Goal: Task Accomplishment & Management: Manage account settings

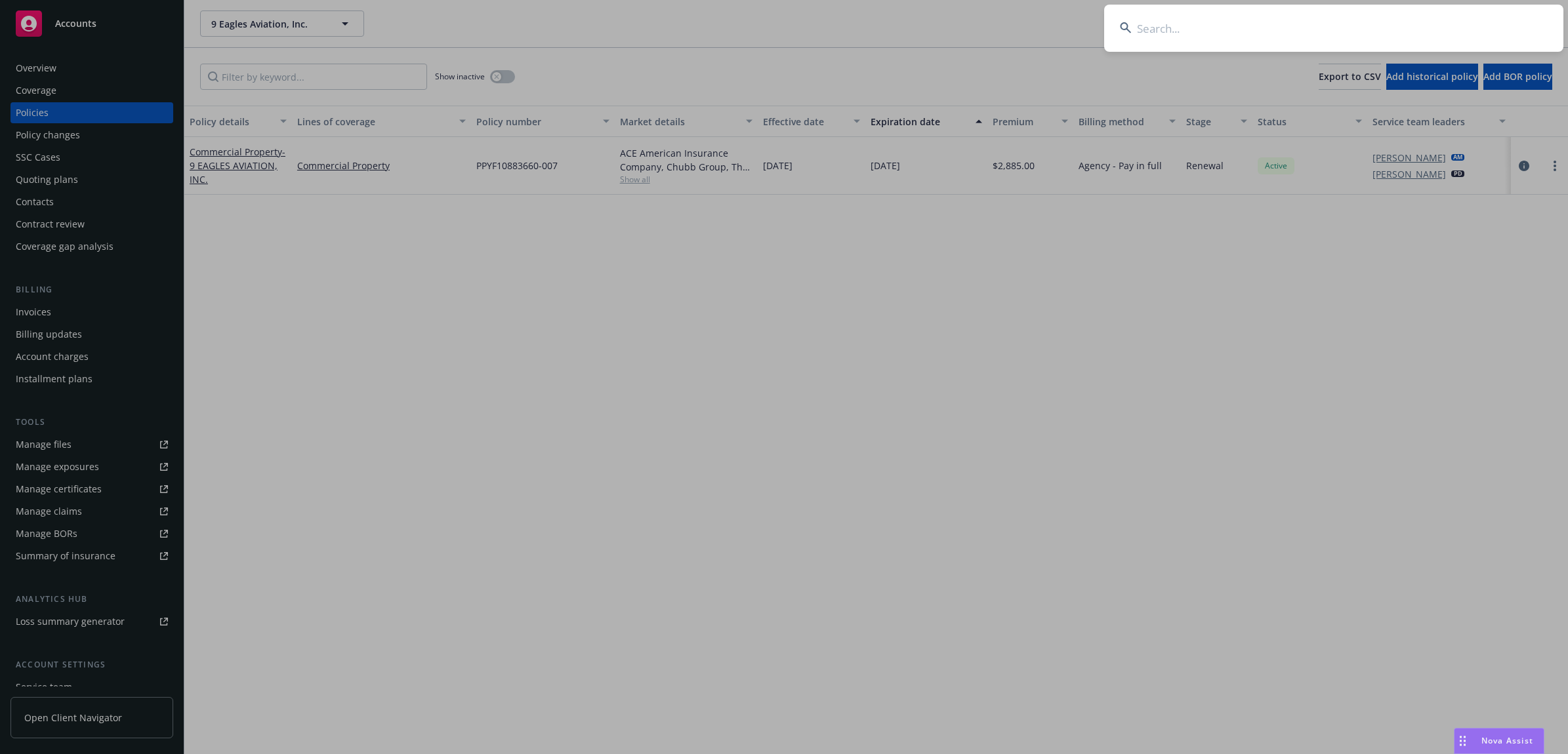
click at [1247, 18] on input at bounding box center [1333, 28] width 459 height 47
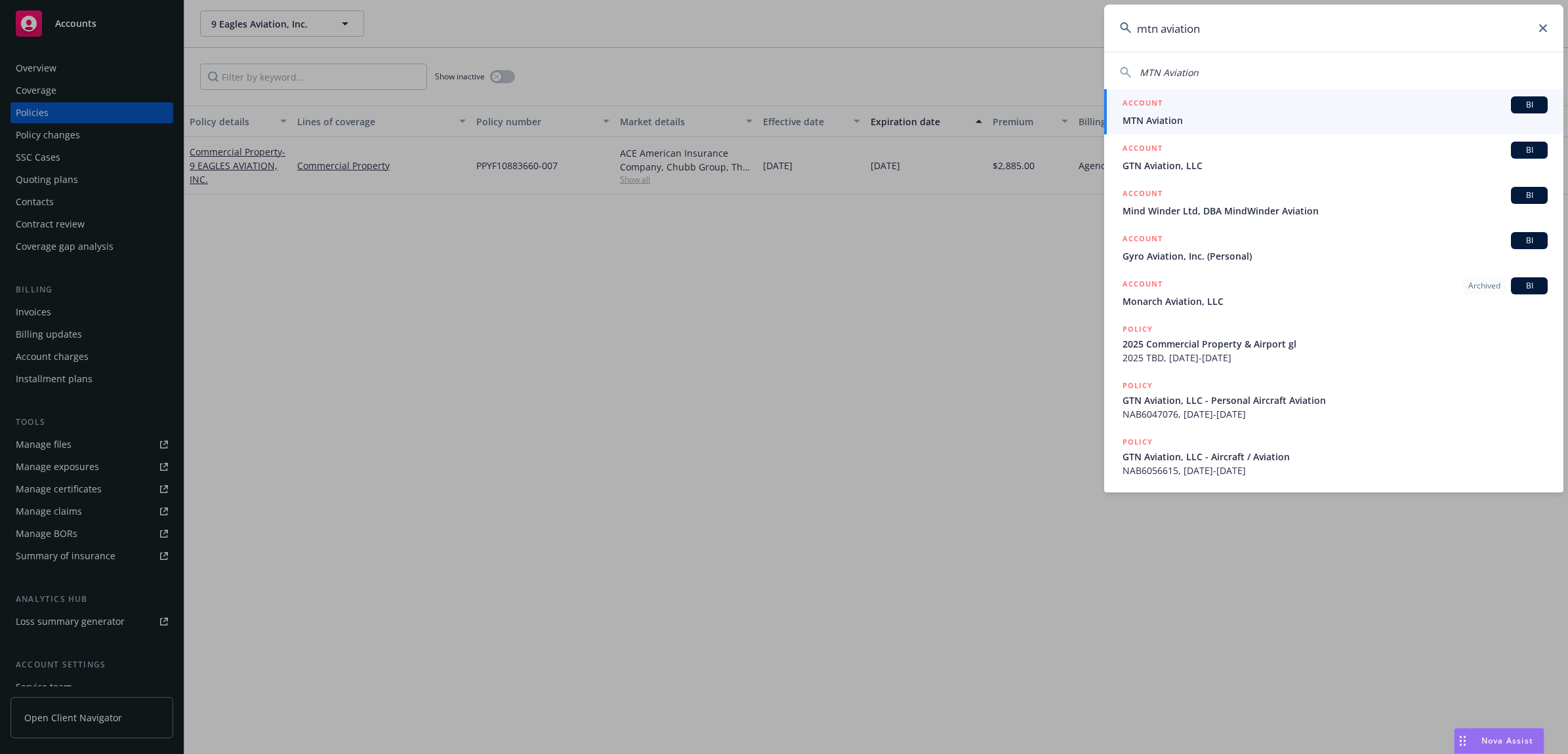
type input "mtn aviation"
drag, startPoint x: 1192, startPoint y: 107, endPoint x: 1232, endPoint y: 97, distance: 41.2
click at [1191, 107] on div "ACCOUNT BI" at bounding box center [1335, 105] width 425 height 17
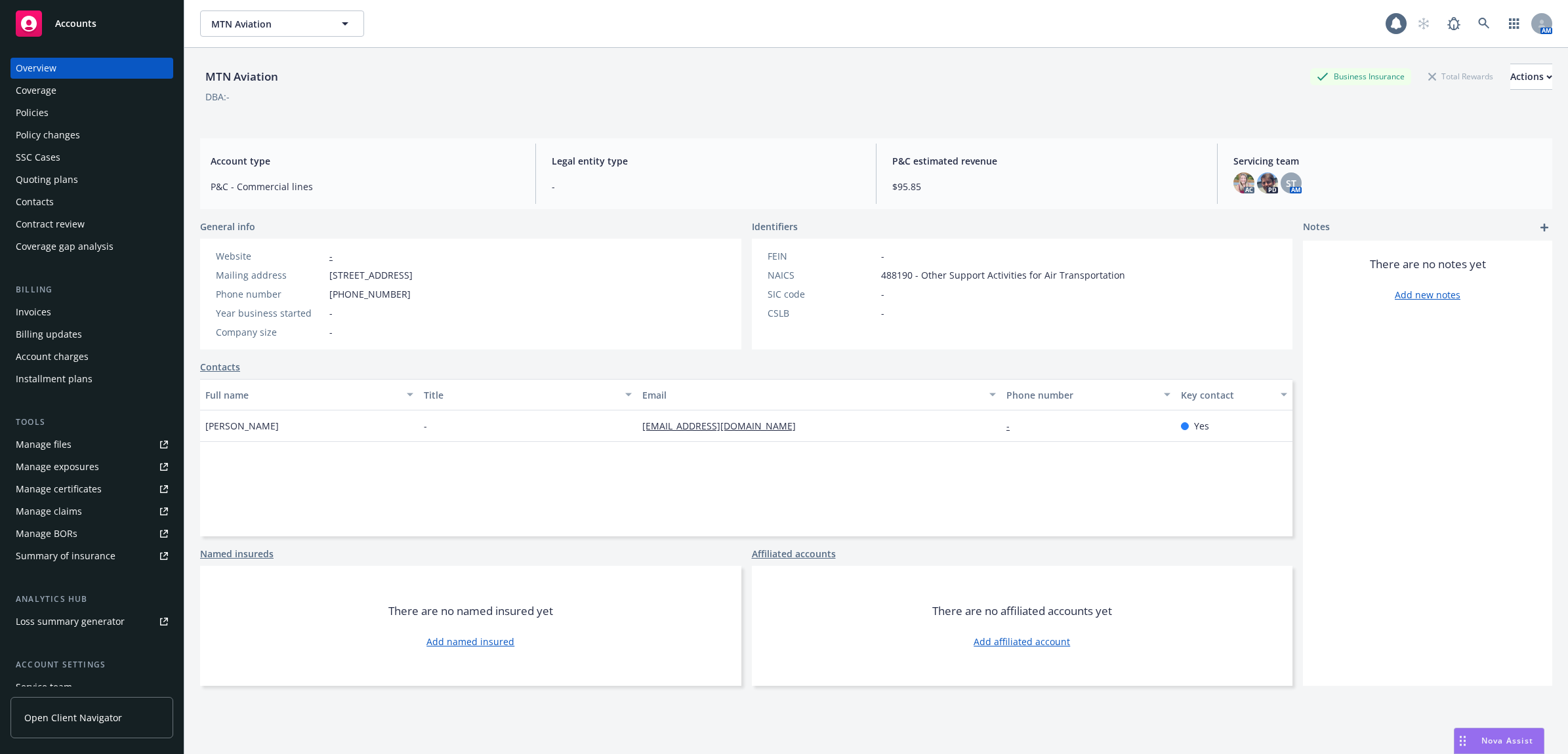
click at [30, 108] on div "Policies" at bounding box center [32, 113] width 33 height 21
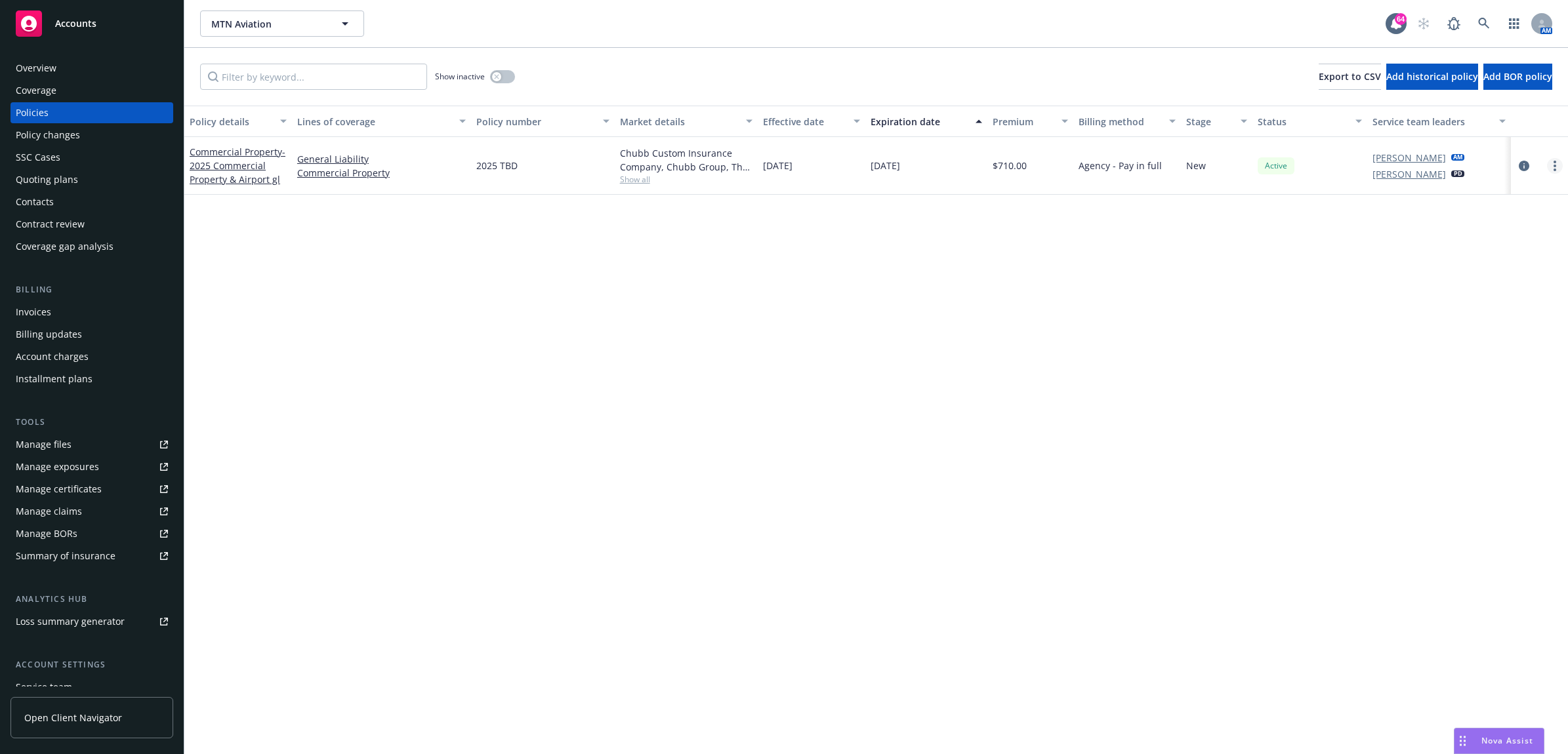
click at [1556, 171] on link "more" at bounding box center [1555, 166] width 16 height 16
click at [1524, 165] on icon "circleInformation" at bounding box center [1524, 166] width 11 height 11
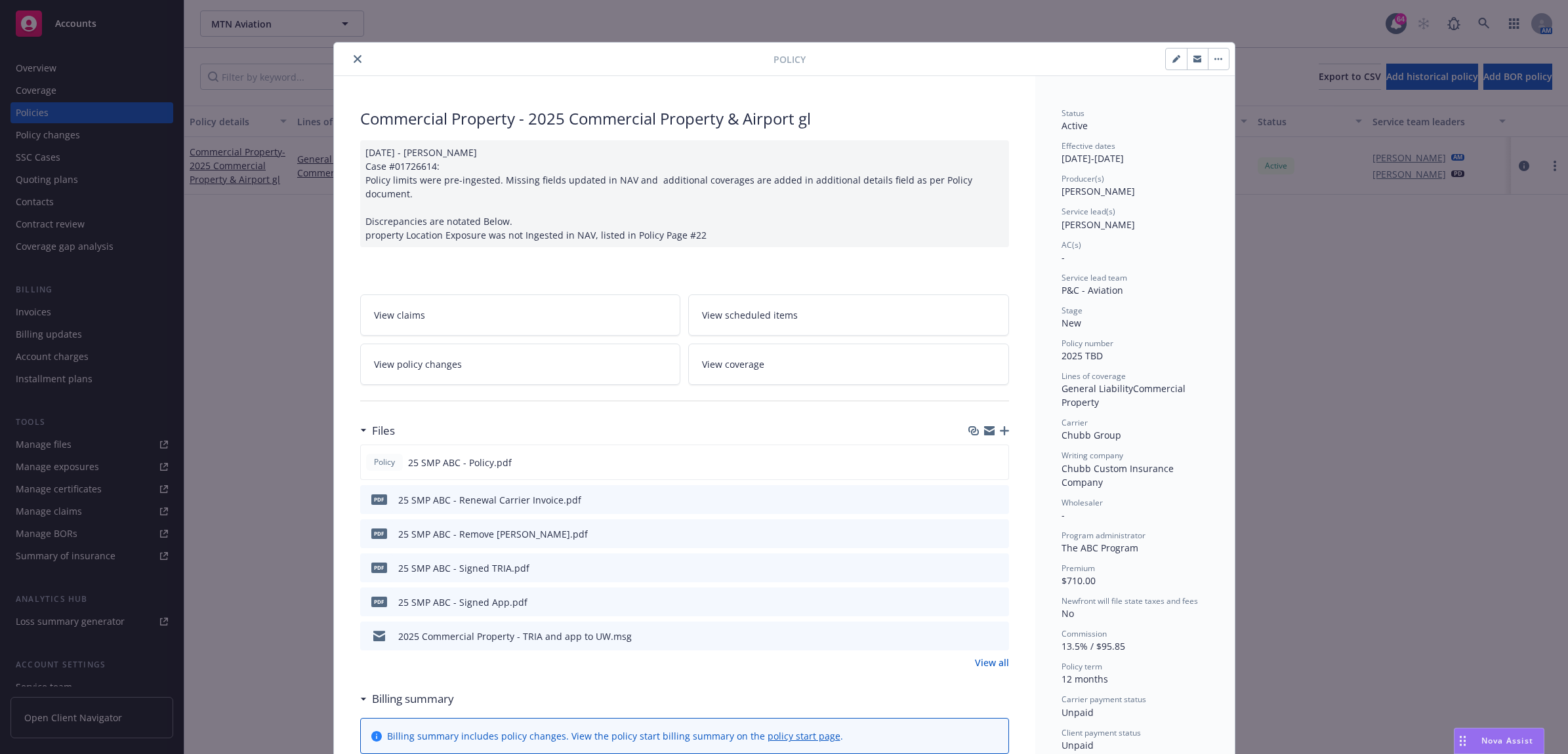
click at [1172, 59] on icon "button" at bounding box center [1176, 59] width 8 height 8
select select "NEW"
select select "12"
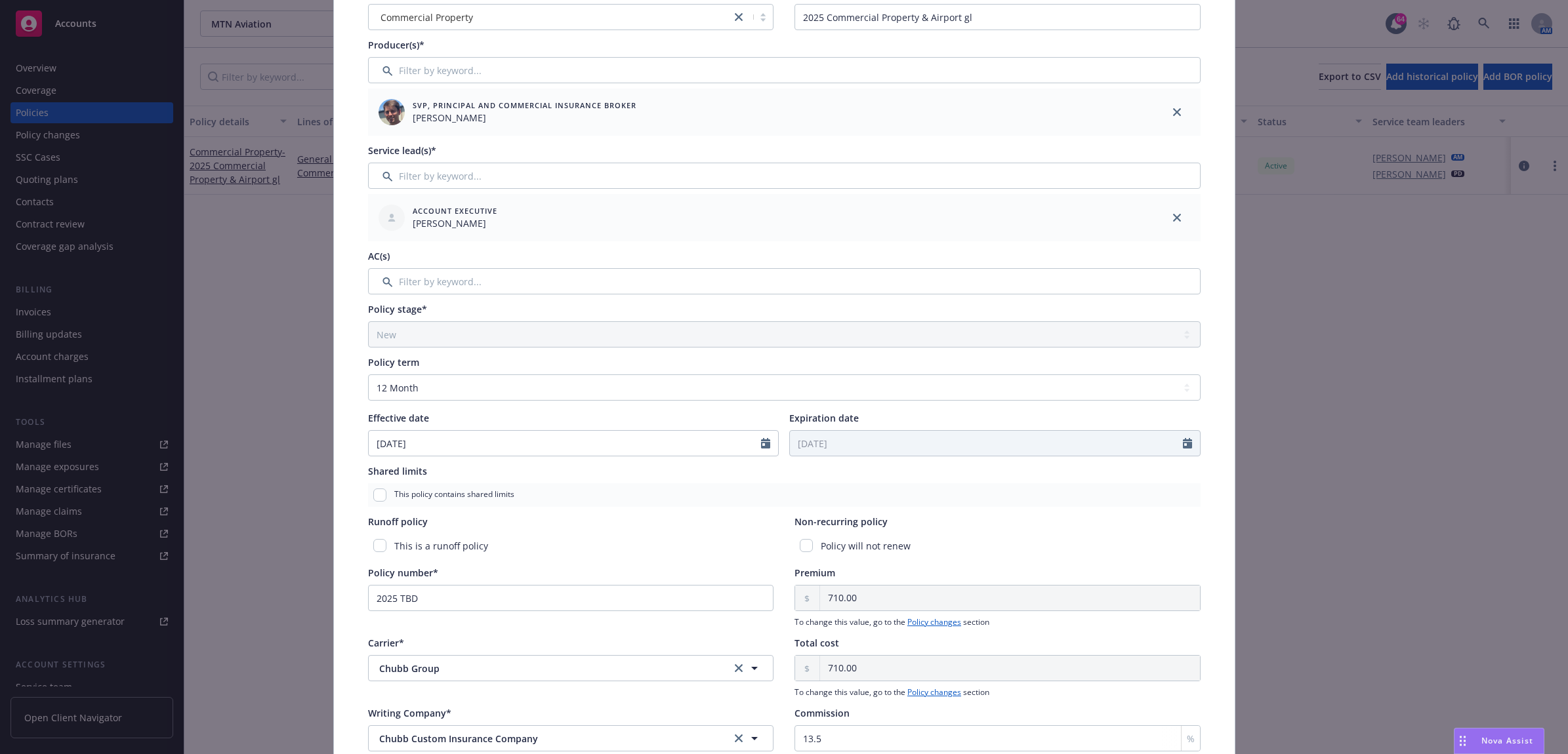
scroll to position [164, 0]
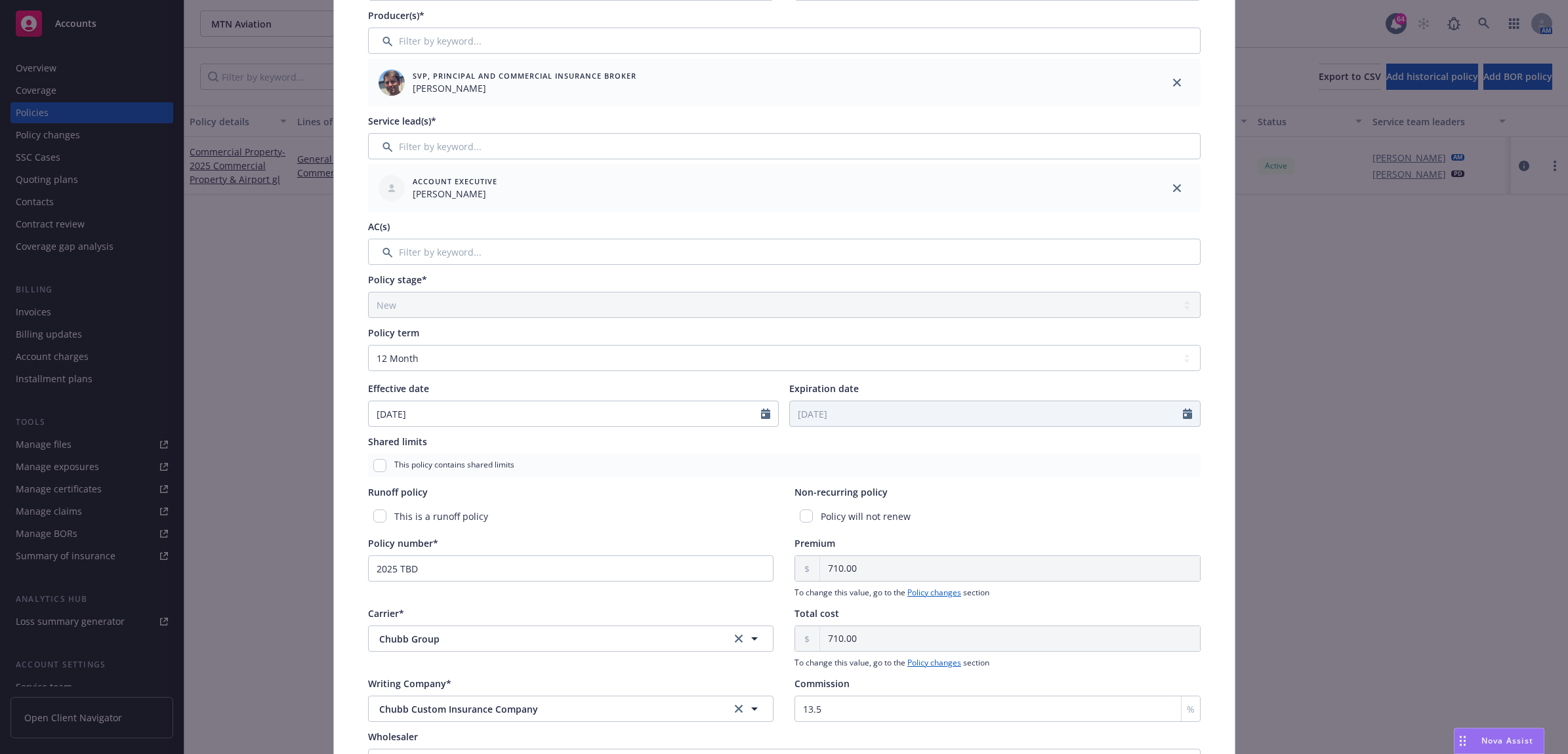
click at [764, 417] on div at bounding box center [770, 414] width 17 height 25
click at [761, 413] on icon "Calendar" at bounding box center [766, 414] width 9 height 11
click at [375, 444] on button "button" at bounding box center [383, 444] width 16 height 16
select select "7"
click at [461, 568] on span "31" at bounding box center [470, 568] width 18 height 16
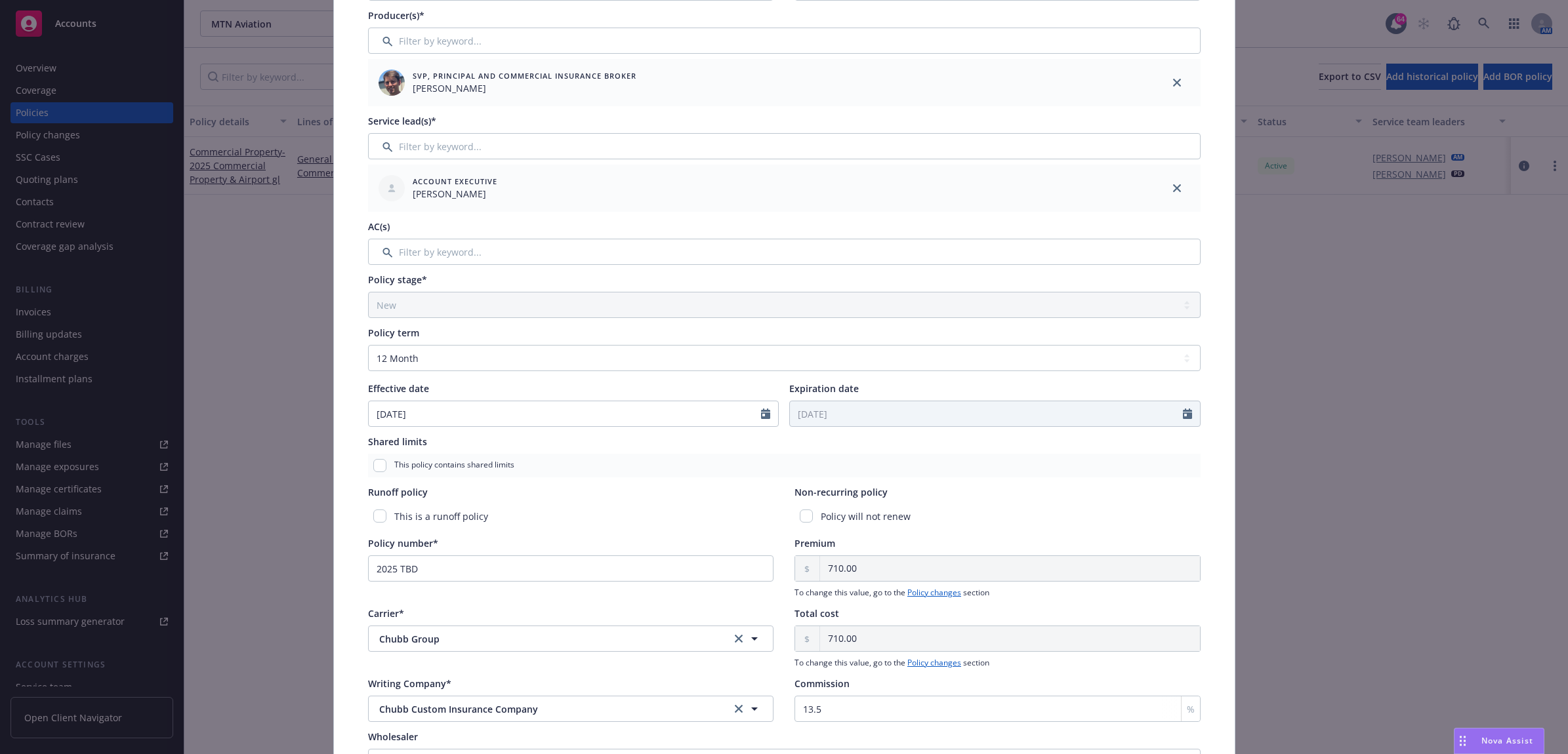
type input "07/31/2025"
type input "07/31/2026"
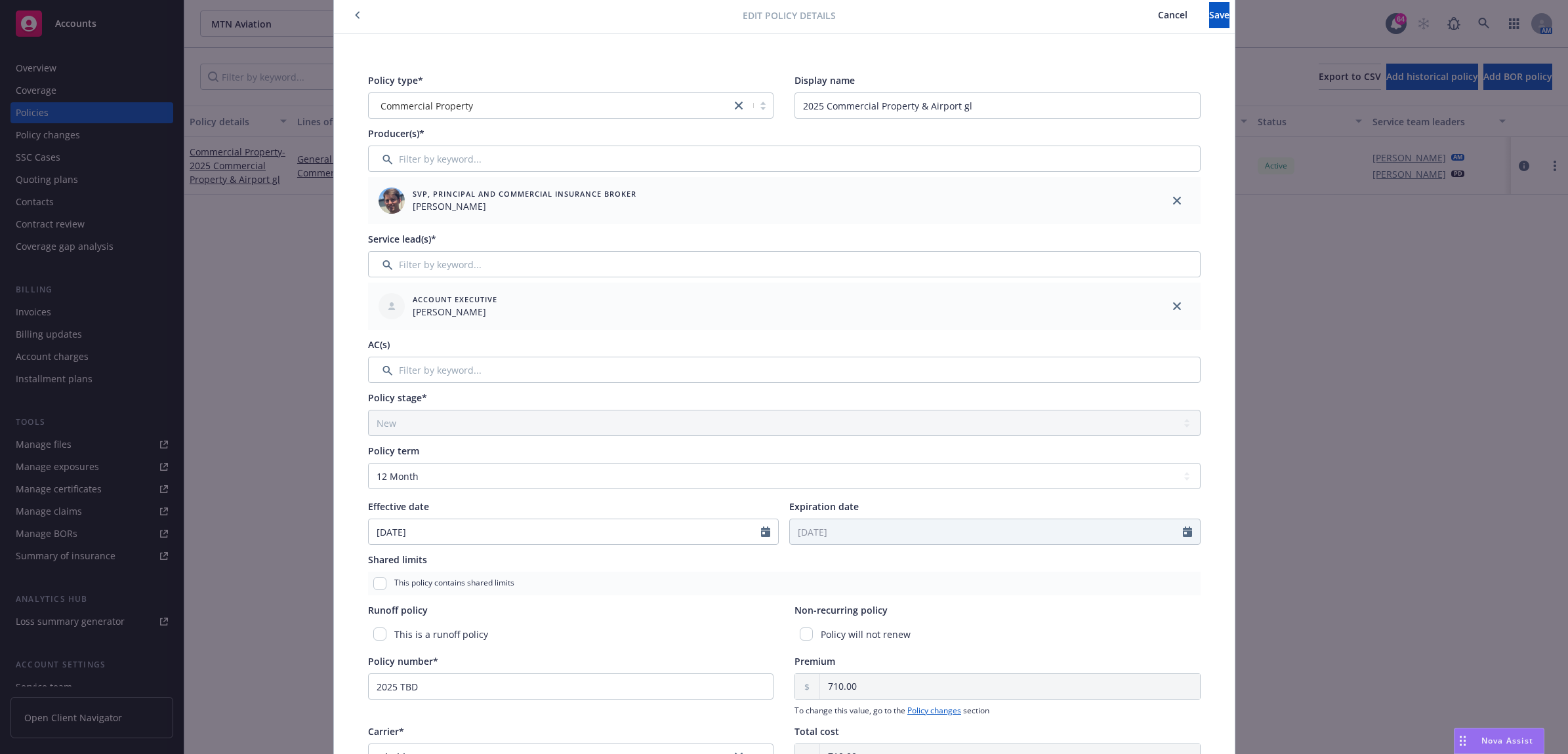
scroll to position [0, 0]
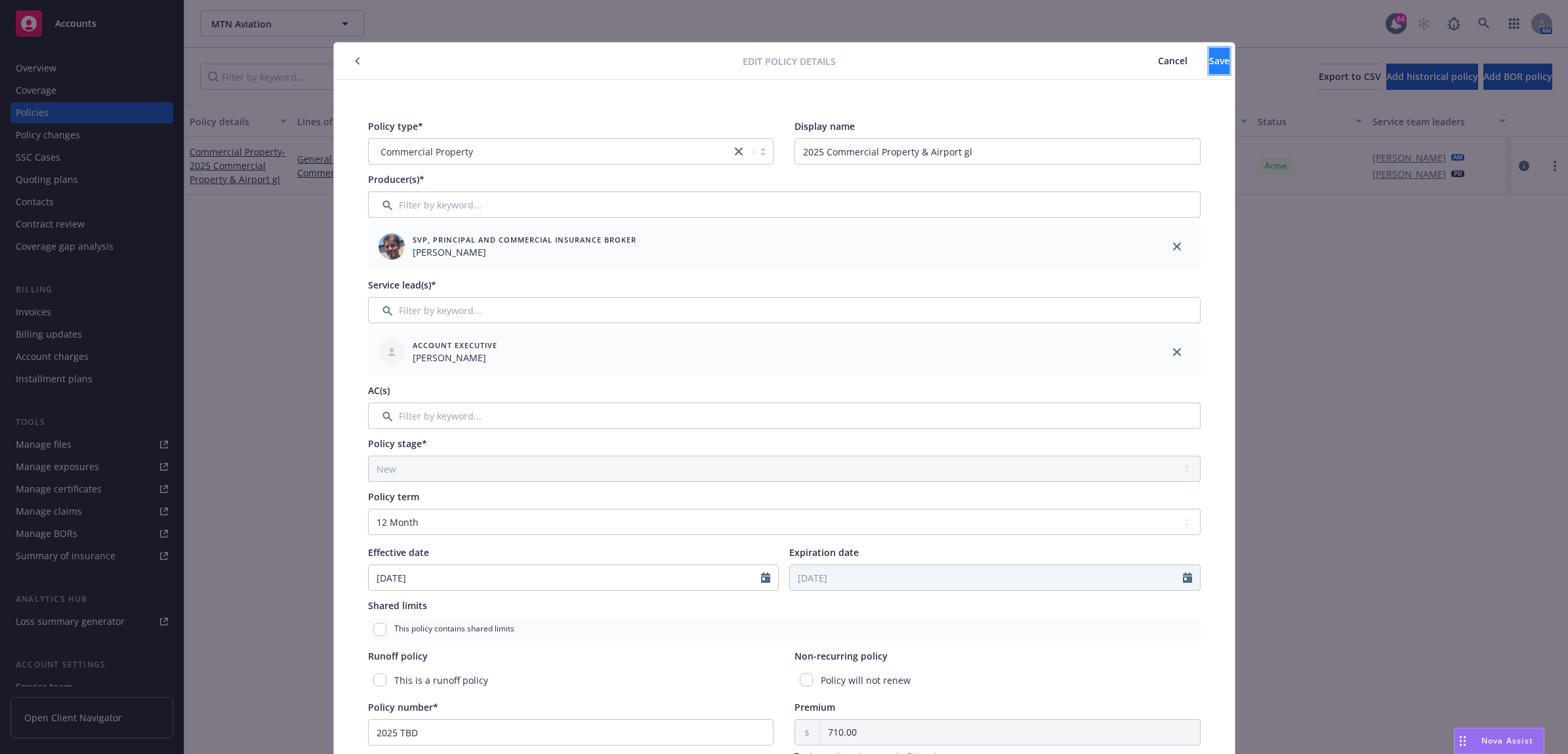
click at [1209, 51] on button "Save" at bounding box center [1219, 61] width 20 height 26
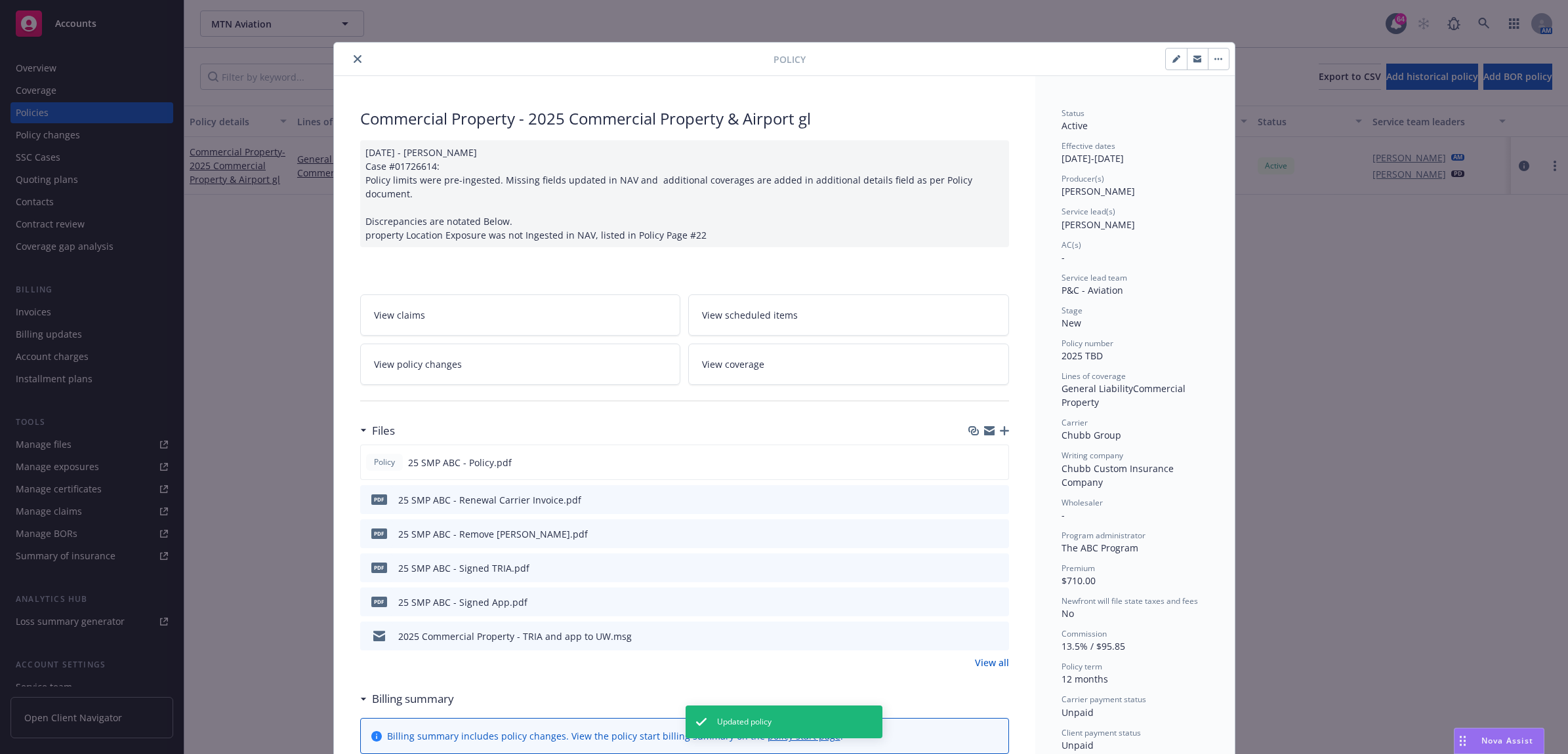
click at [354, 61] on icon "close" at bounding box center [358, 59] width 8 height 8
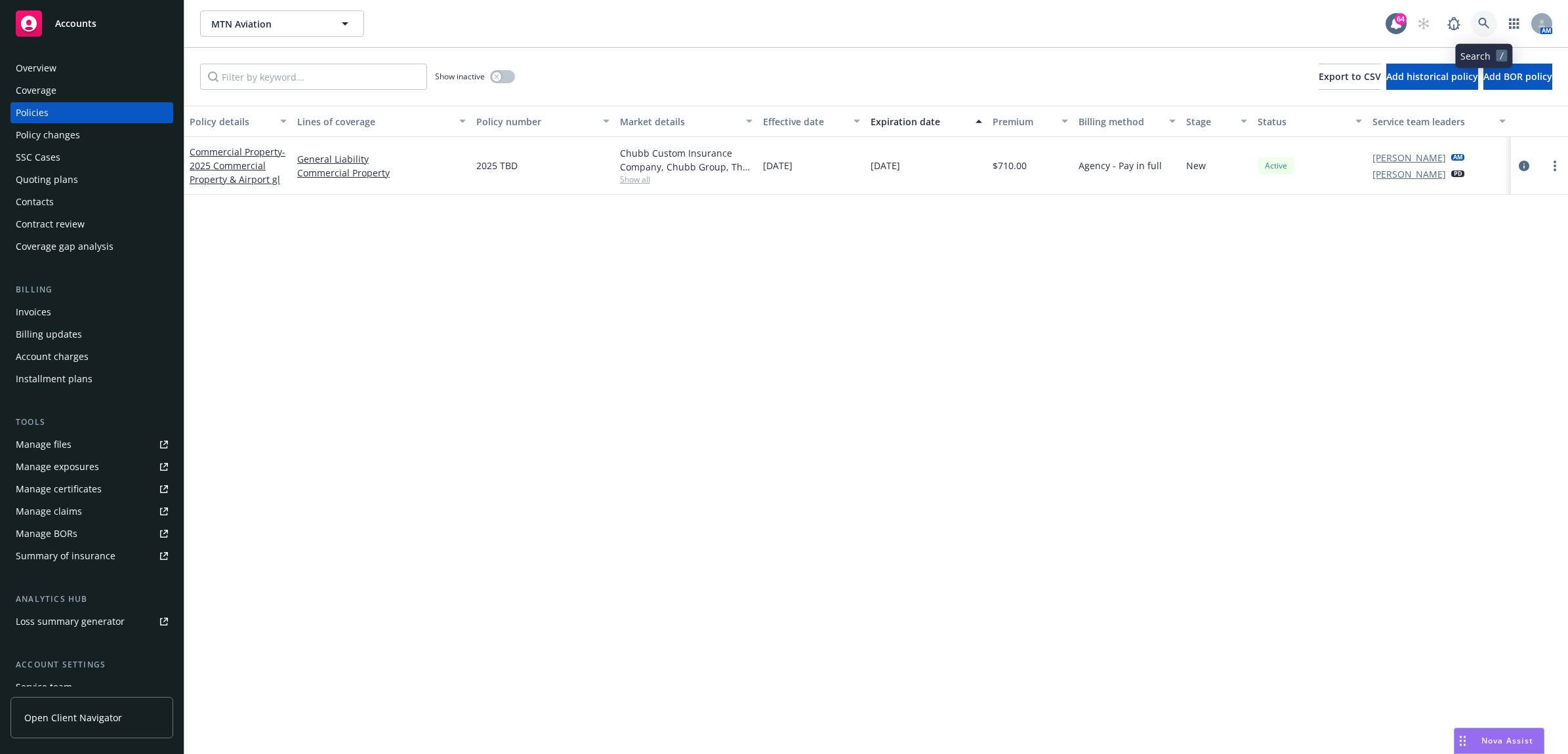
click at [1478, 18] on icon at bounding box center [1484, 24] width 12 height 12
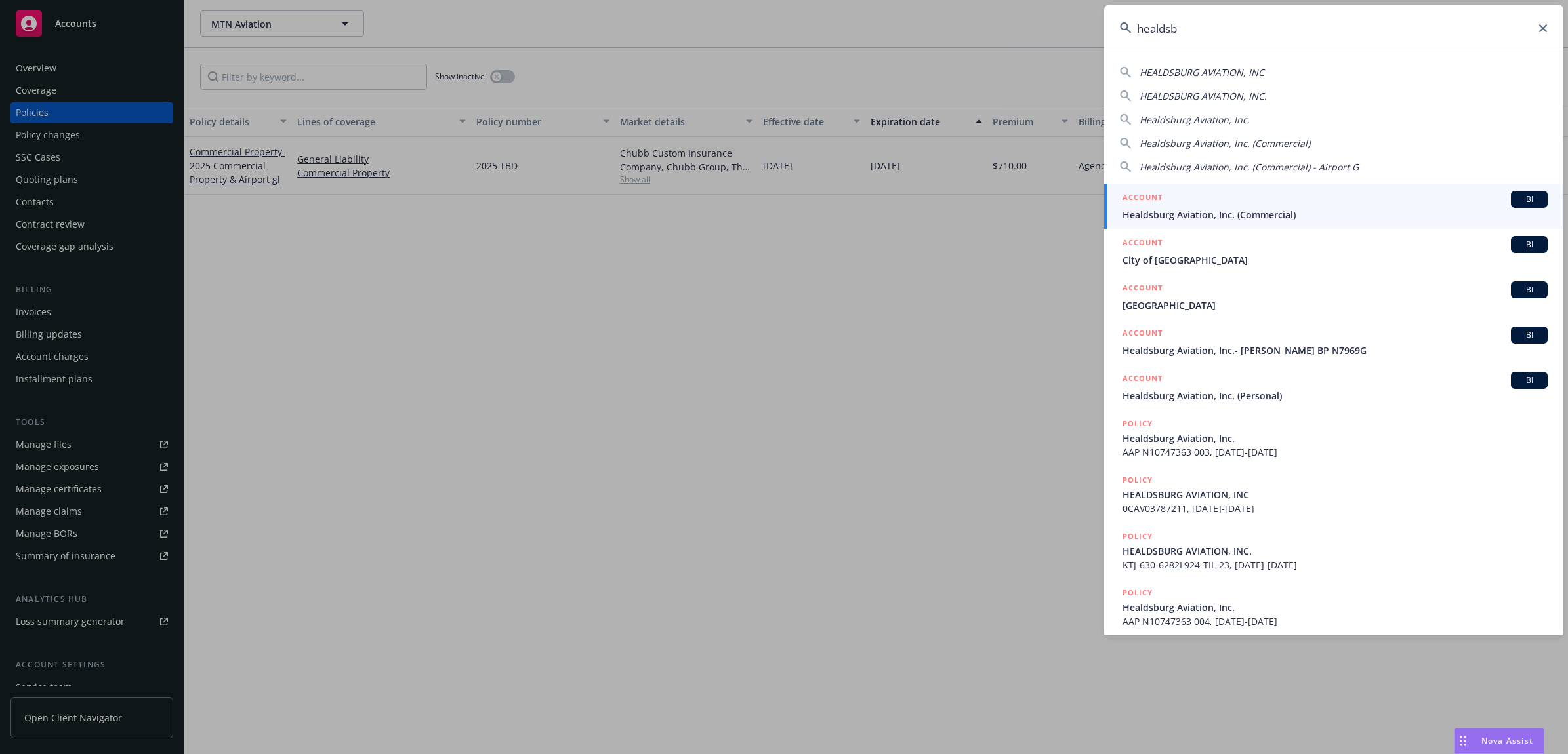
type input "healdsb"
click at [1210, 209] on span "Healdsburg Aviation, Inc. (Commercial)" at bounding box center [1335, 215] width 425 height 14
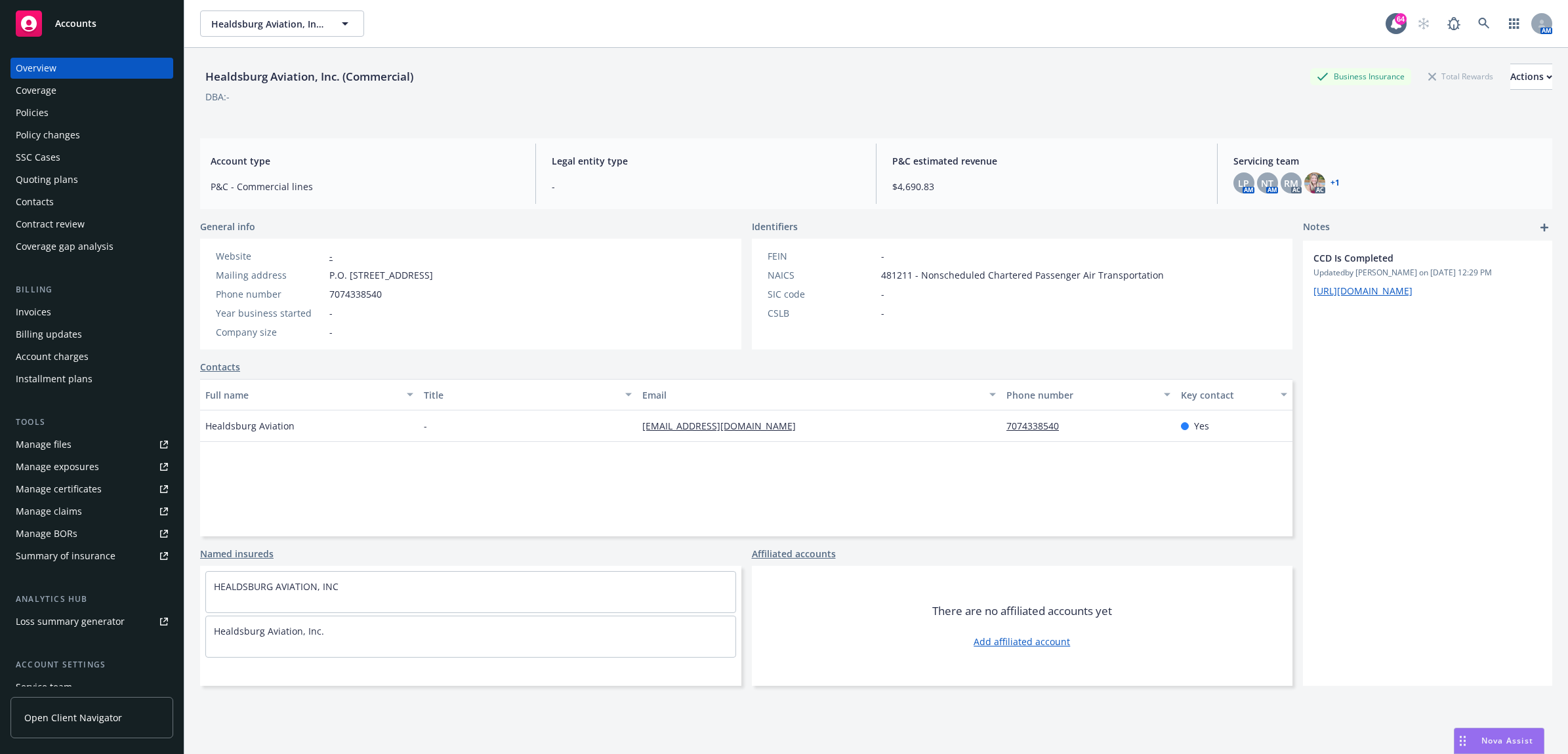
click at [67, 202] on div "Contacts" at bounding box center [92, 202] width 152 height 21
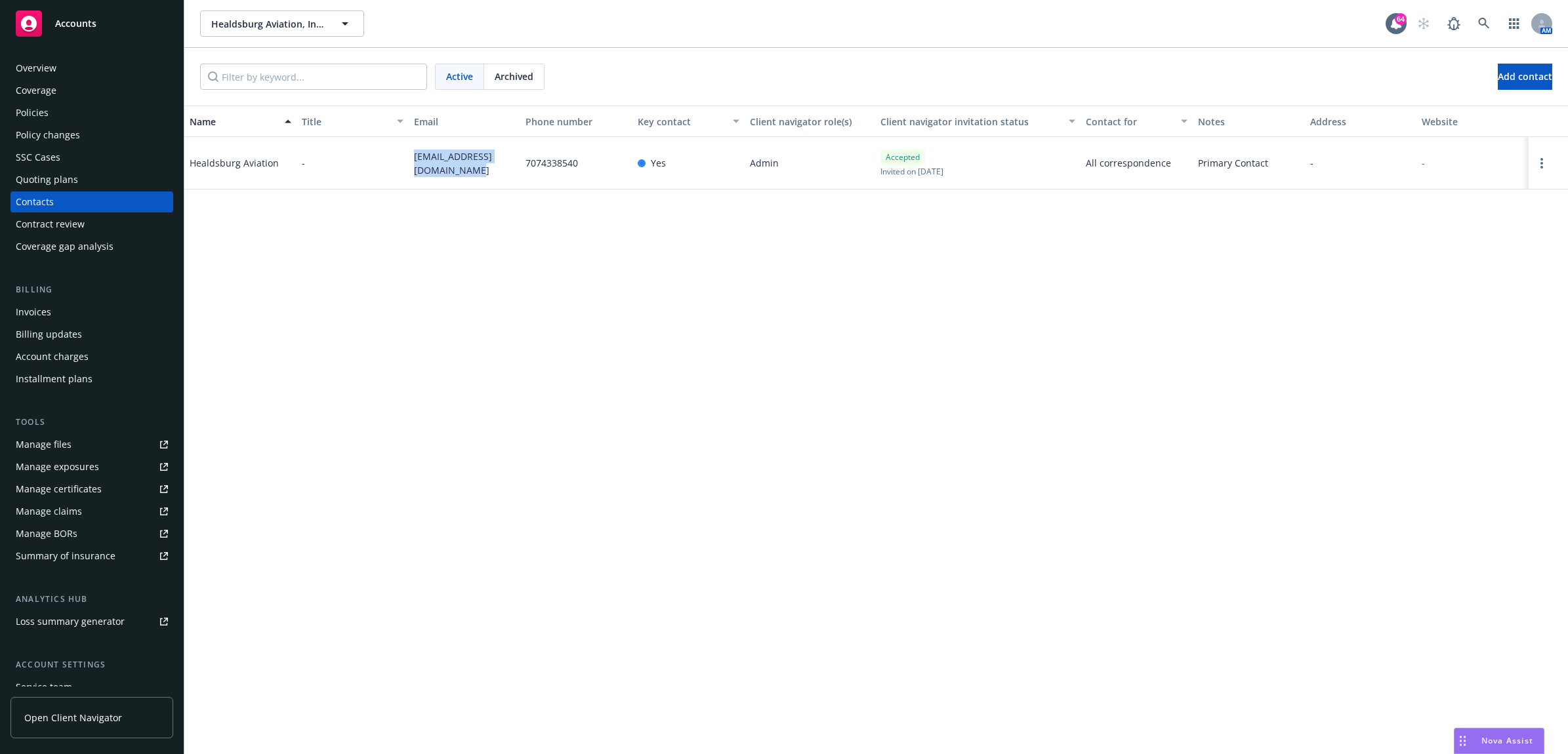
drag, startPoint x: 457, startPoint y: 171, endPoint x: 411, endPoint y: 155, distance: 48.7
click at [411, 155] on div "healdsburgaviation@vbbn.com" at bounding box center [464, 163] width 112 height 53
drag, startPoint x: 411, startPoint y: 155, endPoint x: 438, endPoint y: 161, distance: 27.7
copy span "healdsburgaviation@vbbn.com"
click at [53, 113] on div "Policies" at bounding box center [92, 113] width 152 height 21
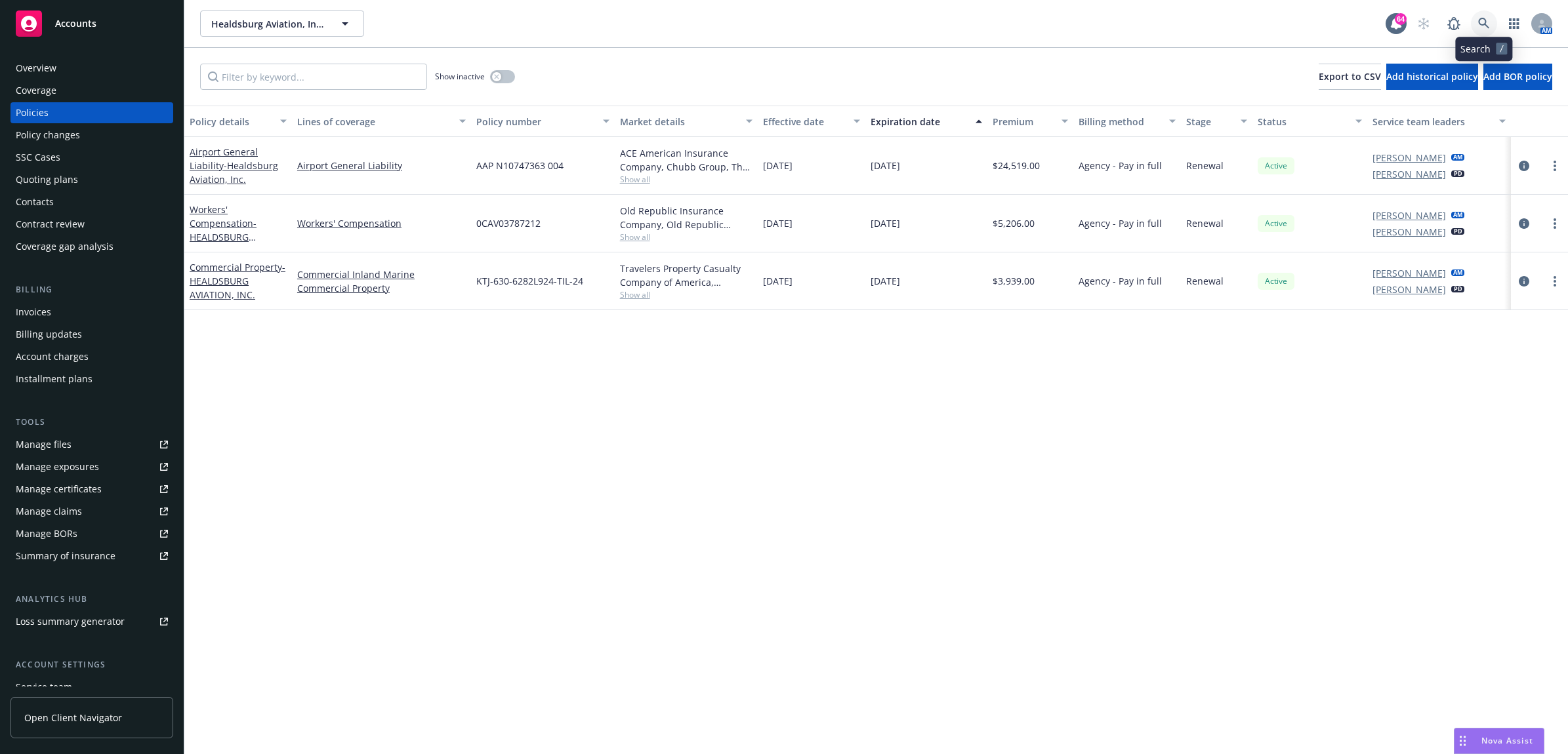
click at [1481, 23] on icon at bounding box center [1484, 24] width 12 height 12
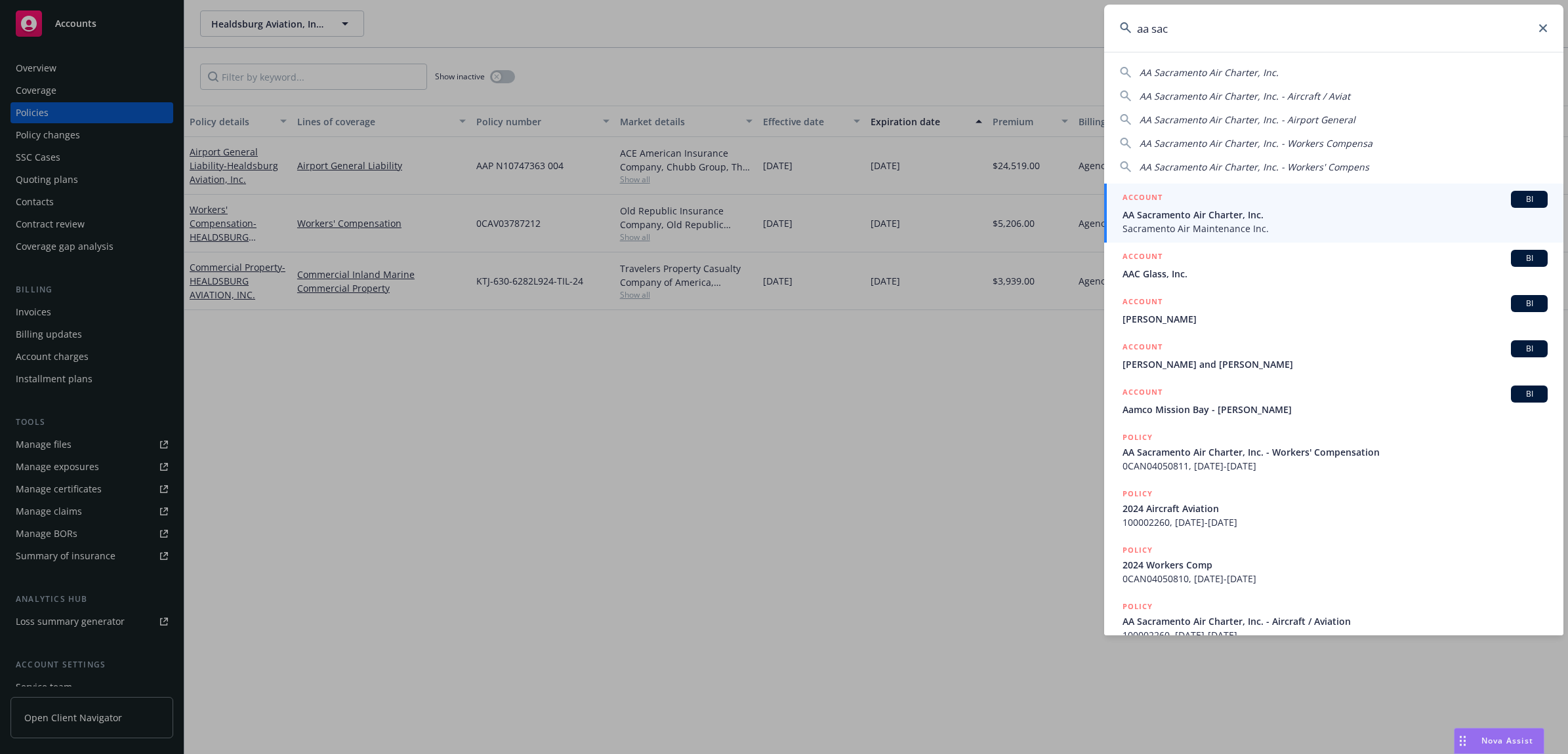
type input "aa sac"
click at [1212, 211] on span "AA Sacramento Air Charter, Inc." at bounding box center [1335, 215] width 425 height 14
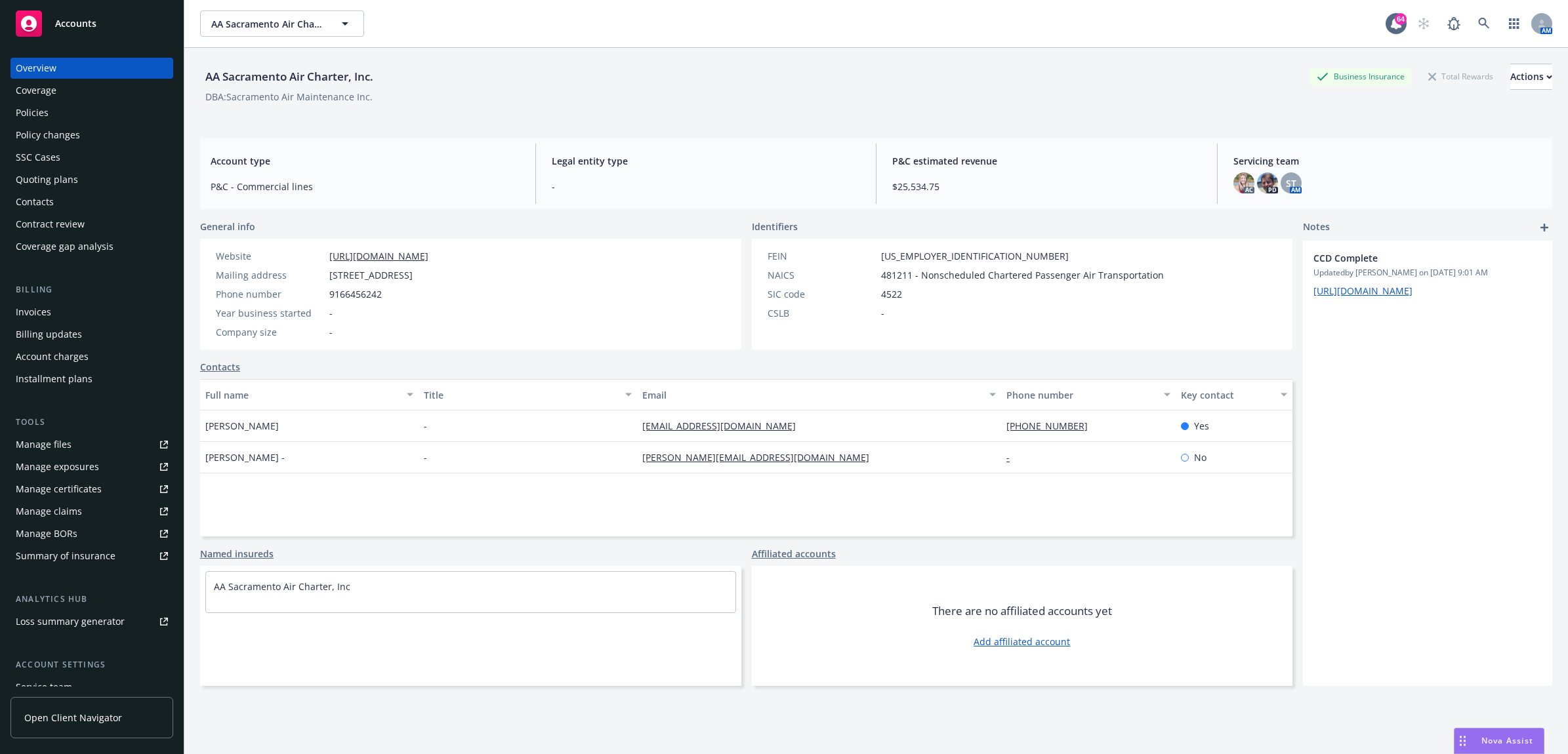
click at [103, 115] on div "Policies" at bounding box center [92, 113] width 152 height 21
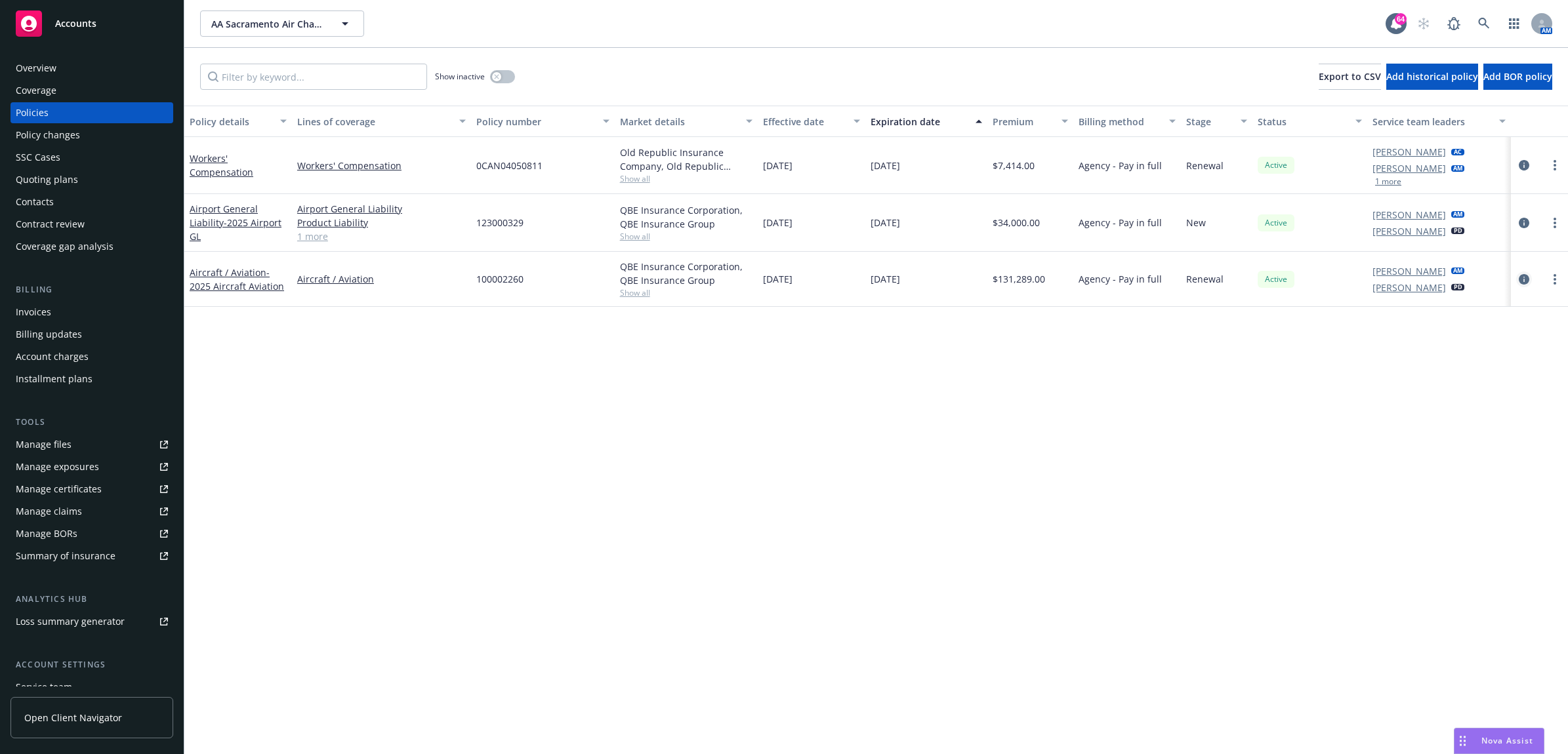
click at [1526, 277] on icon "circleInformation" at bounding box center [1524, 279] width 11 height 11
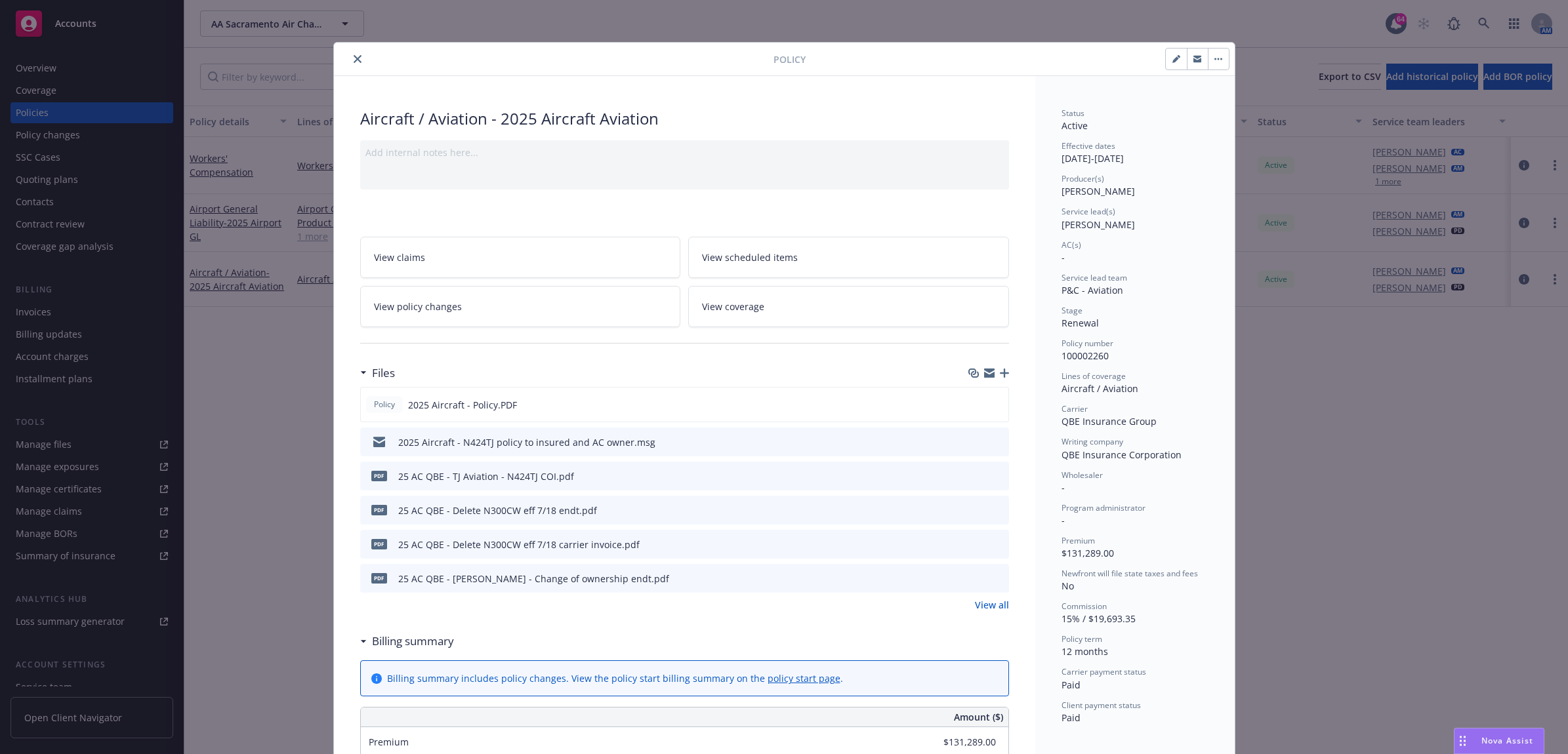
click at [1000, 372] on icon "button" at bounding box center [1004, 373] width 9 height 9
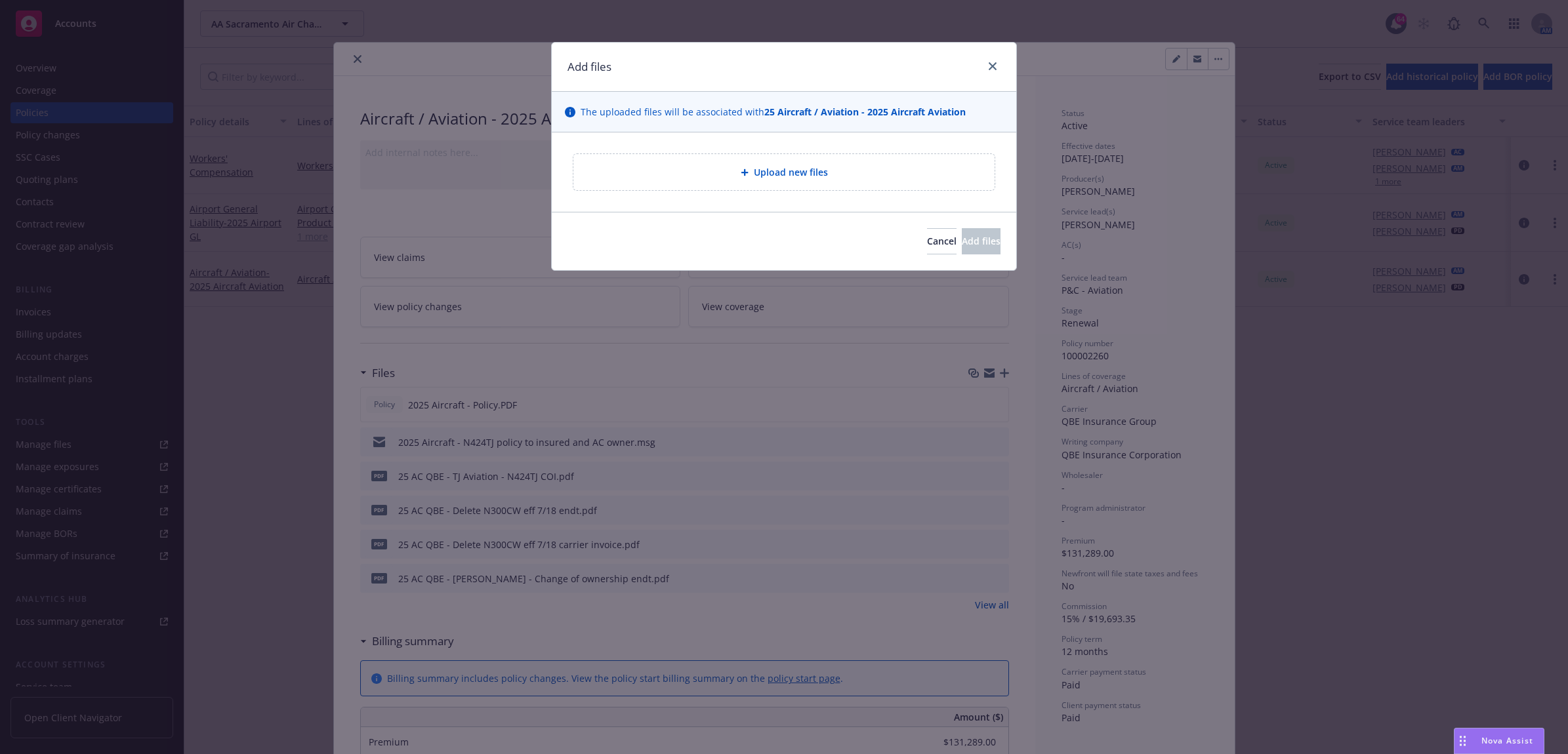
click at [685, 169] on div "Upload new files" at bounding box center [783, 172] width 400 height 15
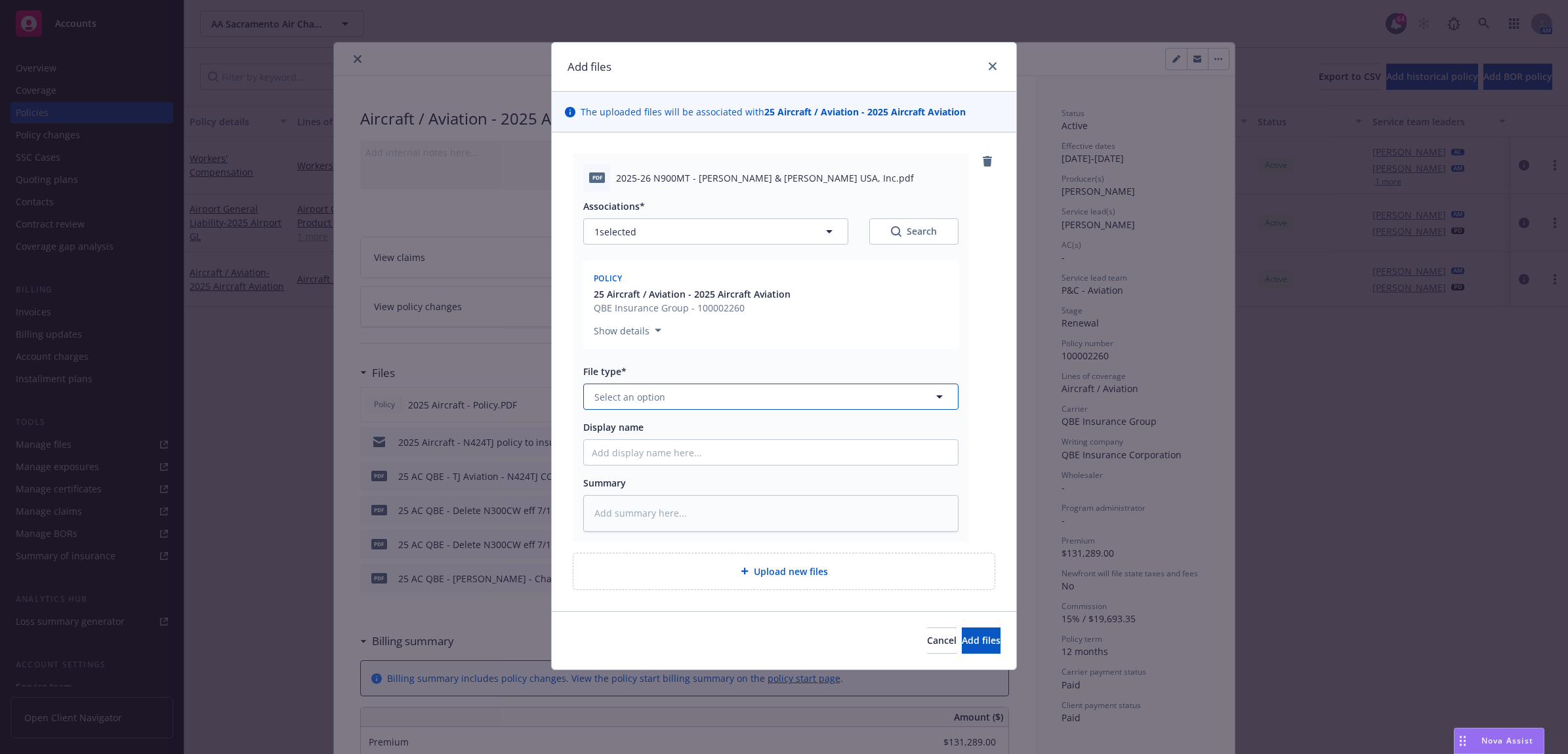
click at [658, 410] on button "Select an option" at bounding box center [771, 396] width 376 height 26
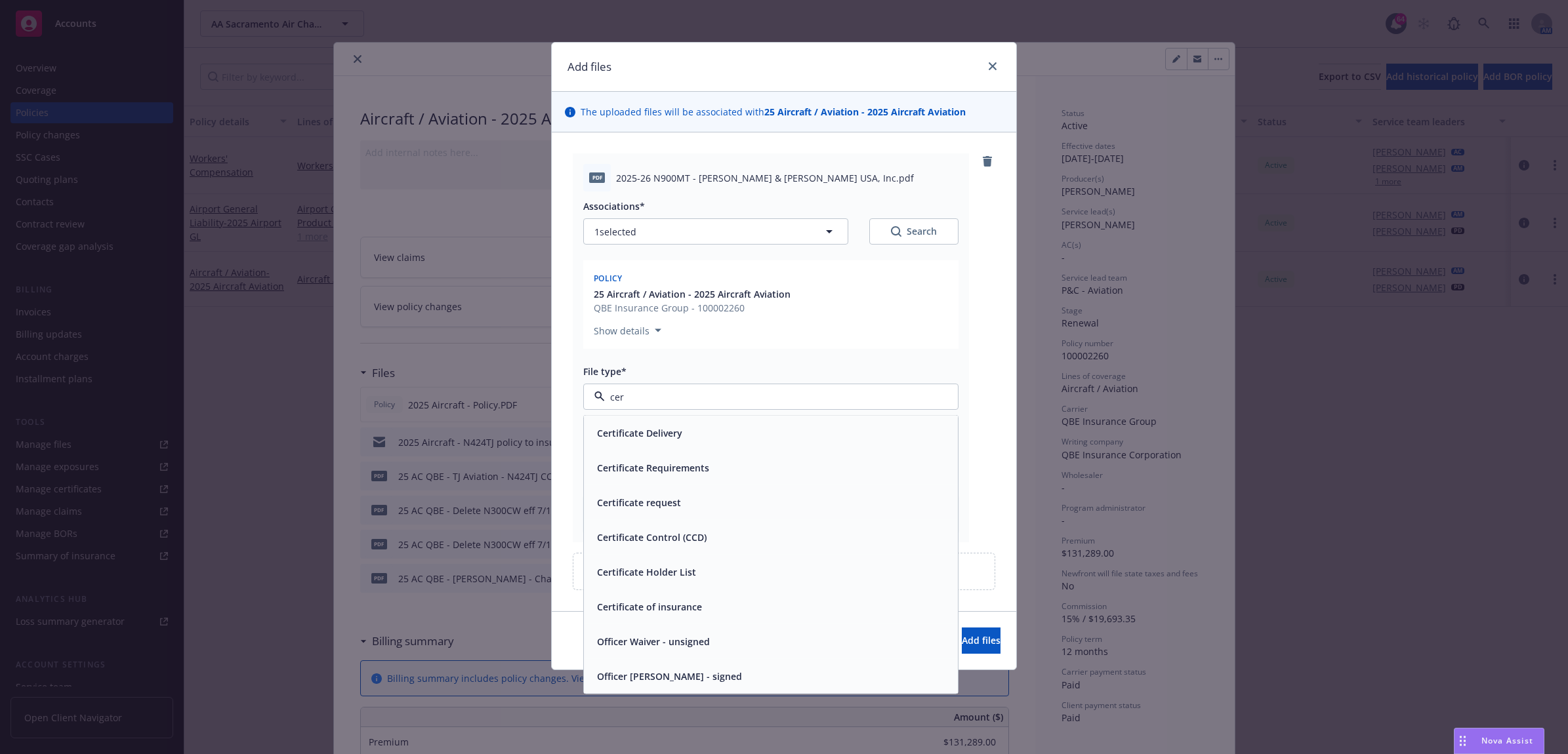
type input "cert"
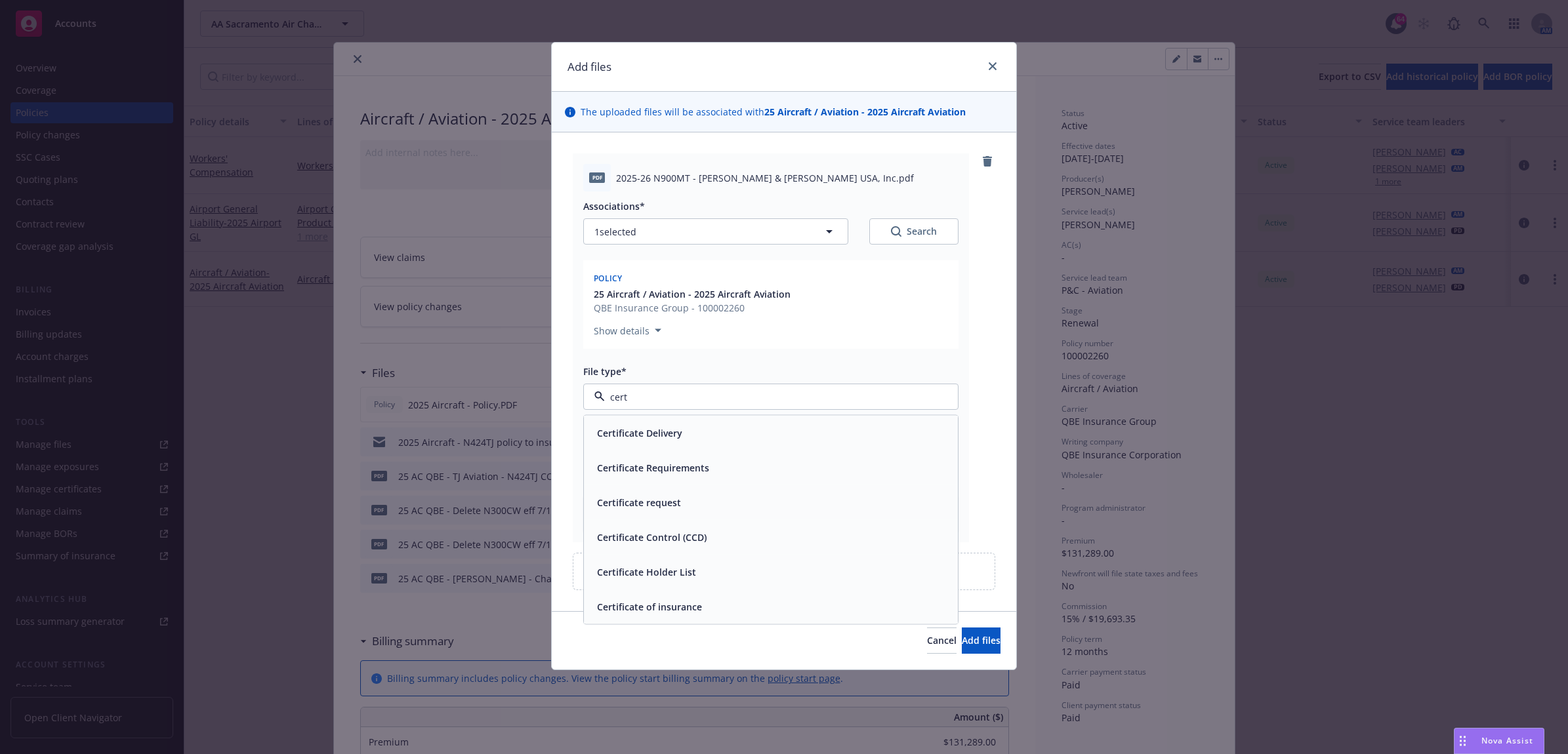
click at [751, 601] on div "Certificate of insurance" at bounding box center [771, 606] width 358 height 19
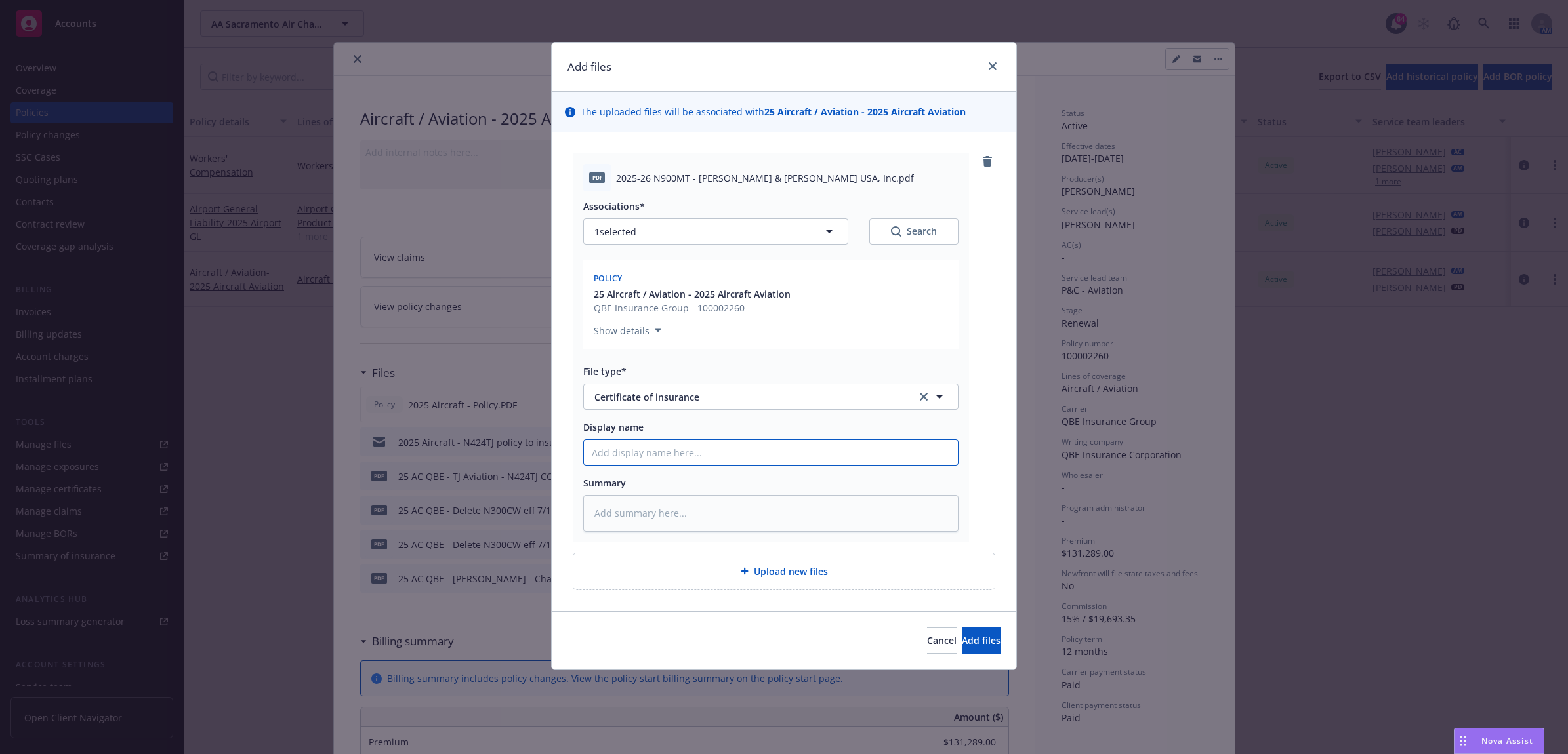
click at [674, 461] on input "Display name" at bounding box center [771, 452] width 374 height 25
type textarea "x"
type input "2"
type textarea "x"
type input "25"
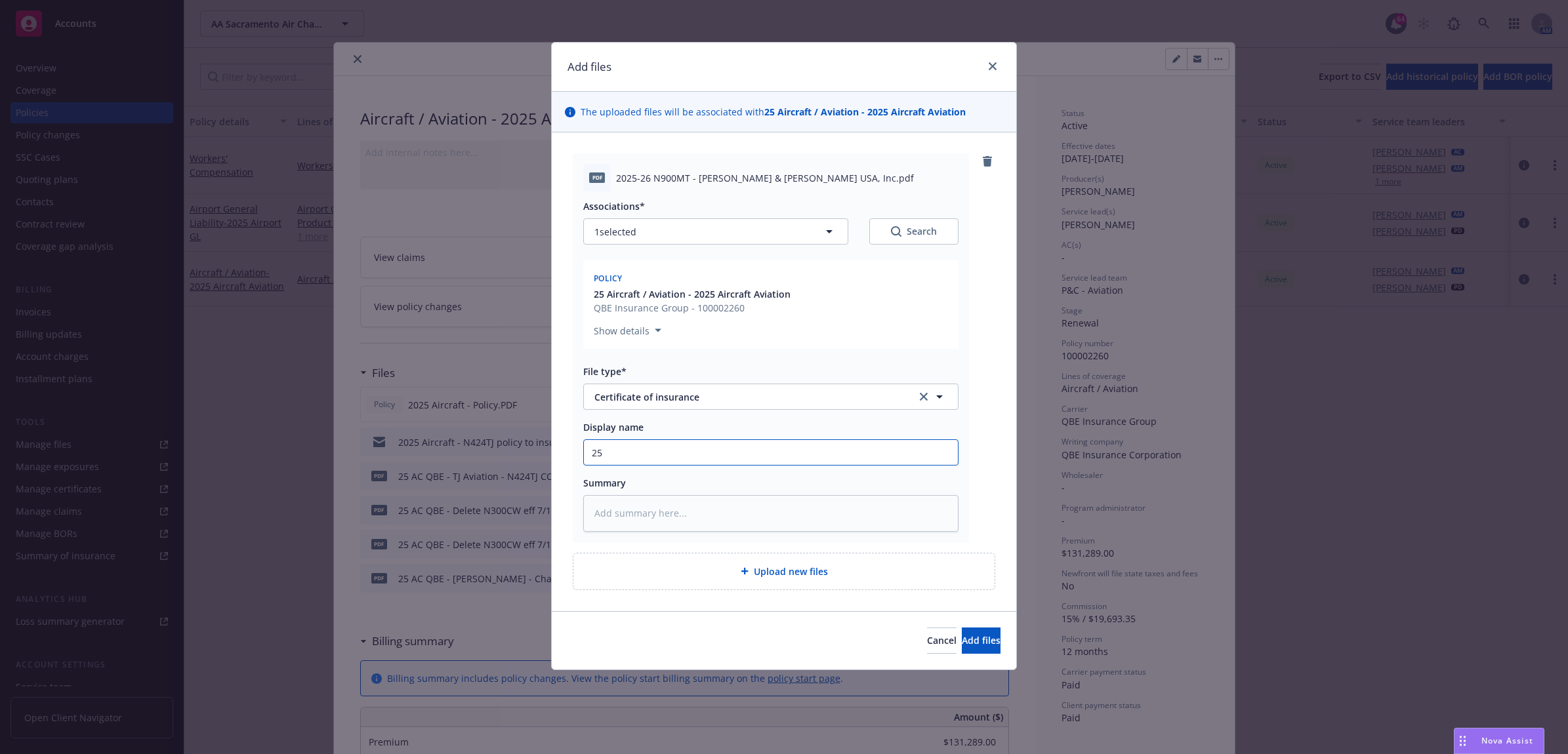
type textarea "x"
type input "25"
type textarea "x"
type input "25 A"
type textarea "x"
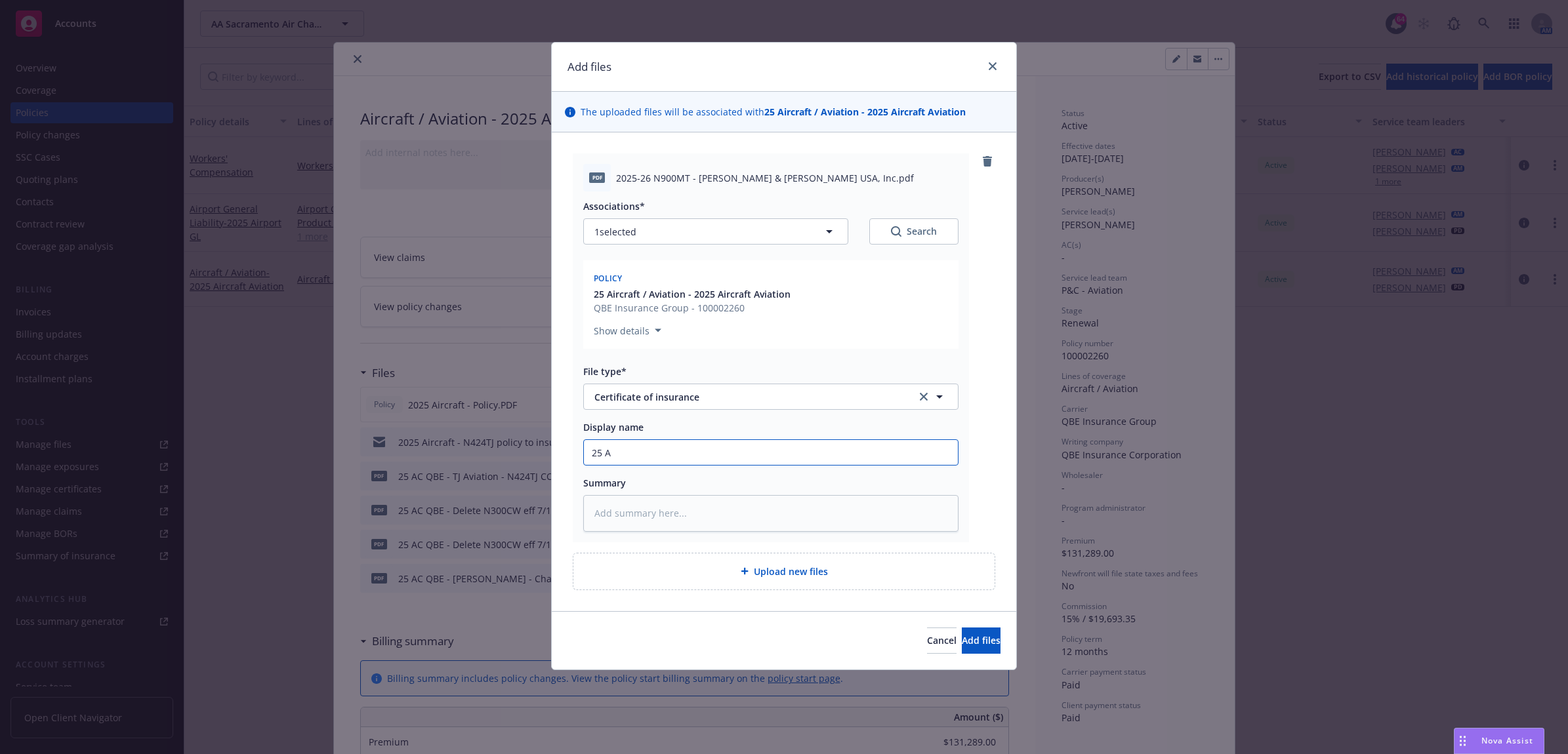
type input "25 AP"
type textarea "x"
type input "25 AP"
type textarea "x"
type input "25 AP Q"
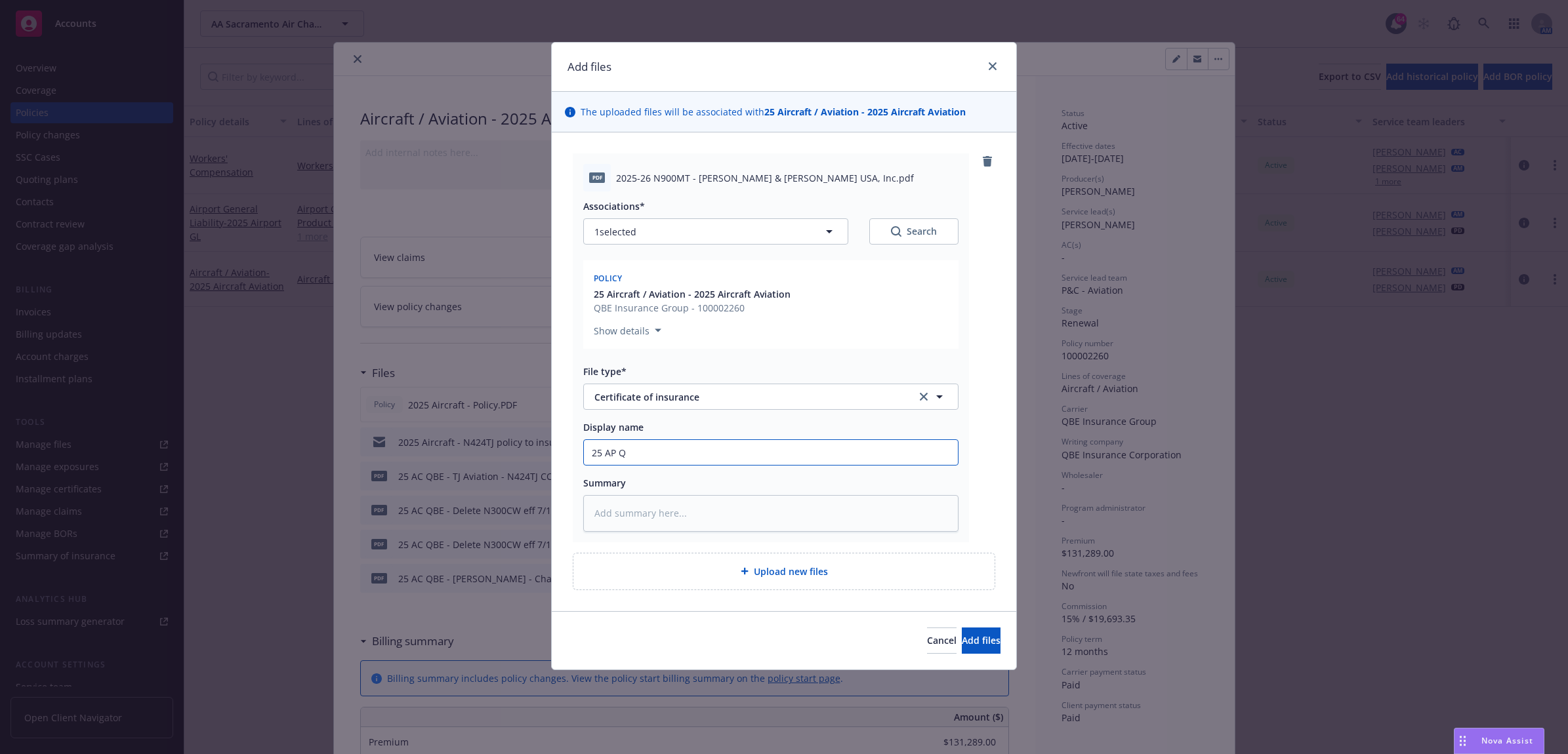
type textarea "x"
type input "25 AP QB"
type textarea "x"
type input "25 AP QBE"
type textarea "x"
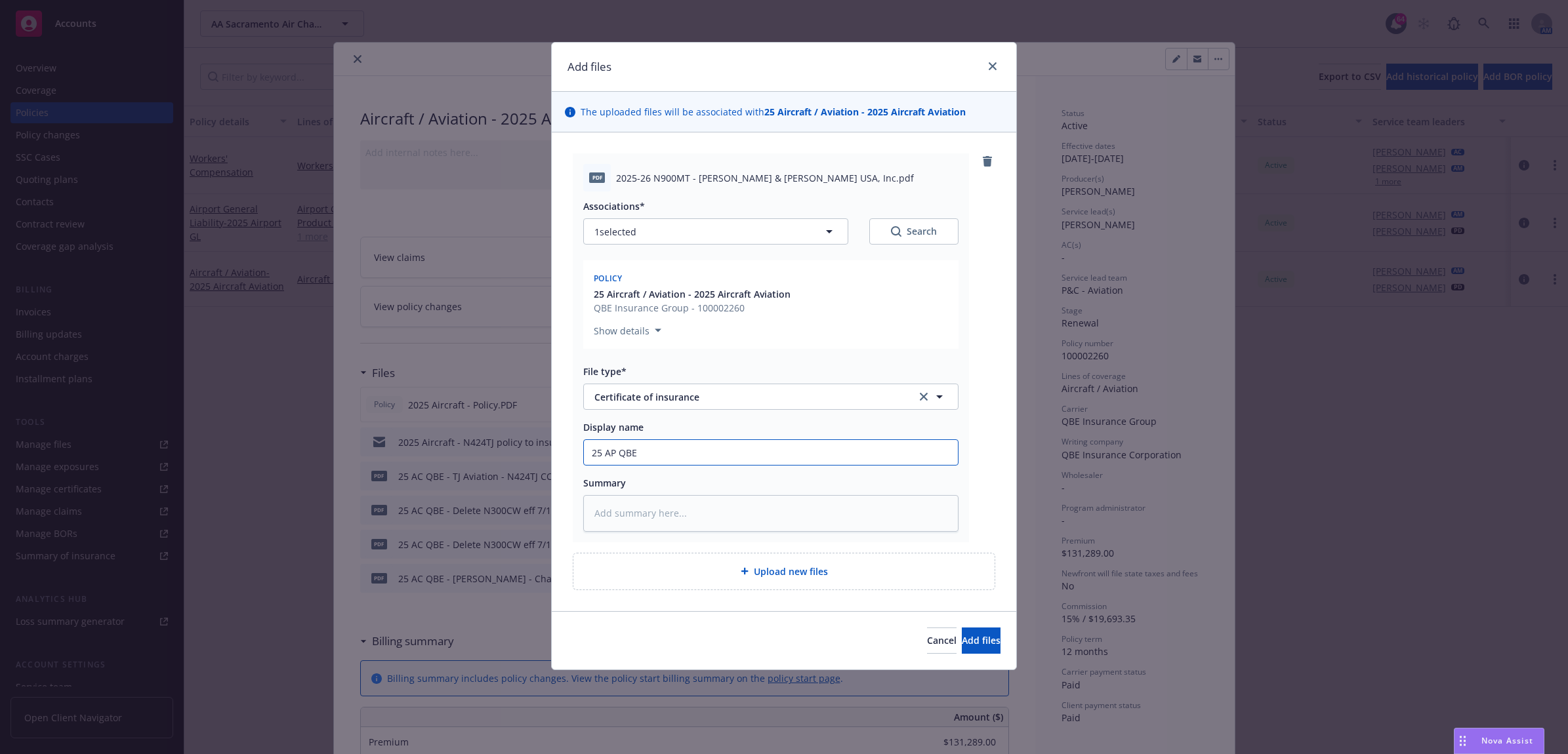
type input "25 AP QBE"
type textarea "x"
type input "25 AP QBE -"
type textarea "x"
type input "25 AP QBE -"
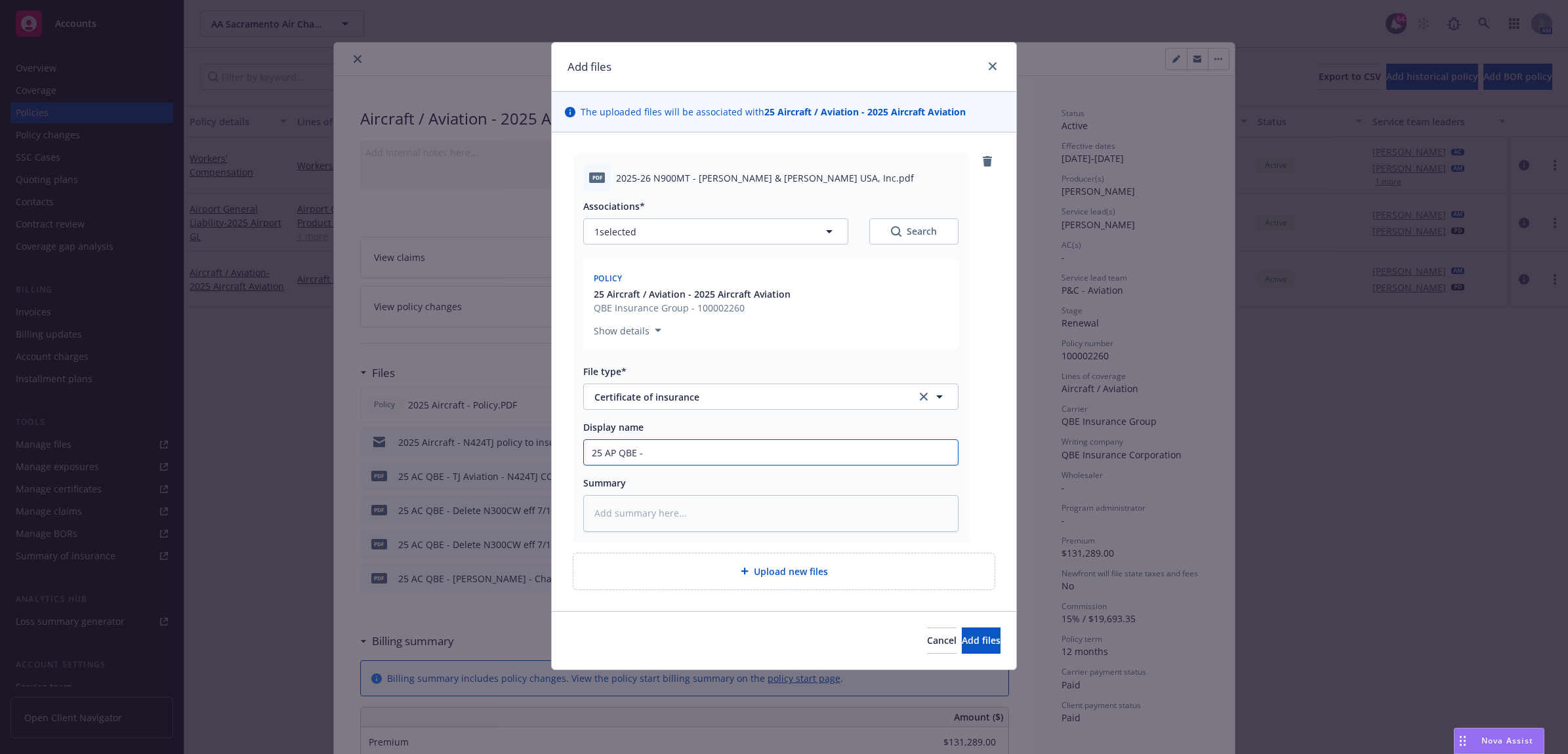
type textarea "x"
type input "25 AP QBE - H"
type textarea "x"
type input "25 AP QBE - Hu"
type textarea "x"
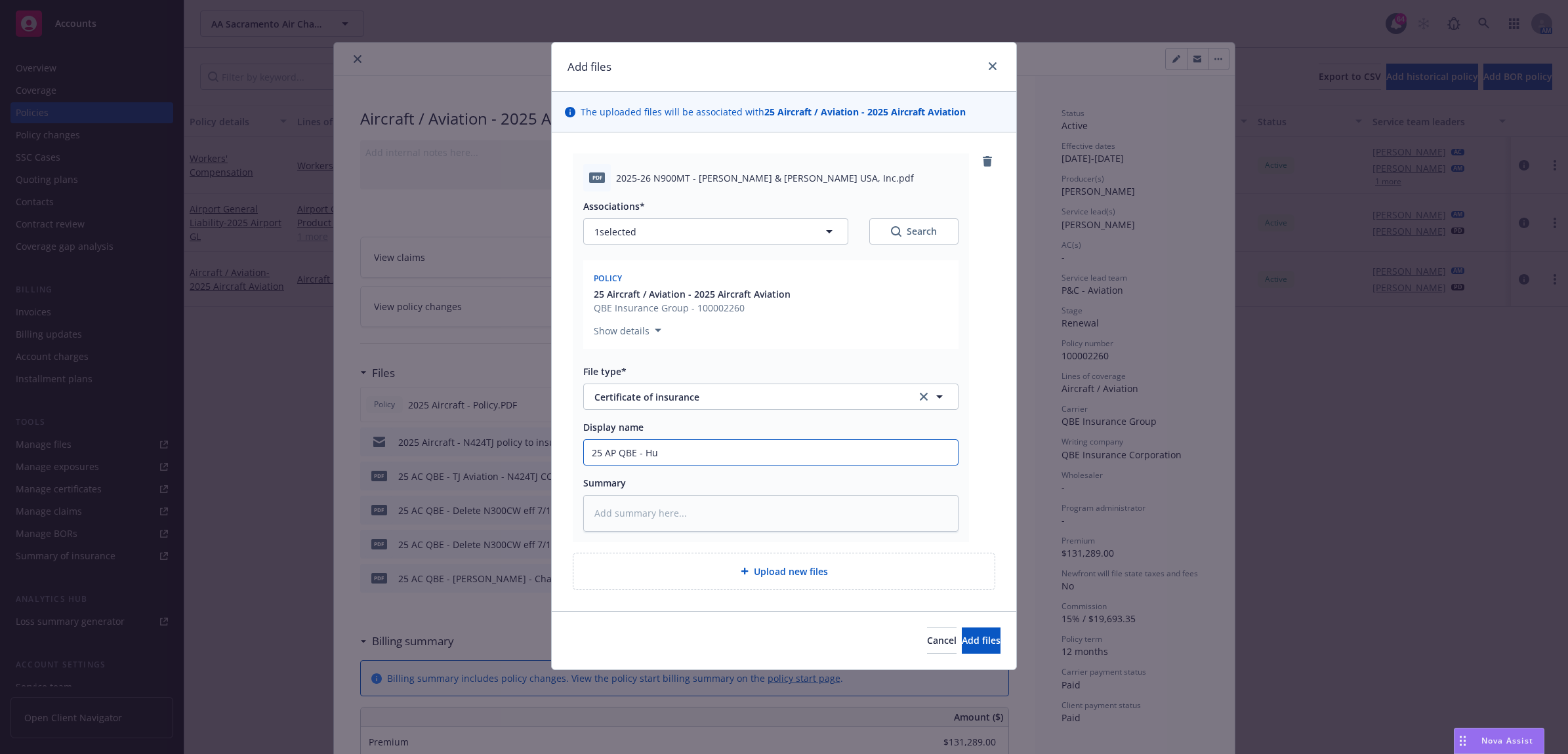
type input "25 AP QBE - Hun"
type textarea "x"
type input "25 AP QBE - Hunt"
type textarea "x"
type input "25 AP QBE - Hunt"
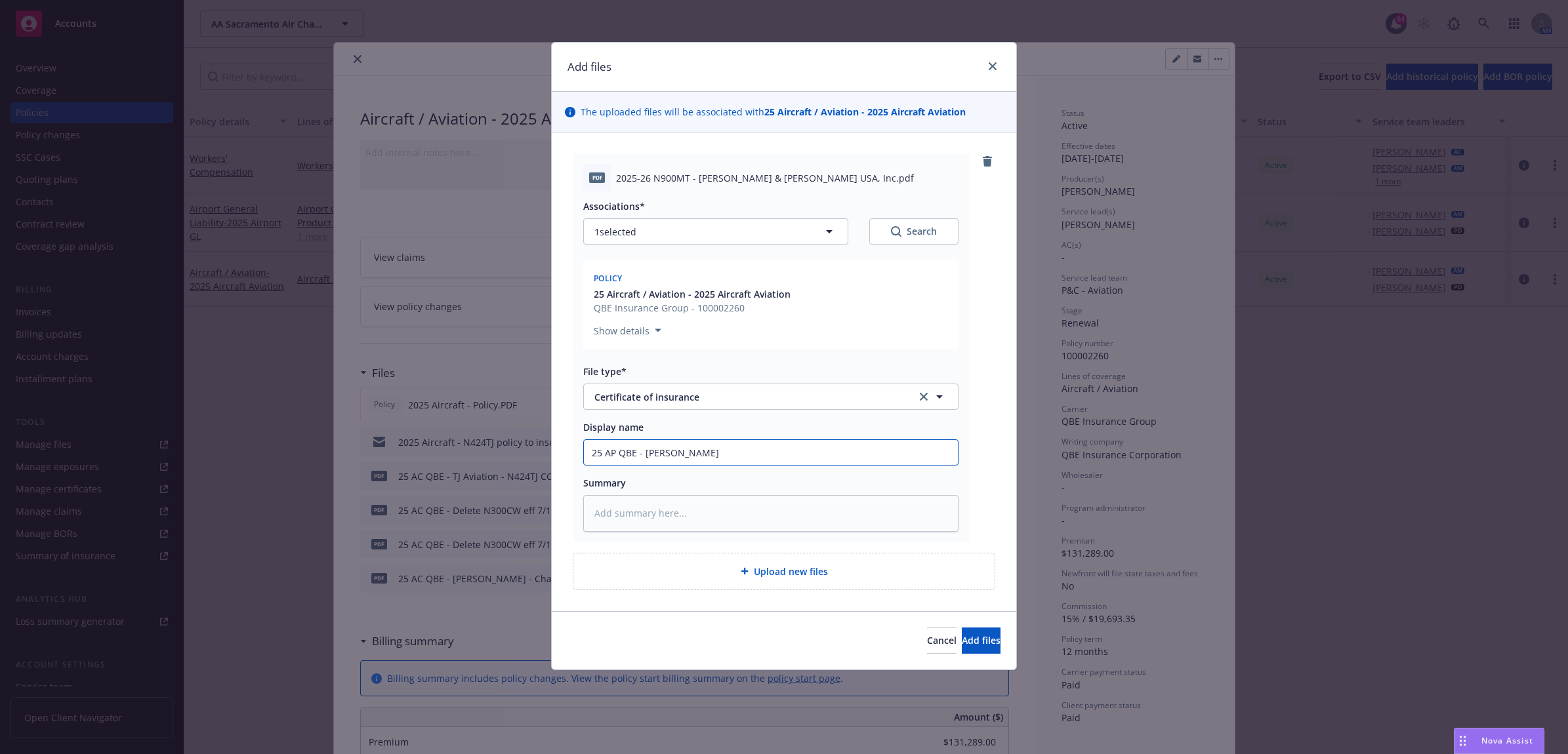
type textarea "x"
type input "25 AP QBE - Hunt &"
type textarea "x"
type input "25 AP QBE - Hunt &"
type textarea "x"
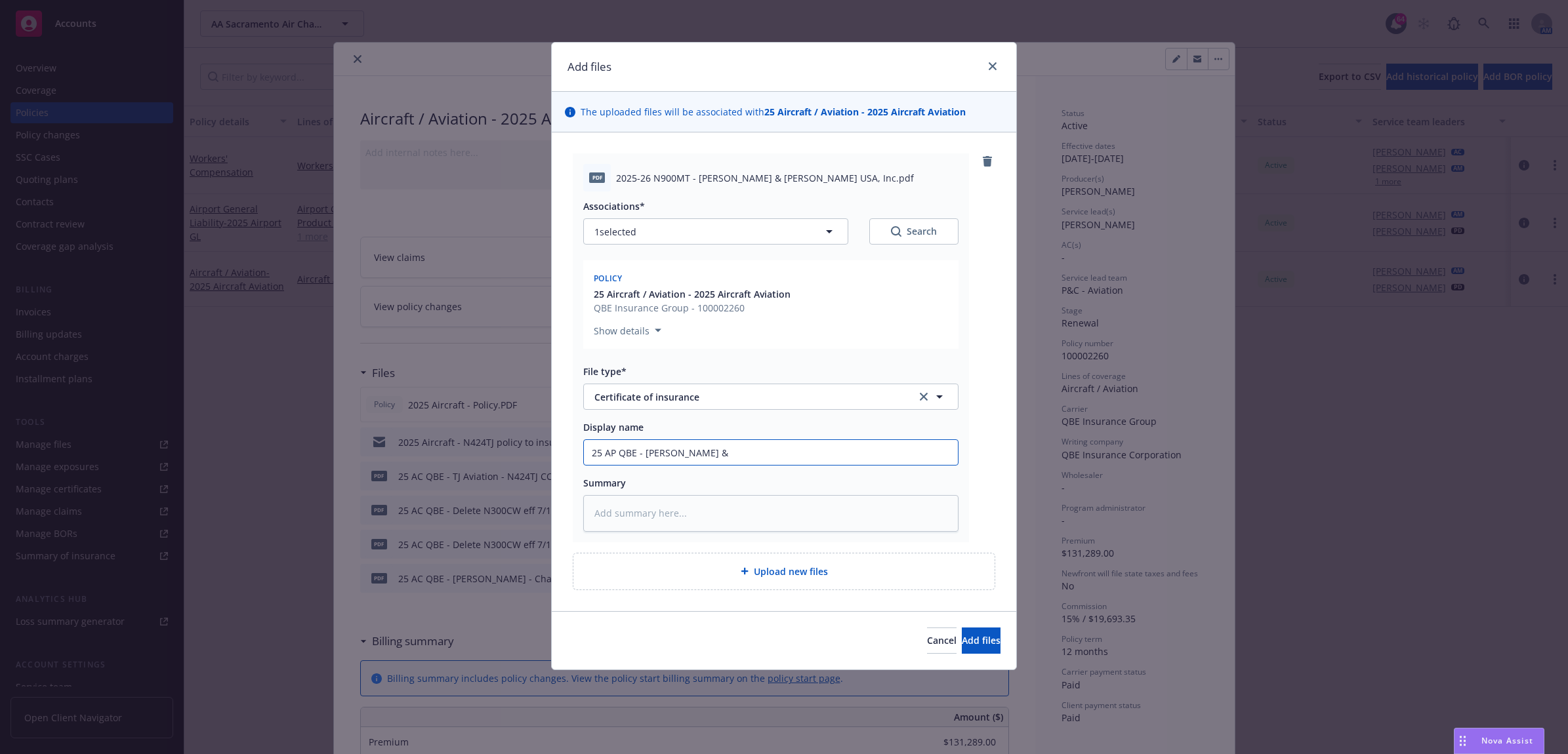
type input "25 AP QBE - Hunt & P"
type textarea "x"
type input "25 AP QBE - Hunt & Pal"
type textarea "x"
type input "25 AP QBE - Hunt & Palm"
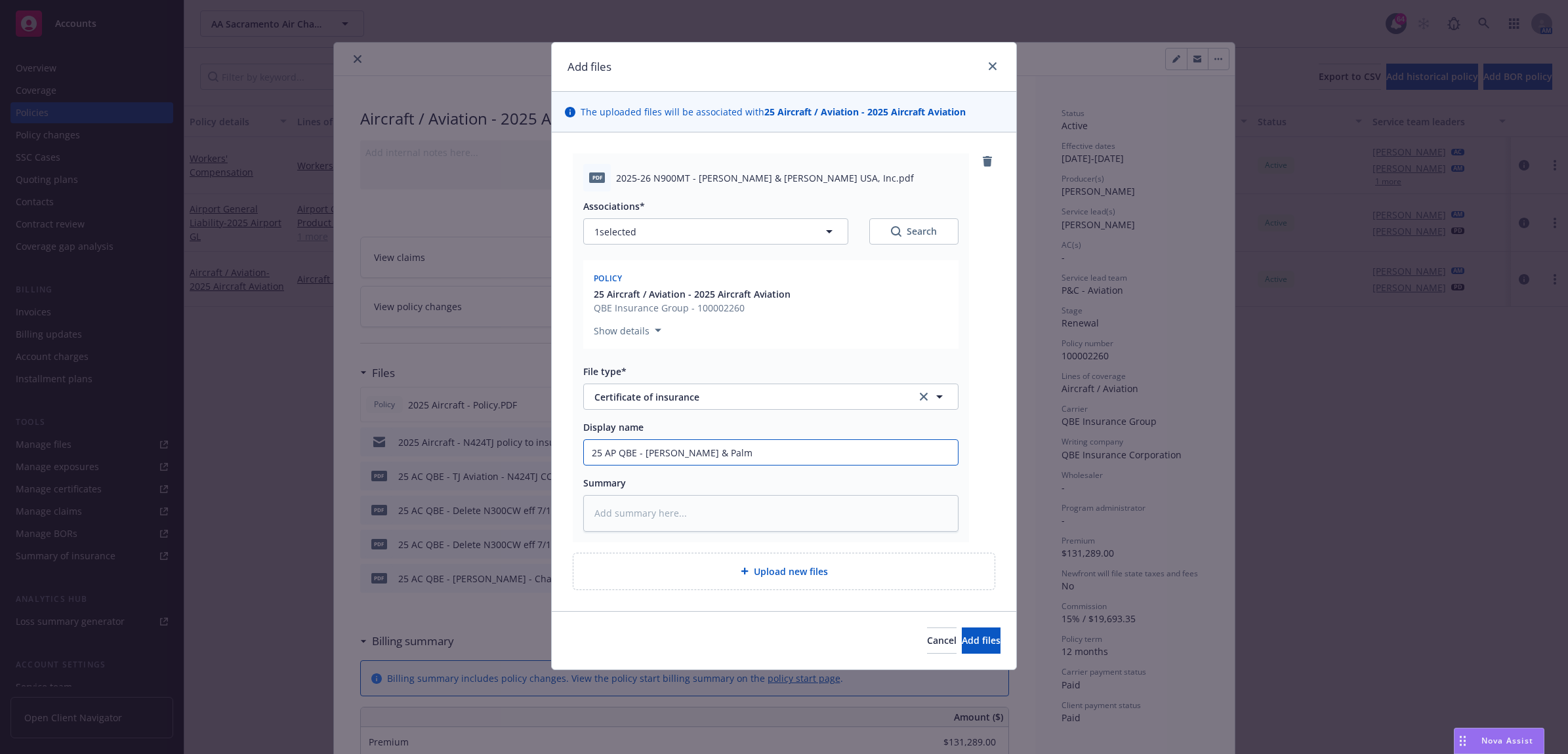
type textarea "x"
type input "25 AP QBE - Hunt & Palme"
type textarea "x"
type input "25 AP QBE - Hunt & Palmer"
type textarea "x"
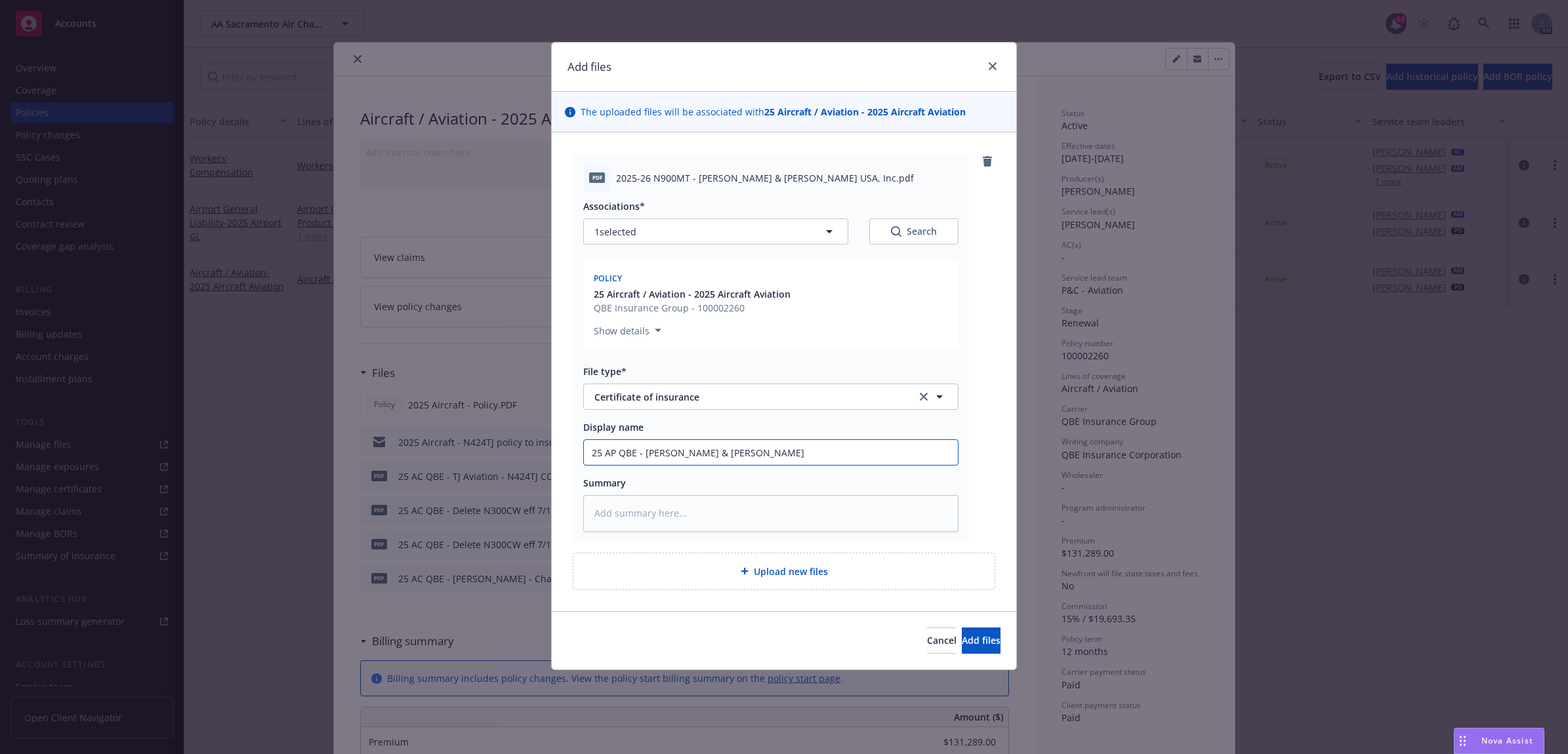
type input "25 AP QBE - Hunt & Palmer"
type textarea "x"
type input "25 AP QBE - Hunt & Palmer U"
type textarea "x"
type input "25 AP QBE - Hunt & Palmer US"
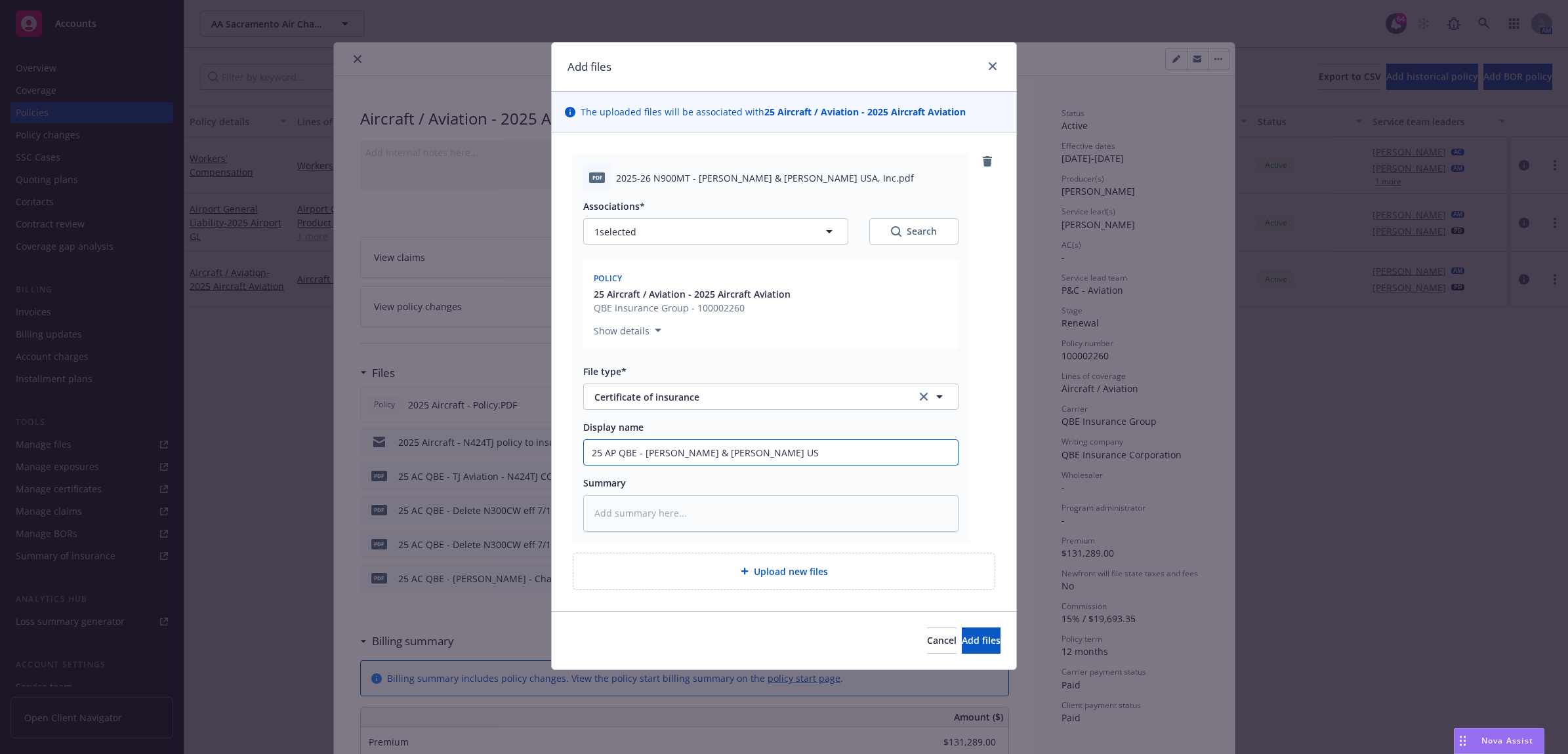
type textarea "x"
type input "25 AP QBE - Hunt & Palmer USA"
type textarea "x"
type input "25 AP QBE - Hunt & Palmer USA"
type textarea "x"
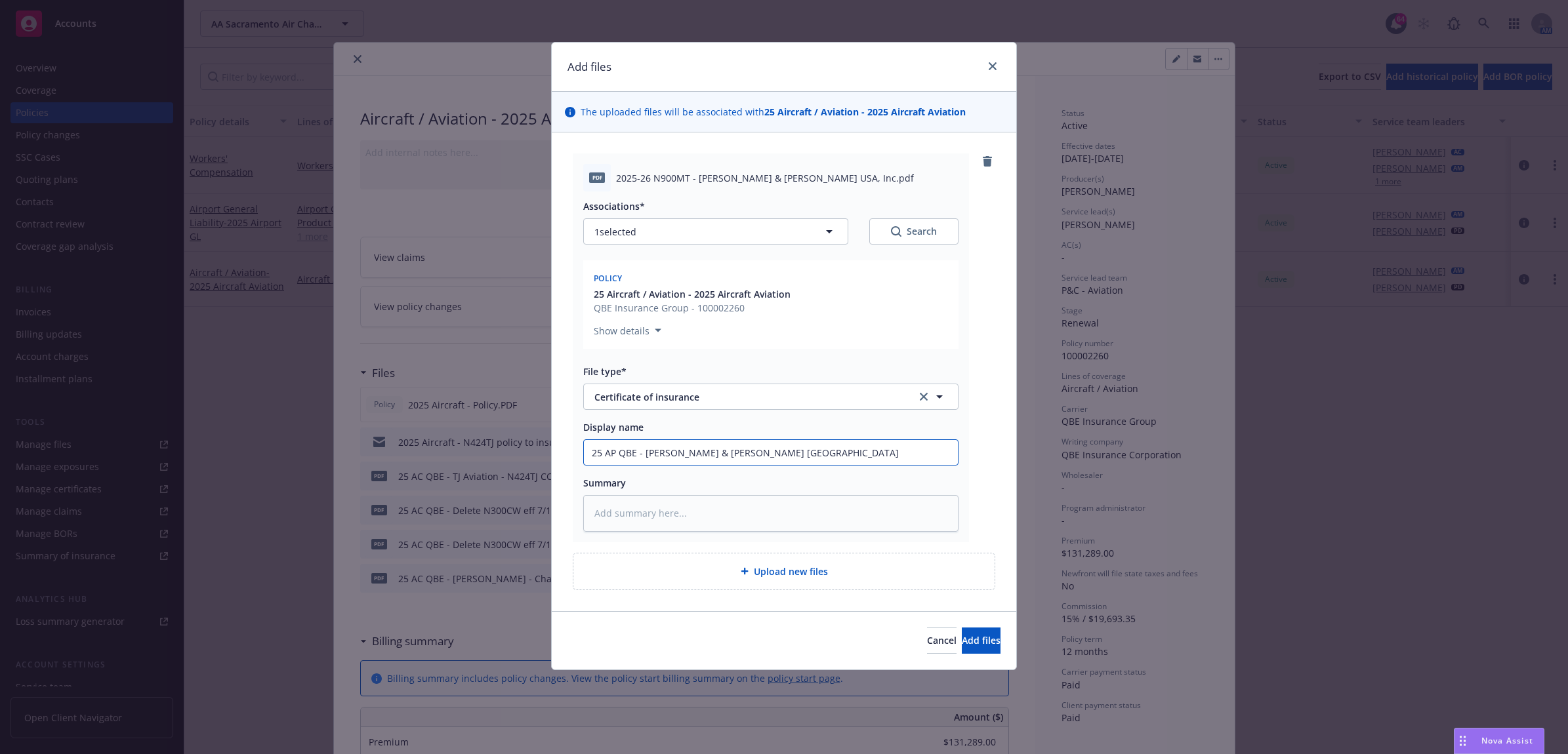
type input "25 AP QBE - Hunt & Palmer USA C"
type textarea "x"
type input "25 AP QBE - Hunt & Palmer USA CO"
type textarea "x"
drag, startPoint x: 640, startPoint y: 468, endPoint x: 592, endPoint y: 456, distance: 49.5
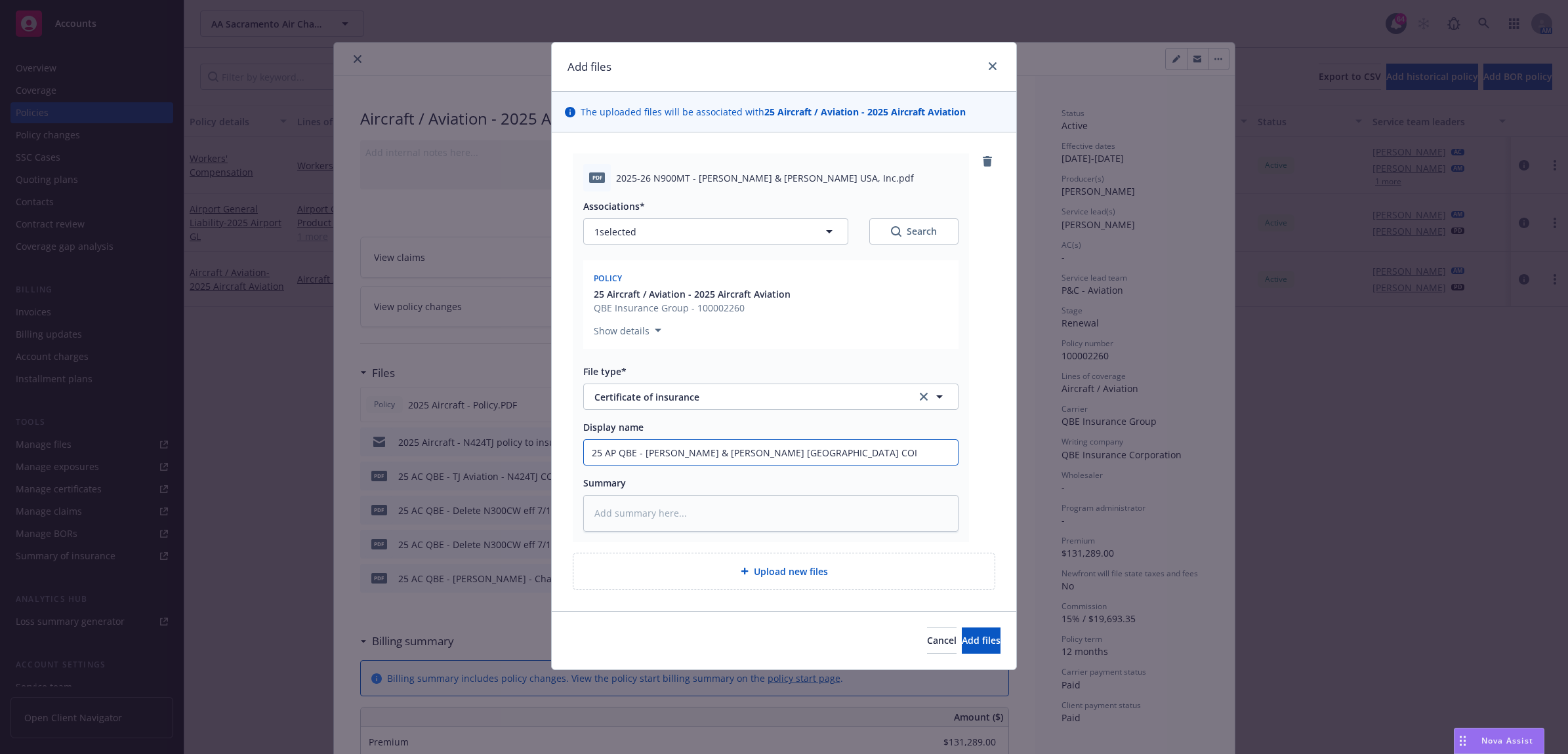
click at [492, 468] on div "Add files The uploaded files will be associated with 25 Aircraft / Aviation - 2…" at bounding box center [784, 377] width 1568 height 754
type input "25 AP QBE - Hunt & Palmer USA COI"
paste textarea "25 AP QBE - Hunt & Palmer USA COI"
type textarea "x"
type textarea "25 AP QBE - Hunt & Palmer USA COI"
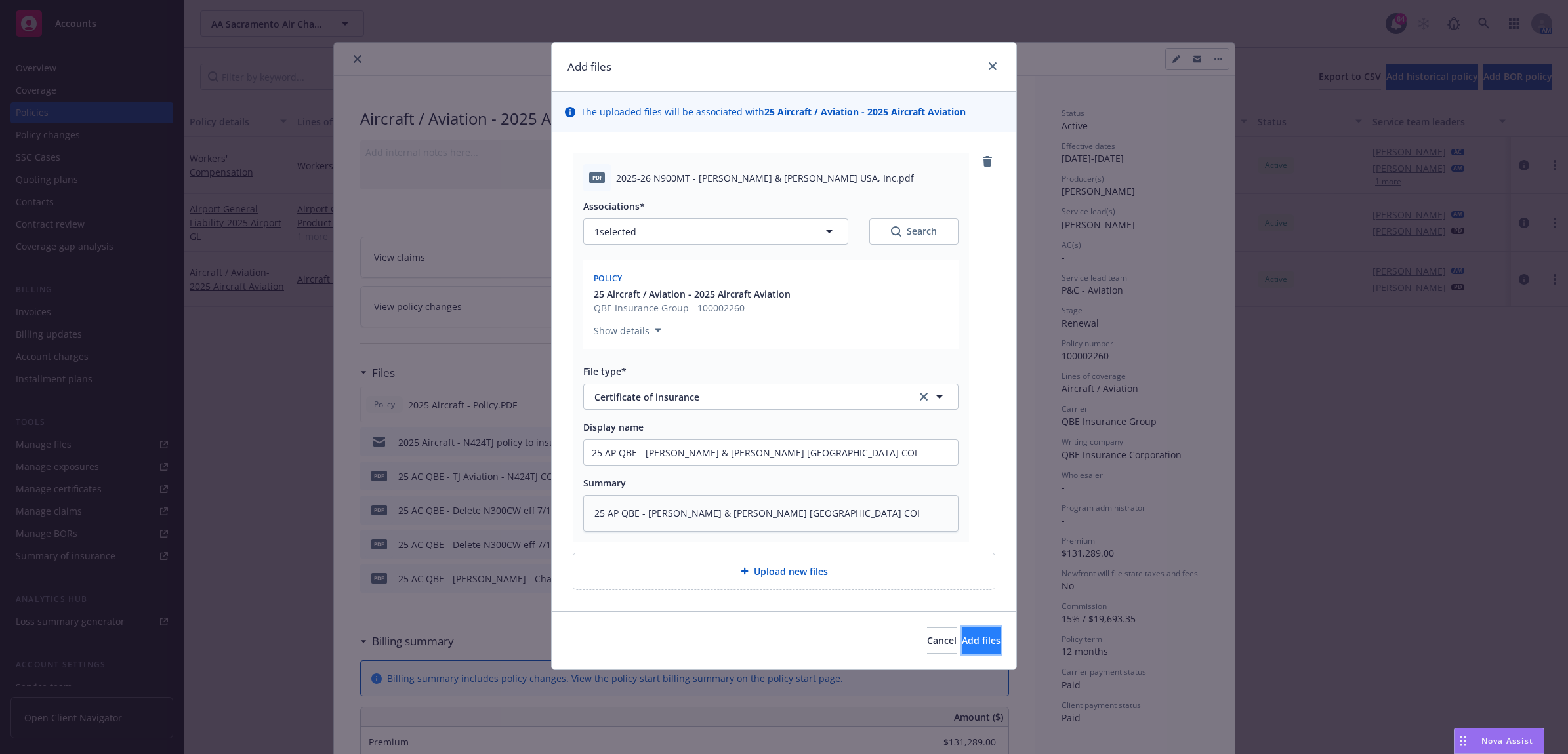
click at [962, 647] on span "Add files" at bounding box center [981, 640] width 39 height 13
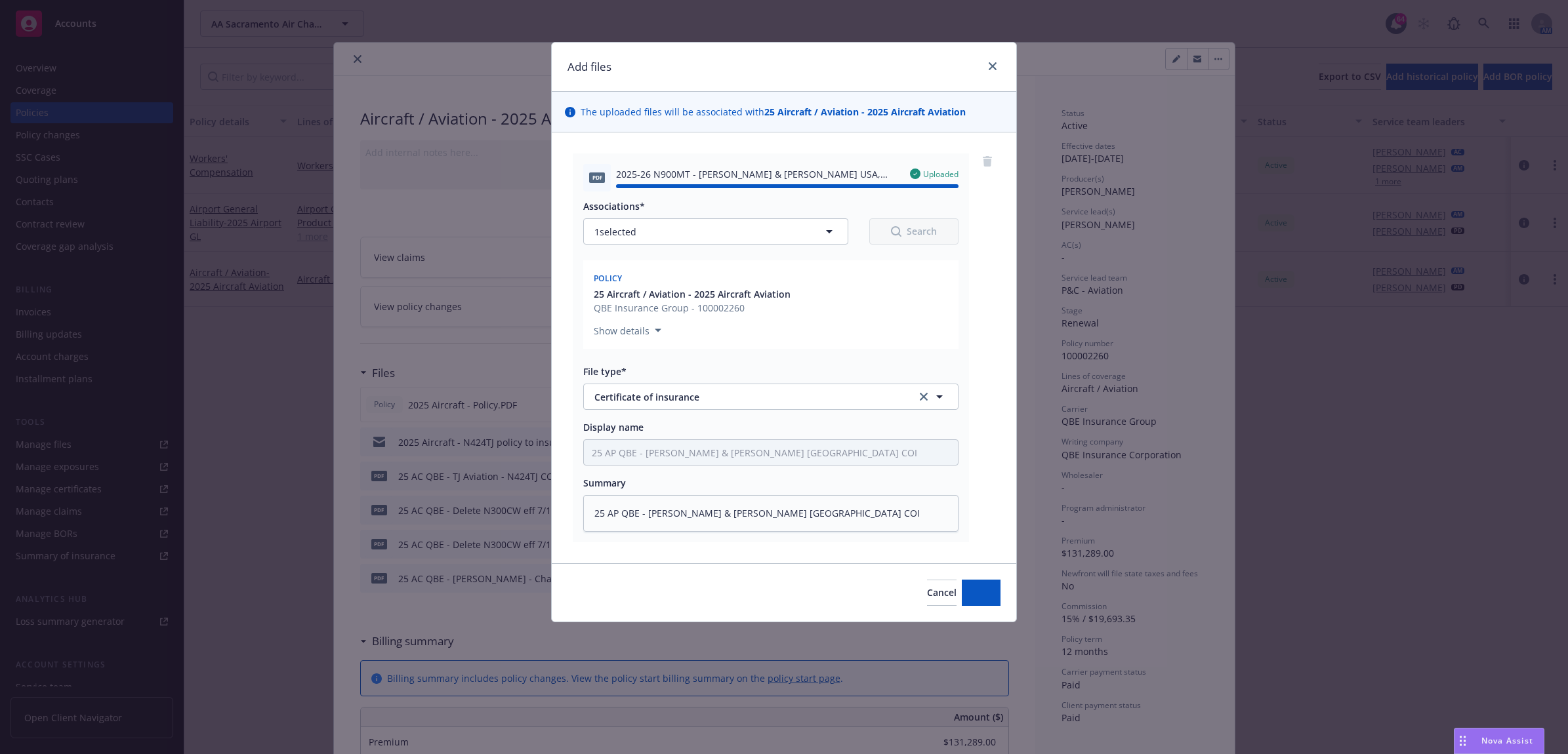
type textarea "x"
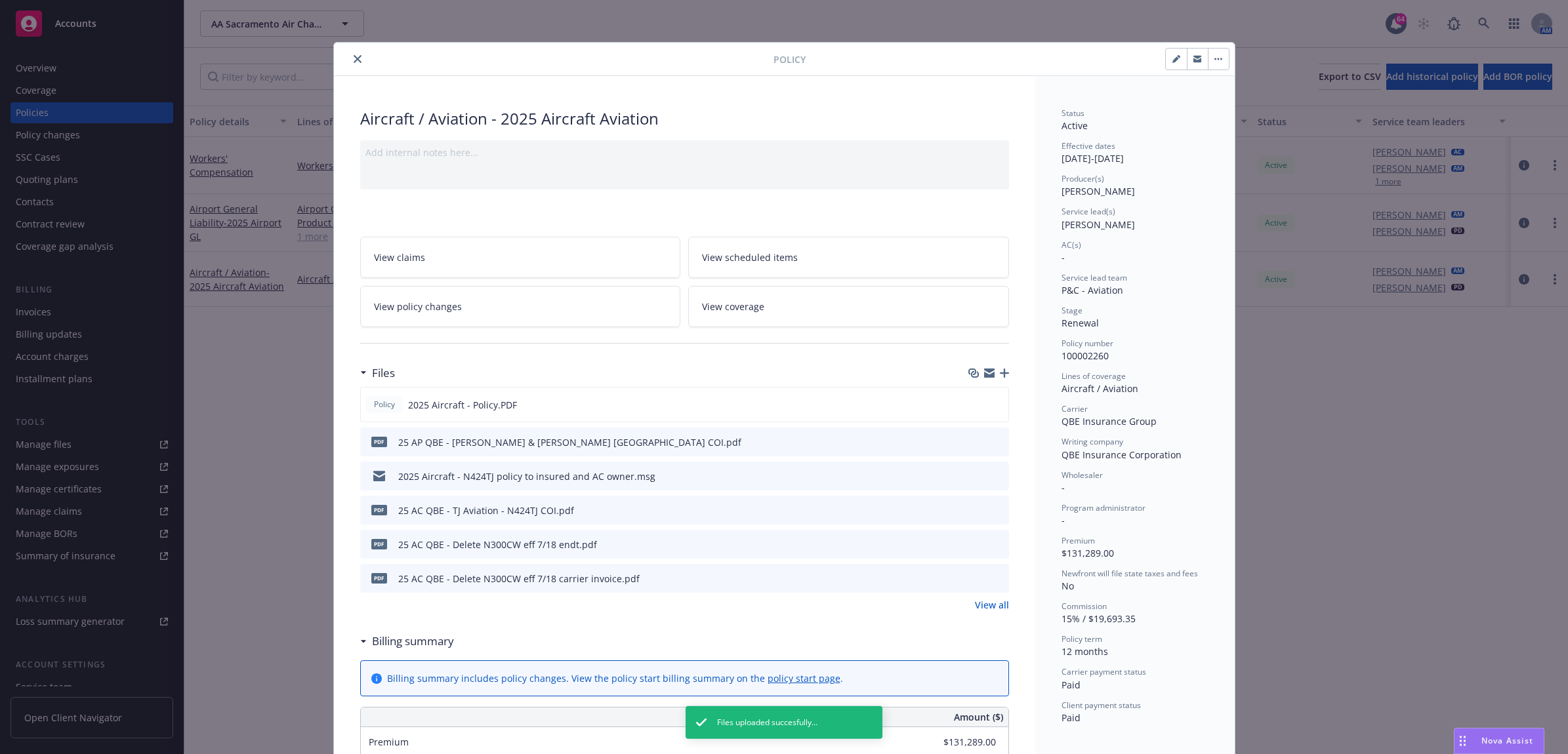
click at [354, 60] on icon "close" at bounding box center [358, 59] width 8 height 8
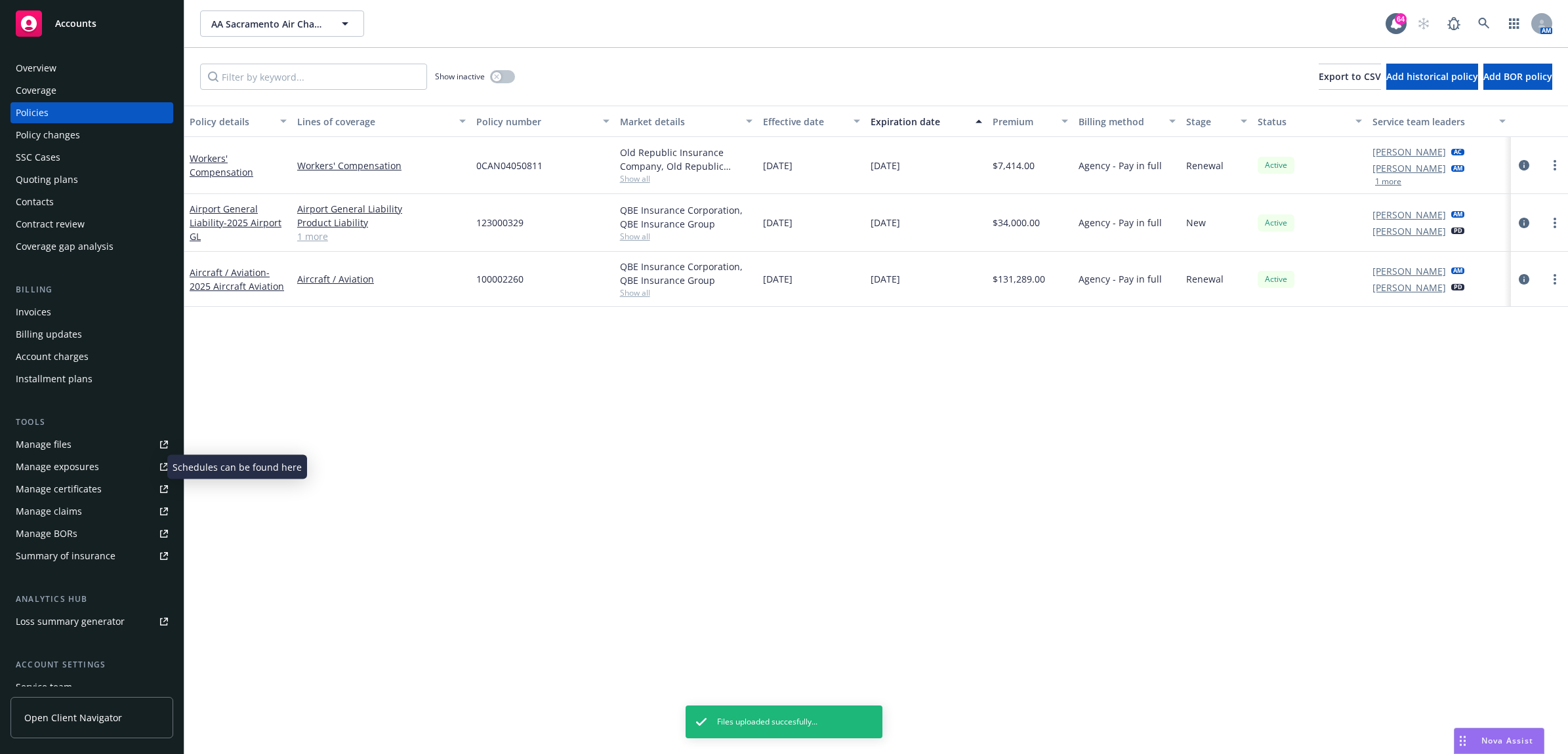
click at [92, 473] on div "Manage exposures" at bounding box center [57, 467] width 83 height 21
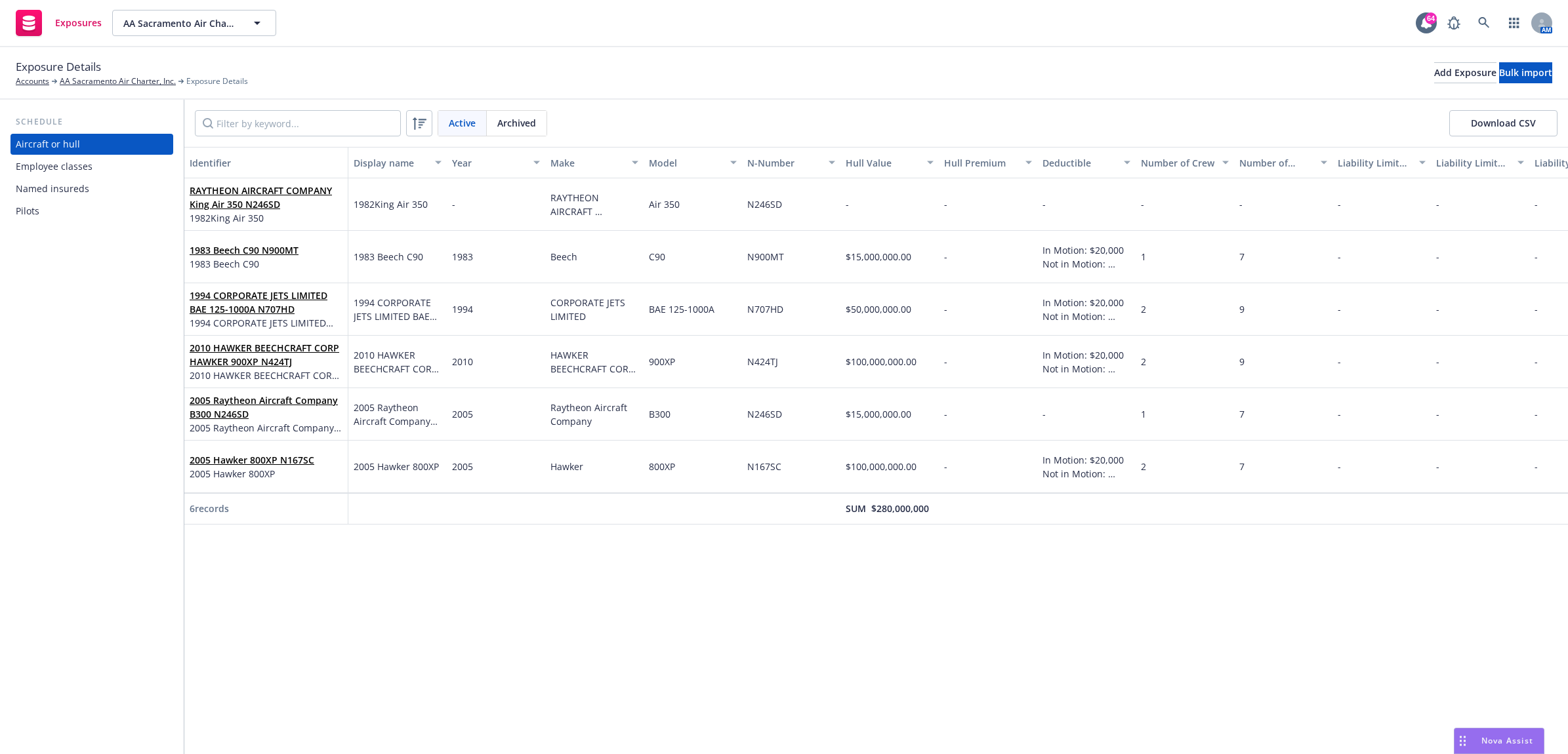
click at [88, 191] on div "Named insureds" at bounding box center [92, 189] width 152 height 21
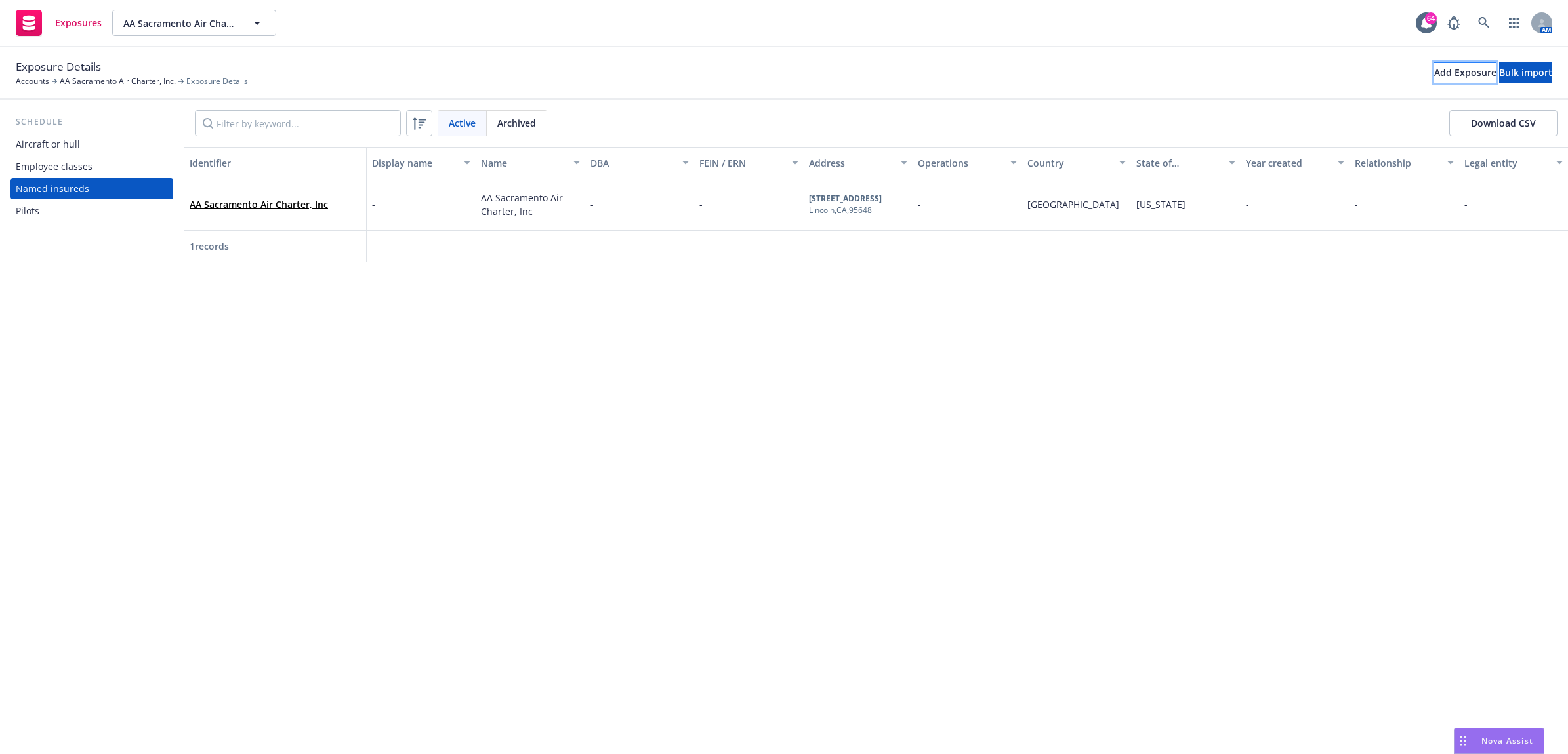
click at [1434, 79] on div "Add Exposure" at bounding box center [1465, 73] width 63 height 20
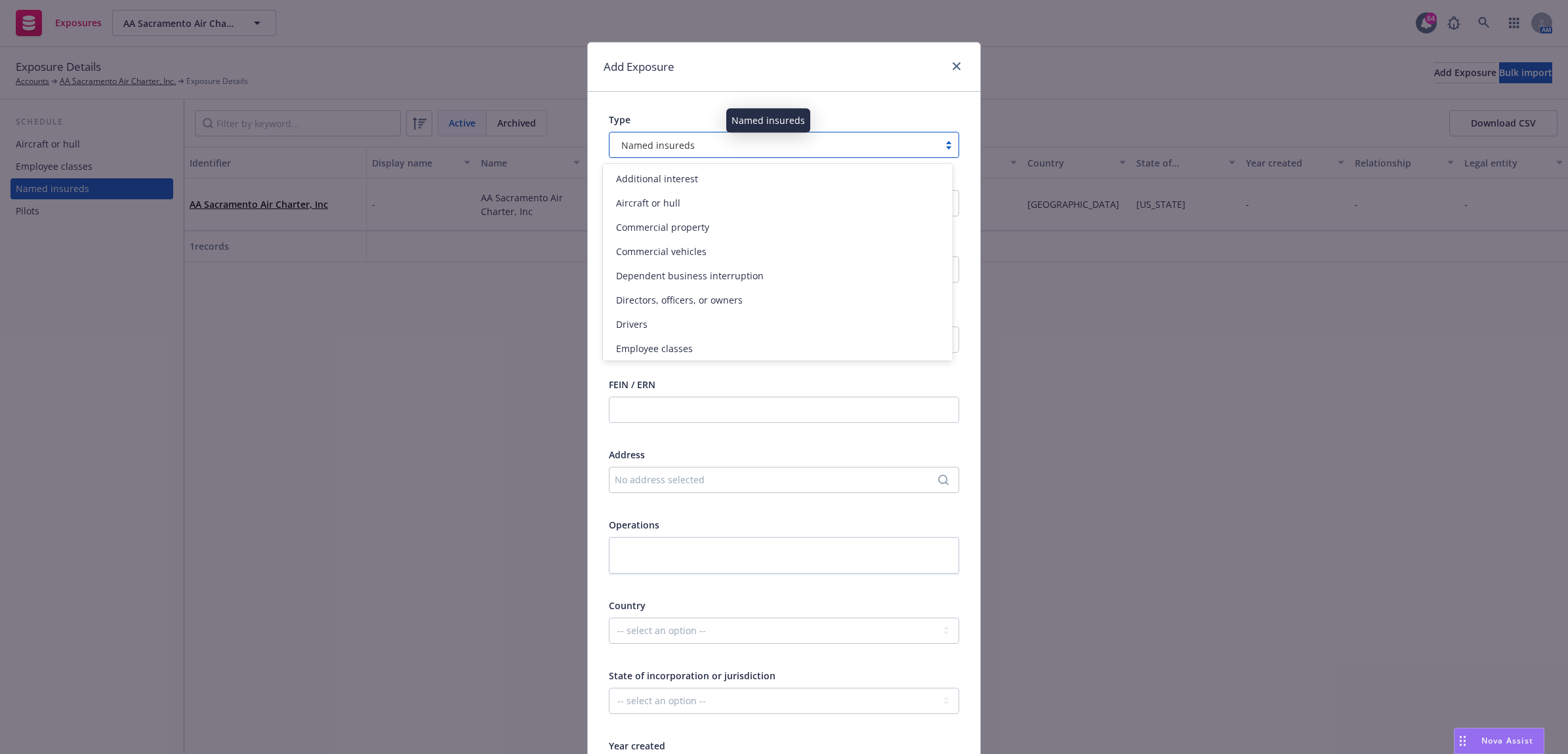
click at [712, 146] on div "Named insureds" at bounding box center [774, 145] width 316 height 14
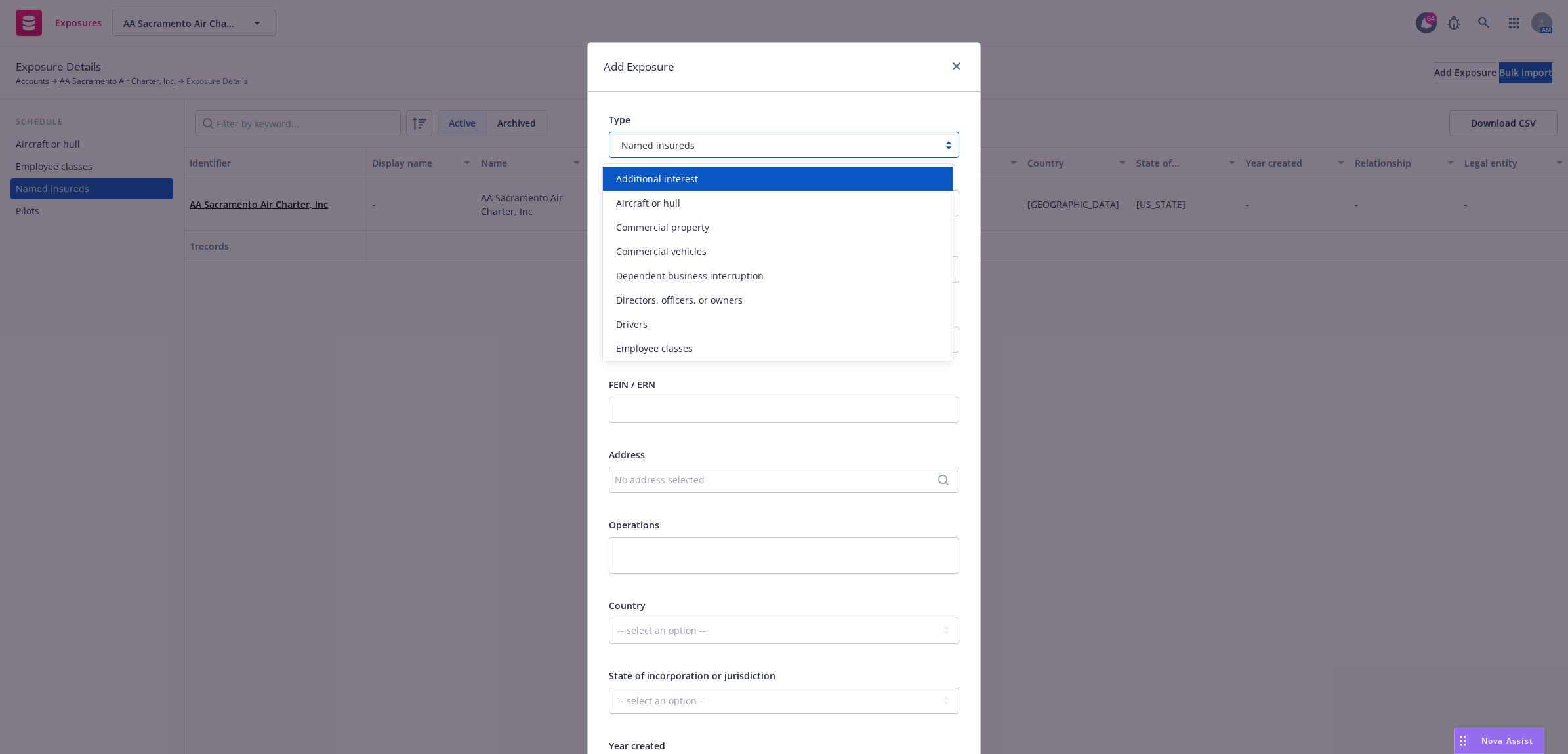
click at [710, 173] on div "Additional interest" at bounding box center [778, 178] width 335 height 14
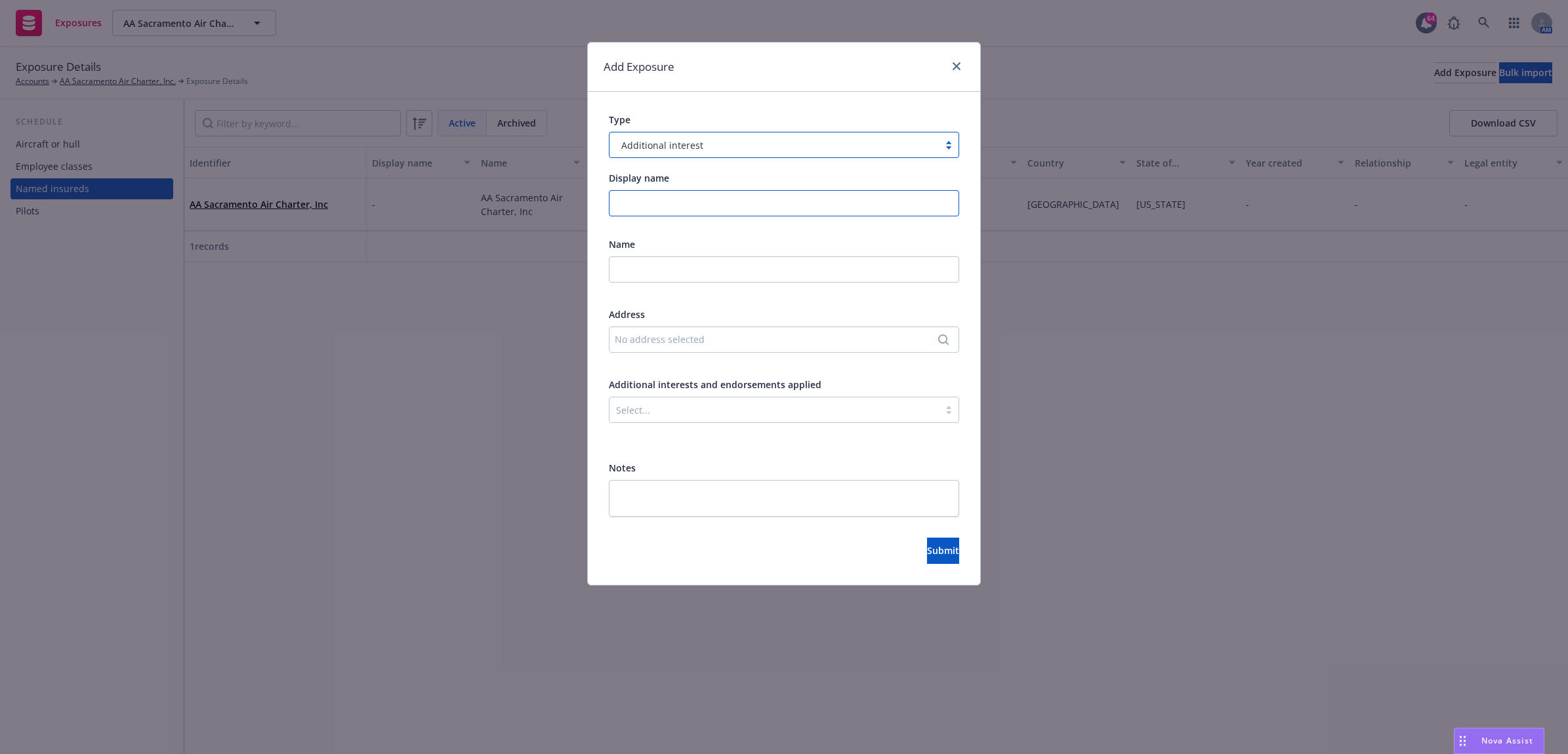
click at [673, 210] on input "Display name" at bounding box center [784, 203] width 350 height 26
type input "[PERSON_NAME] & [PERSON_NAME] USA, Inc"
click at [609, 327] on button "No address selected" at bounding box center [784, 340] width 350 height 26
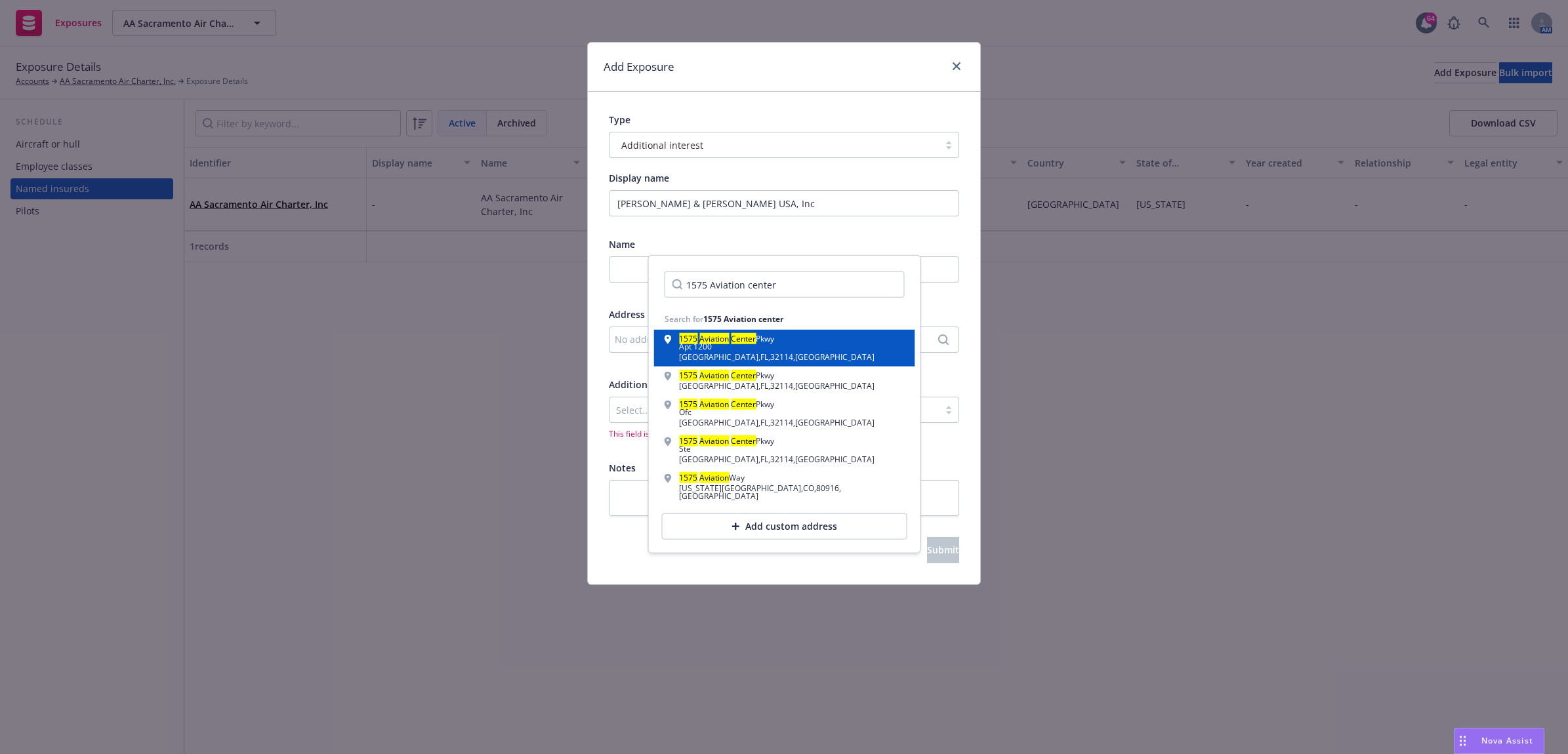
type input "1575 Aviation center"
click at [837, 331] on div "1575 Aviation Center Pkwy Apt 1200 Daytona Beach , FL , 32114 , USA" at bounding box center [785, 348] width 261 height 37
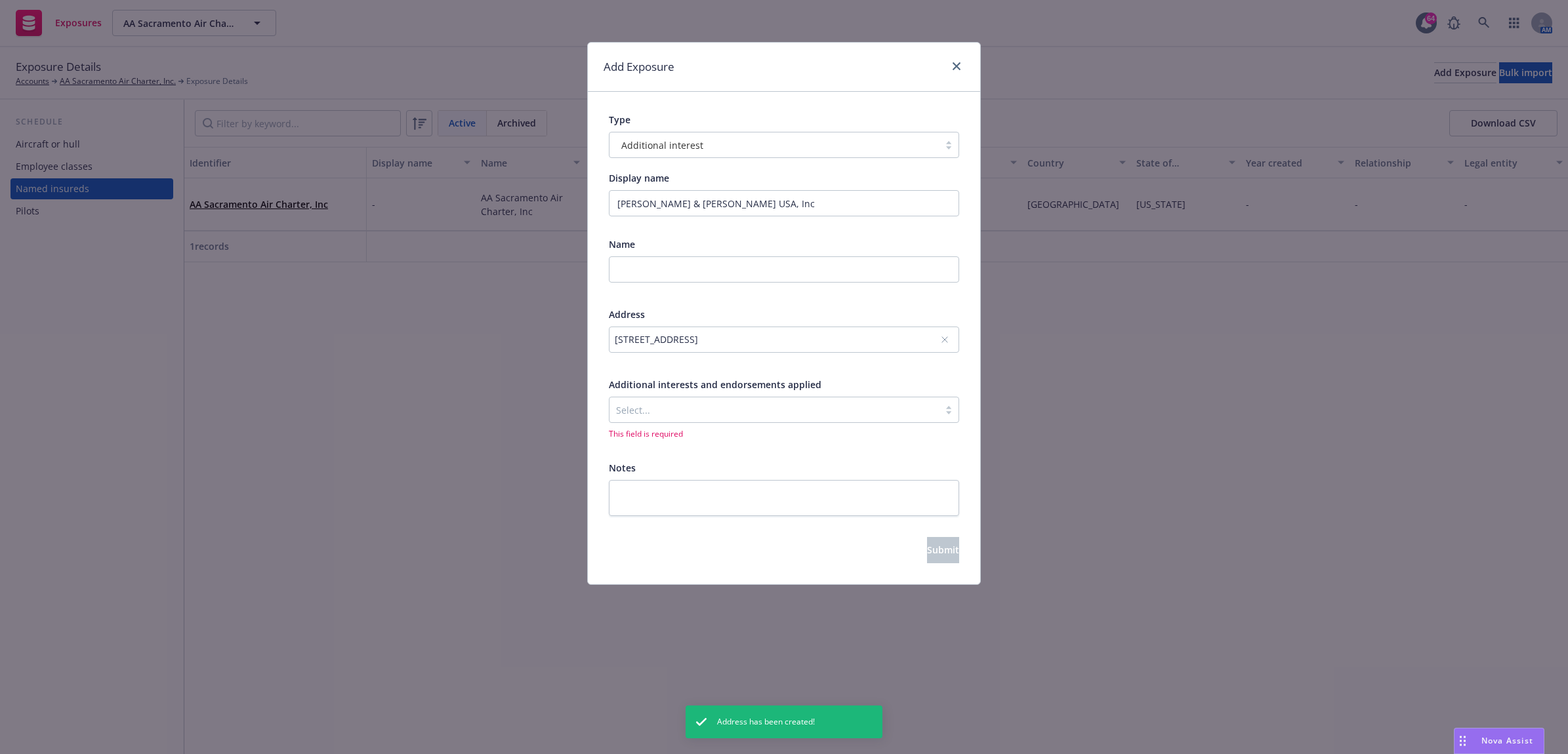
click at [779, 415] on div at bounding box center [774, 410] width 316 height 16
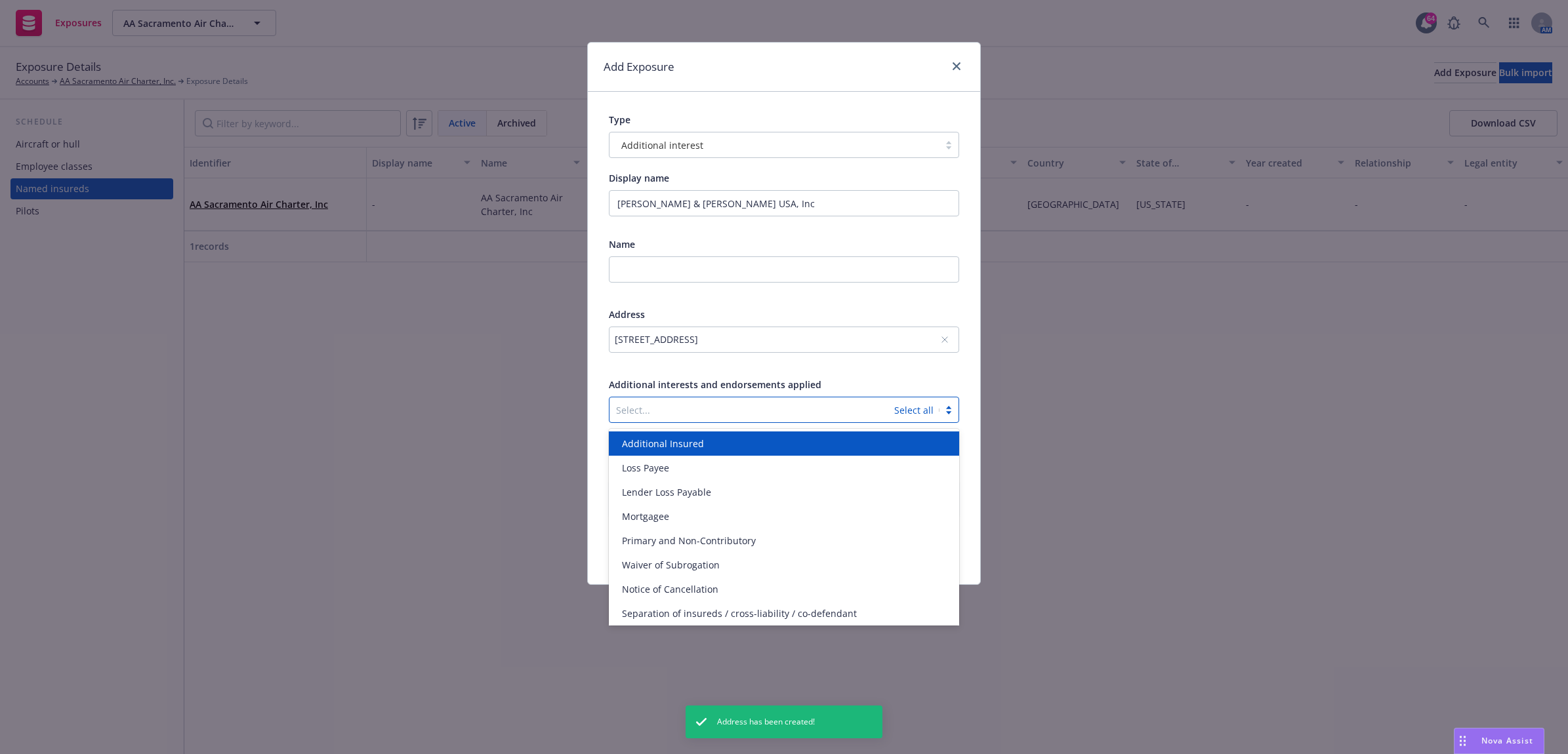
click at [768, 441] on div "Additional Insured" at bounding box center [784, 443] width 335 height 14
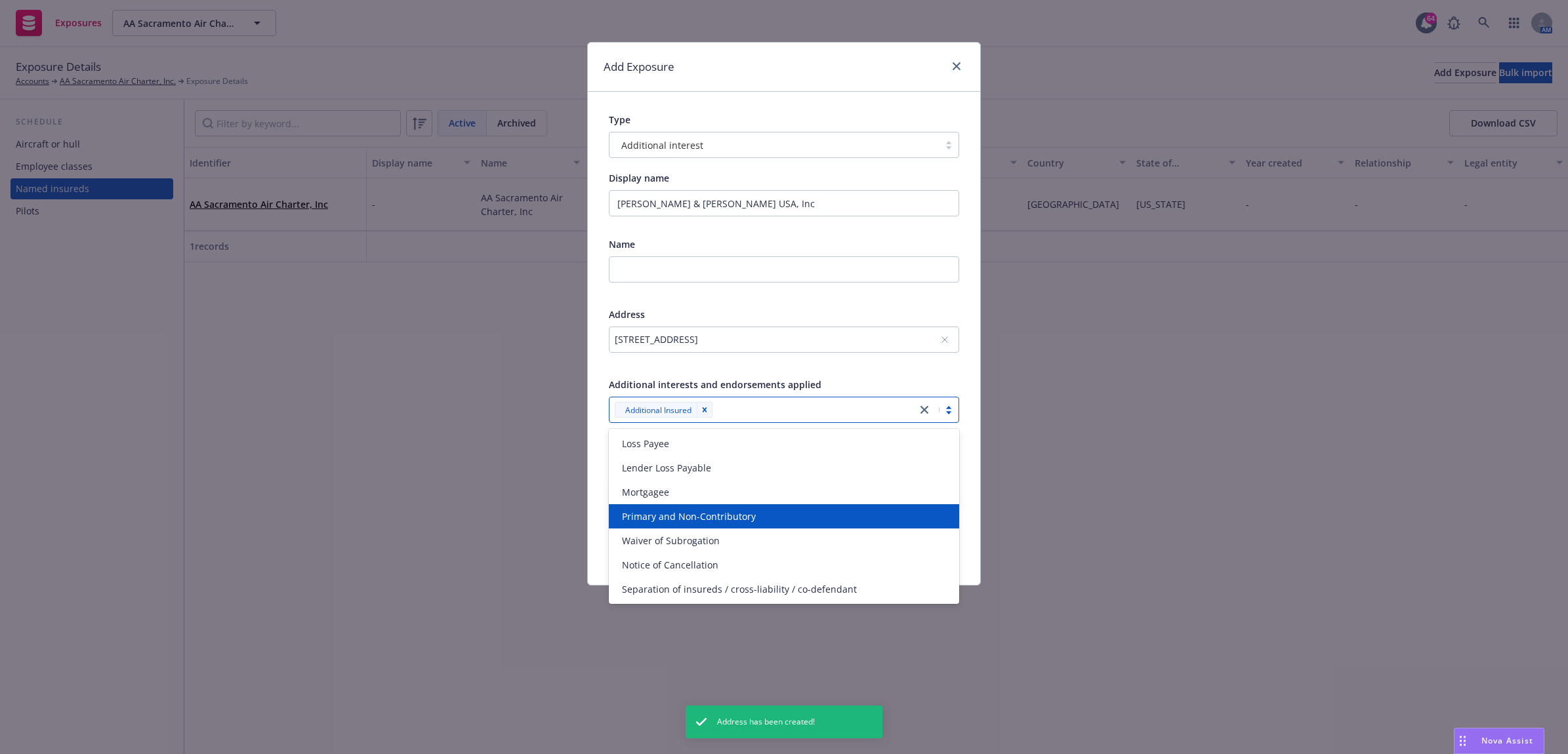
click at [982, 487] on div "Add Exposure Type Additional interest Display name Hunt & Palmer USA, Inc Name …" at bounding box center [784, 377] width 1568 height 754
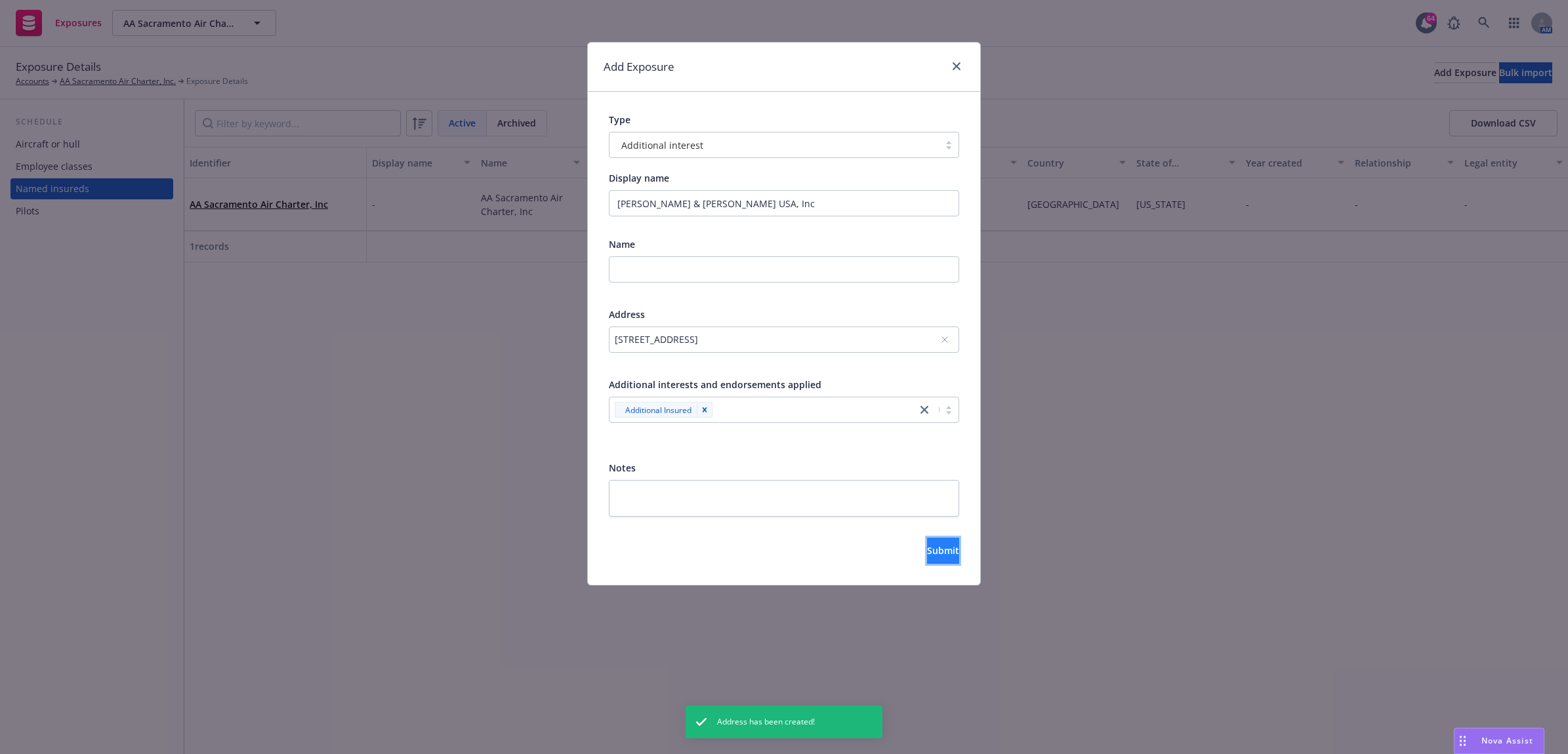
click at [927, 547] on button "Submit" at bounding box center [943, 551] width 32 height 26
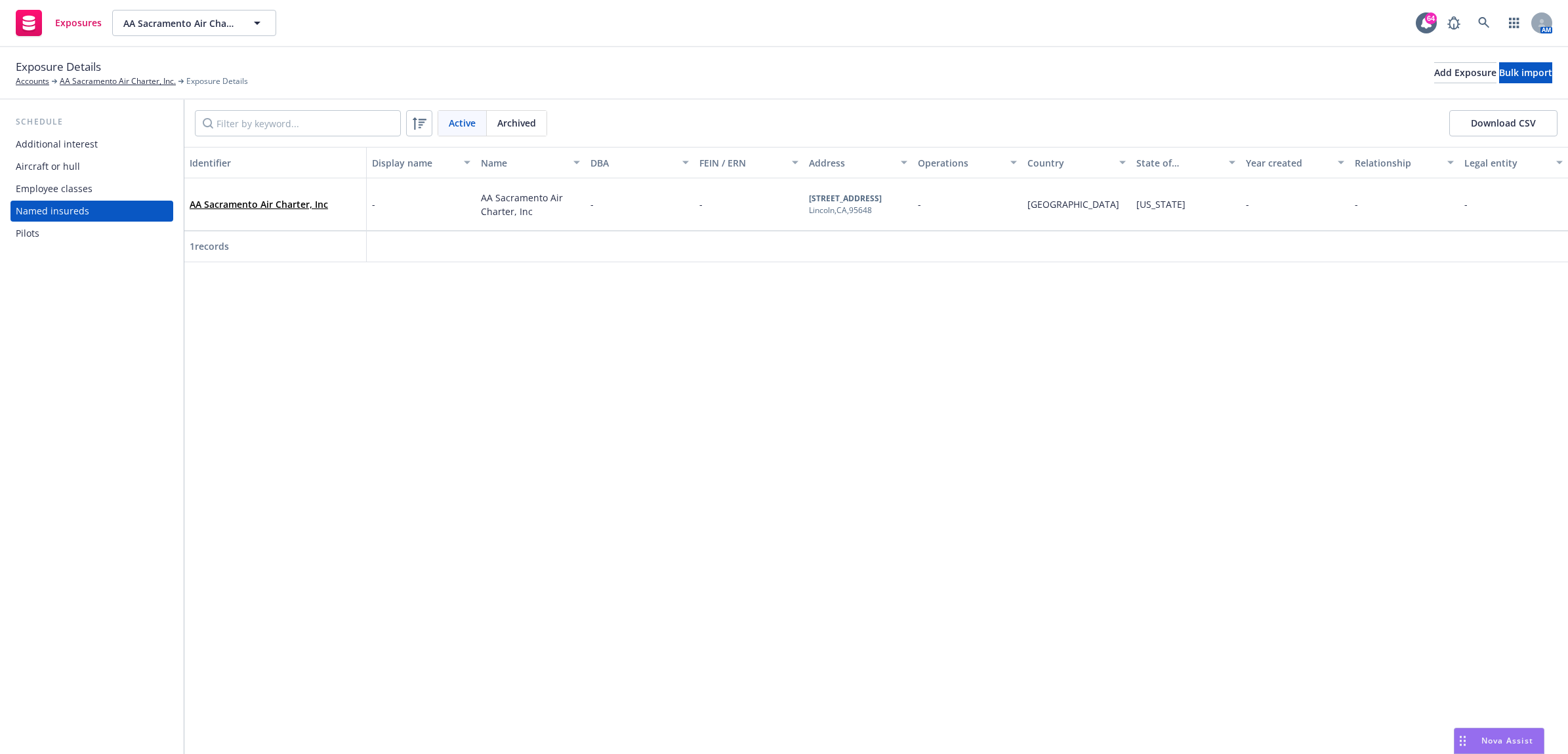
click at [61, 194] on div "Employee classes" at bounding box center [54, 189] width 76 height 21
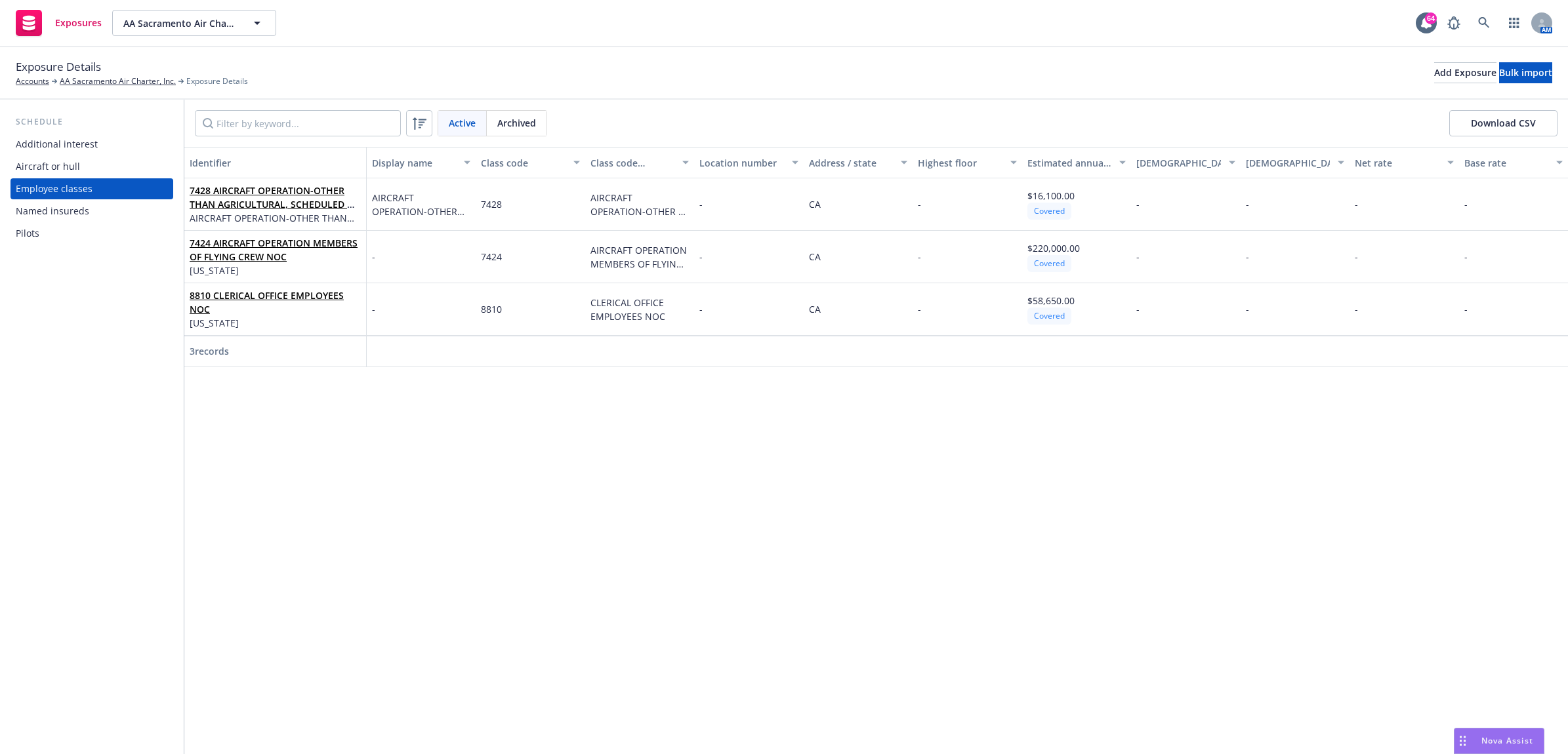
click at [65, 214] on div "Named insureds" at bounding box center [53, 211] width 74 height 21
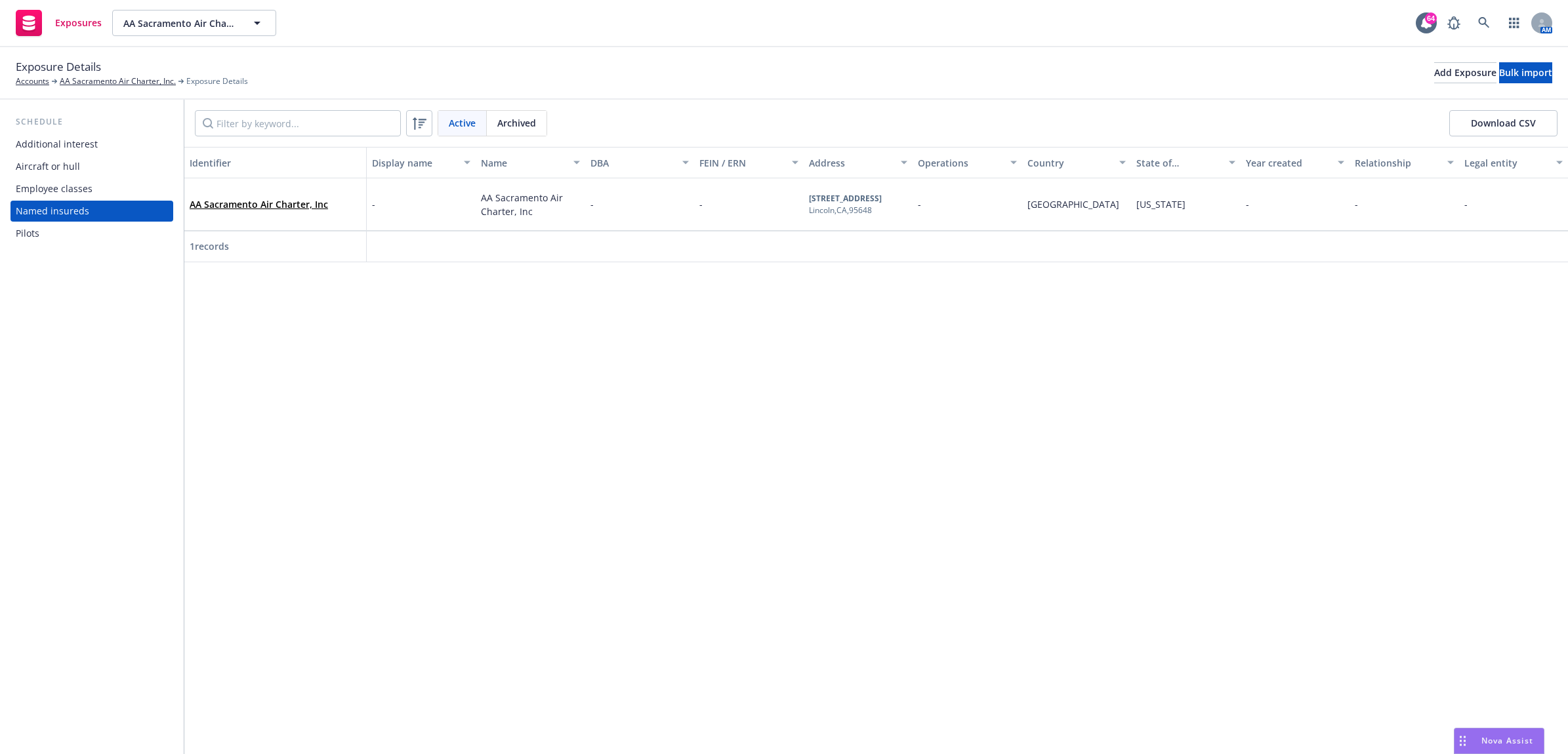
click at [95, 149] on div "Additional interest" at bounding box center [92, 144] width 152 height 21
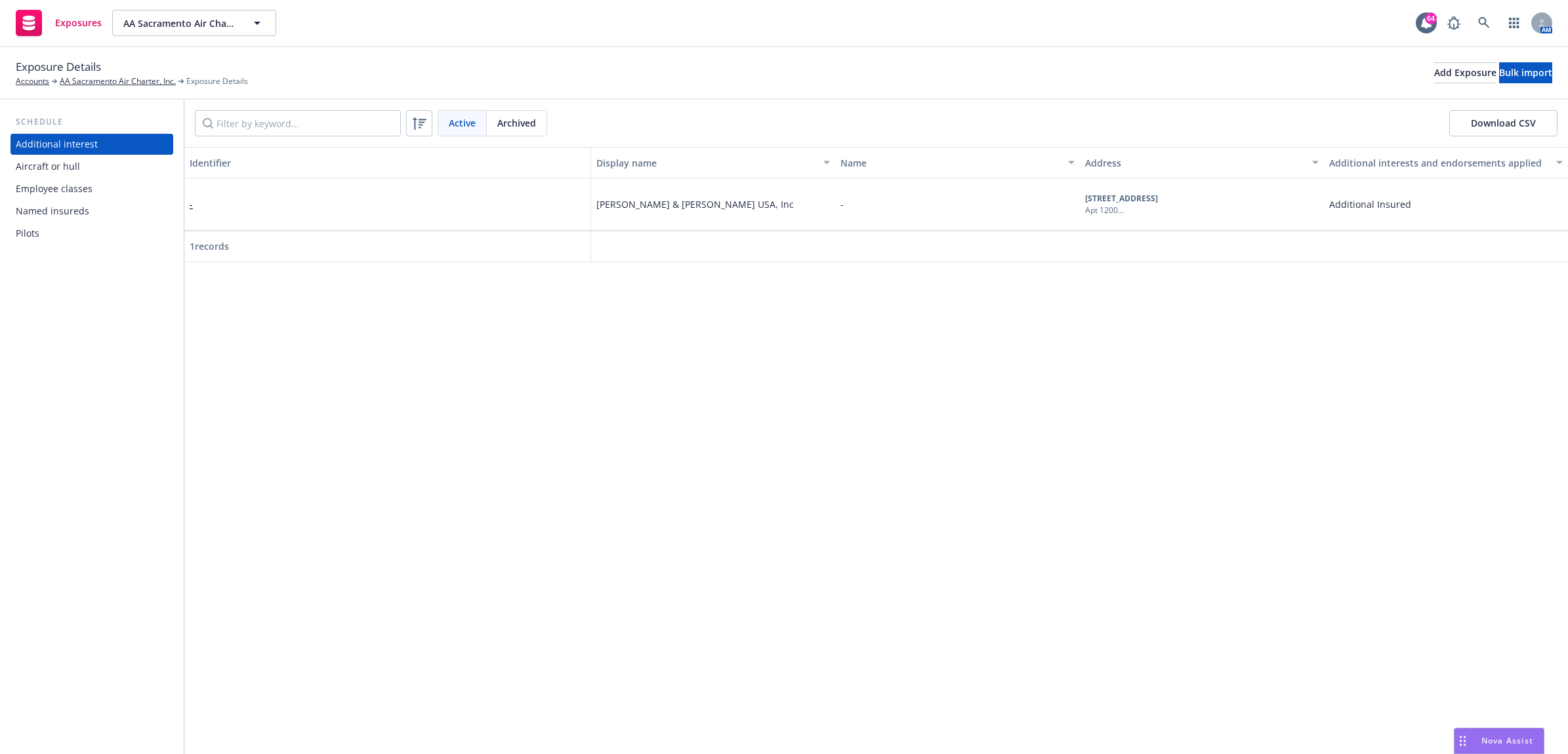
click at [659, 201] on span "[PERSON_NAME] & [PERSON_NAME] USA, Inc" at bounding box center [695, 204] width 198 height 14
click at [1503, 221] on div "Additional Insured" at bounding box center [1445, 205] width 244 height 53
click at [188, 209] on div "-" at bounding box center [387, 205] width 406 height 53
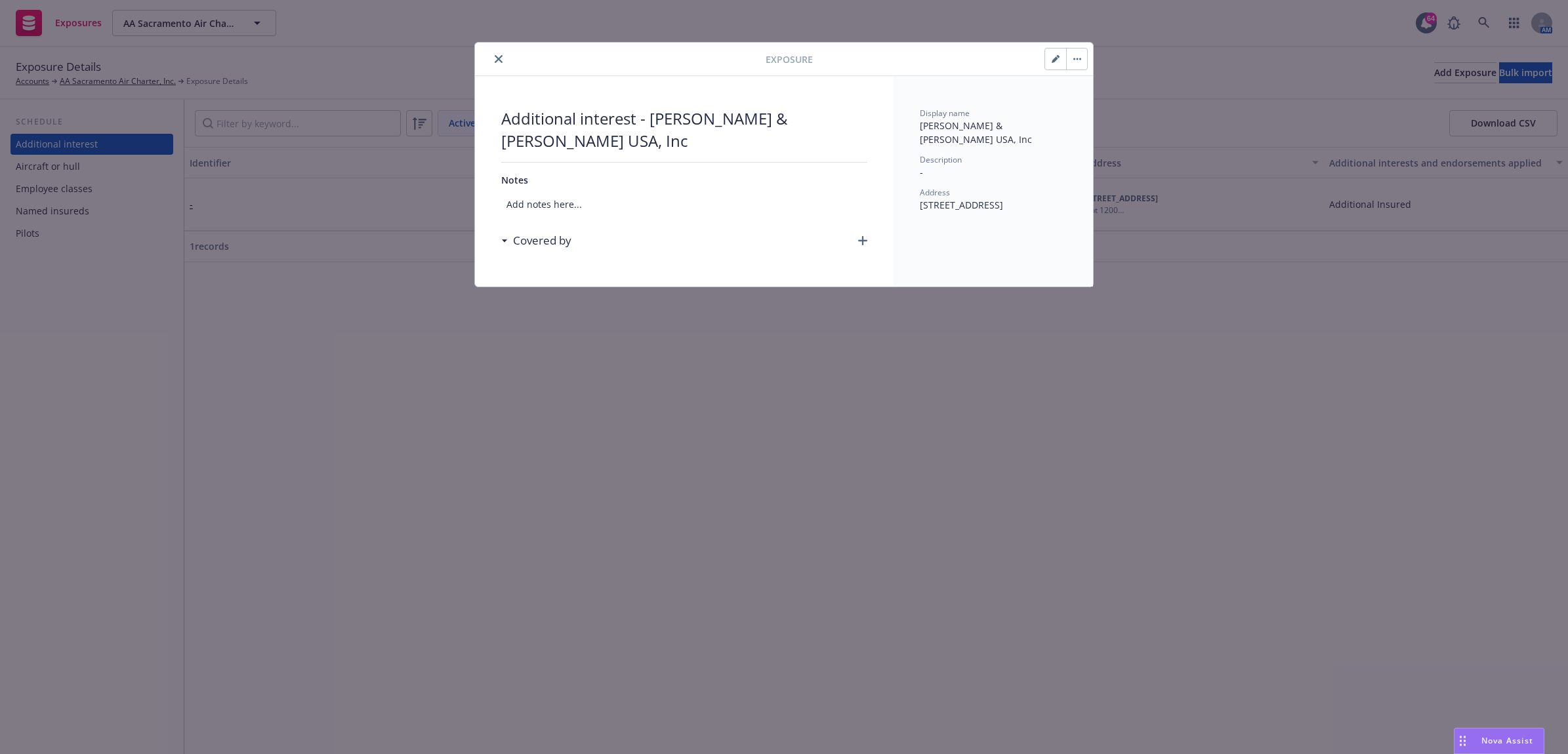
click at [1048, 51] on button "button" at bounding box center [1055, 59] width 21 height 21
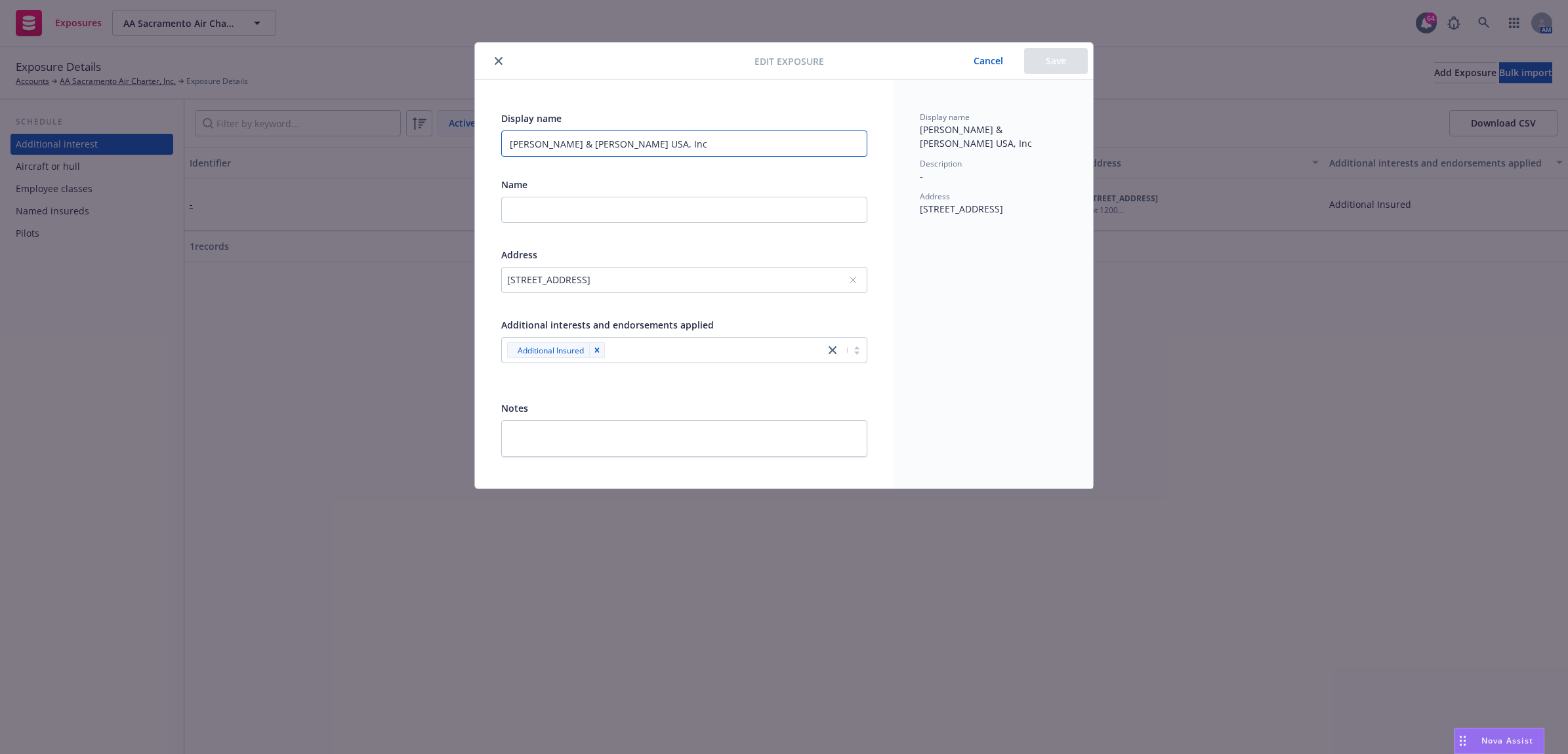
drag, startPoint x: 647, startPoint y: 146, endPoint x: 480, endPoint y: 144, distance: 167.0
click at [480, 144] on div "Display name [PERSON_NAME] & [PERSON_NAME] USA, Inc Name Address [STREET_ADDRES…" at bounding box center [684, 284] width 418 height 408
paste input "[PERSON_NAME] & [PERSON_NAME] USA, Inc"
type input "[PERSON_NAME] & [PERSON_NAME] USA, Inc"
drag, startPoint x: 470, startPoint y: 138, endPoint x: 436, endPoint y: 134, distance: 34.2
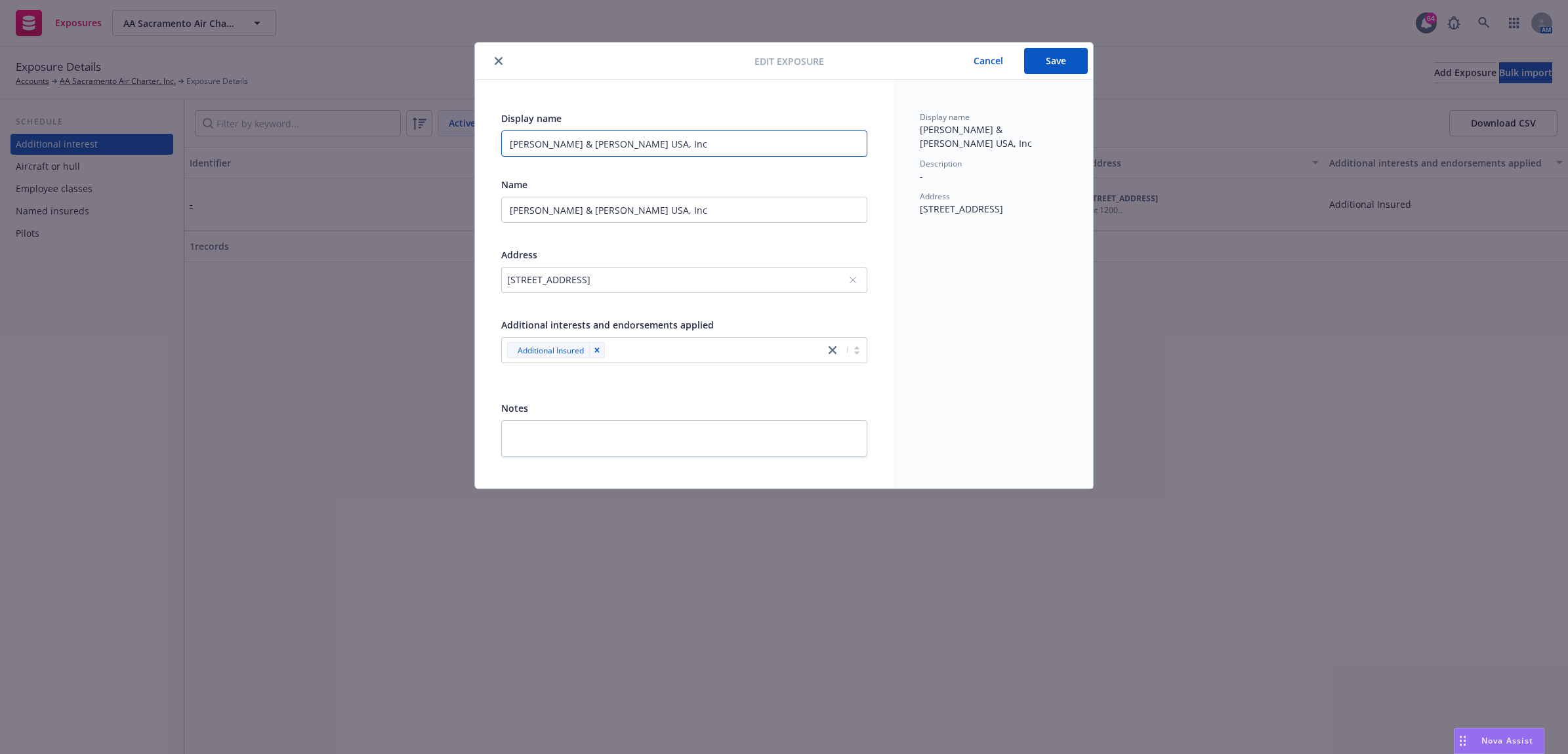
click at [436, 134] on div "Edit exposure Cancel Save Display name [PERSON_NAME] & [PERSON_NAME] [GEOGRAPHI…" at bounding box center [784, 377] width 1568 height 754
click at [1054, 63] on button "Save" at bounding box center [1055, 61] width 64 height 26
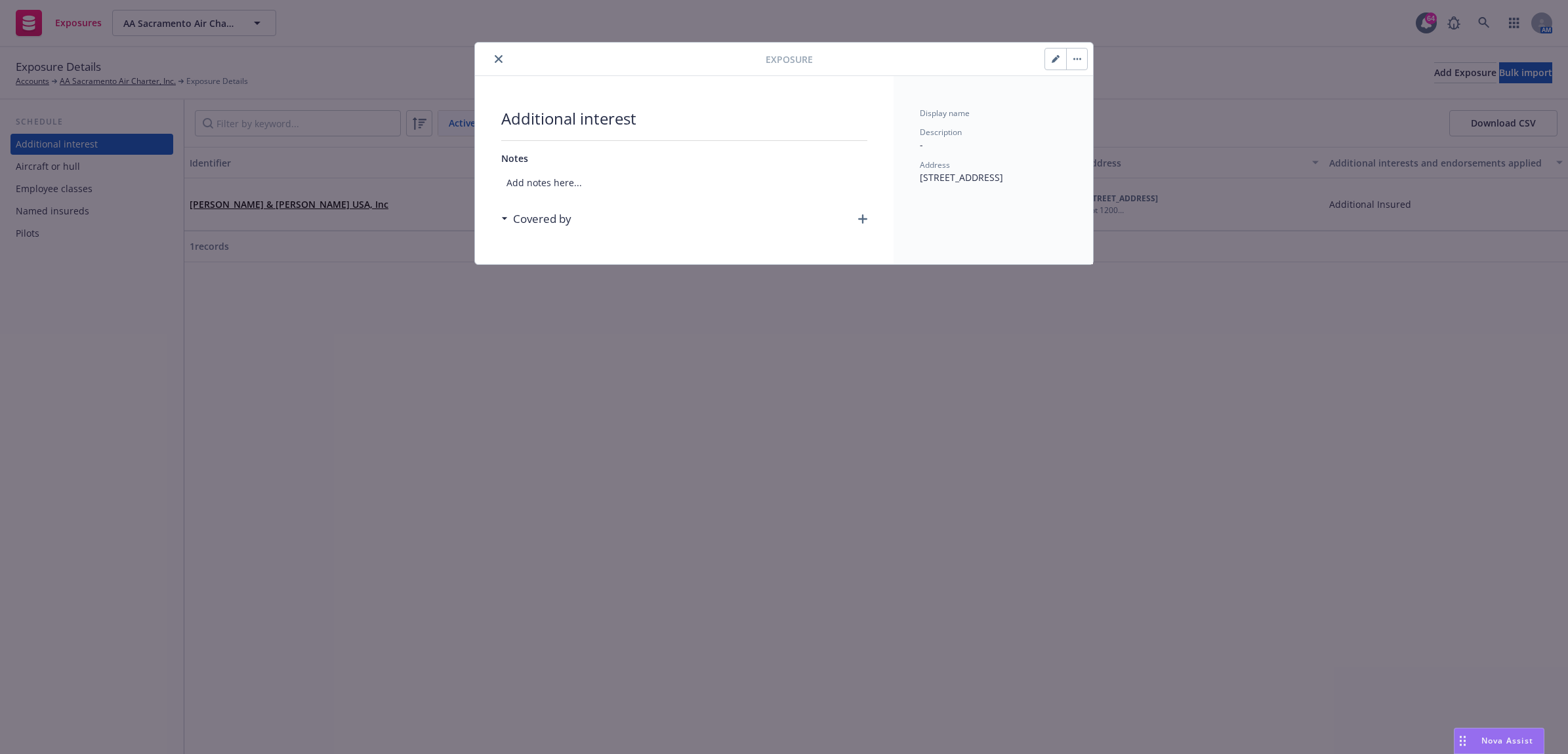
click at [503, 64] on button "close" at bounding box center [499, 59] width 16 height 16
